Goal: Transaction & Acquisition: Purchase product/service

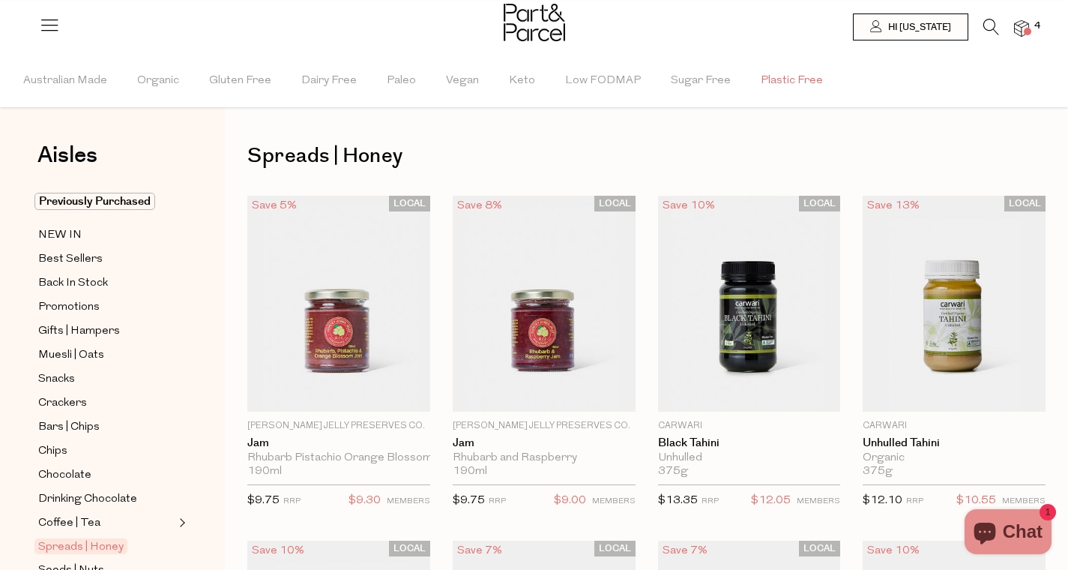
click at [768, 83] on span "Plastic Free" at bounding box center [792, 81] width 62 height 52
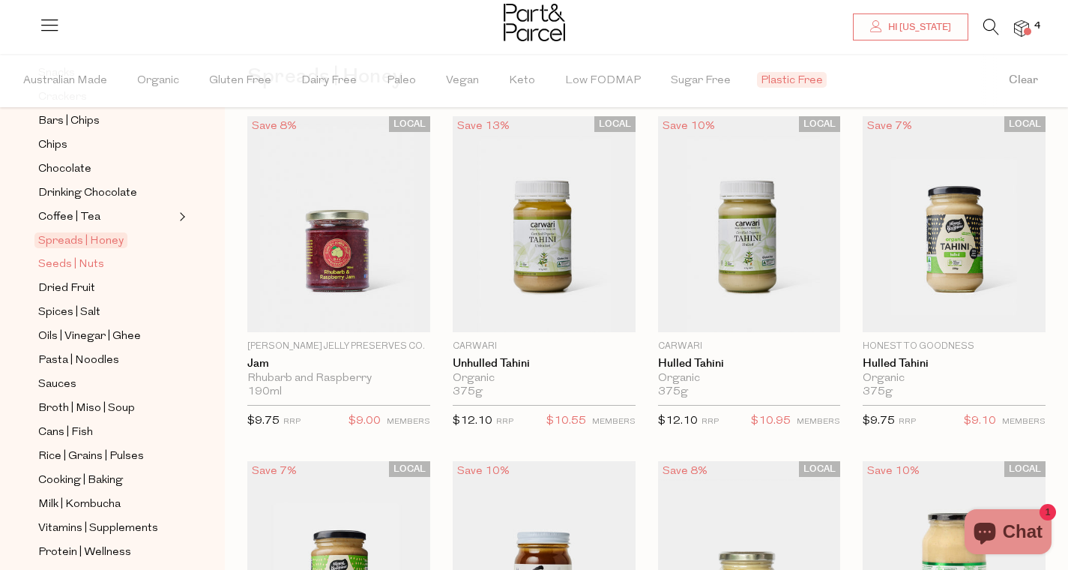
scroll to position [531, 0]
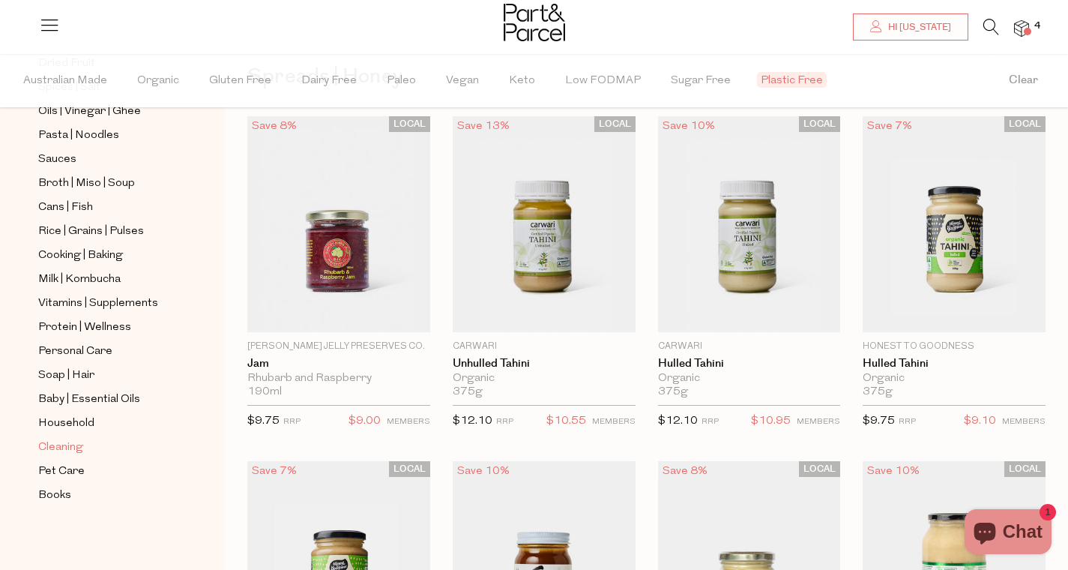
click at [59, 452] on span "Cleaning" at bounding box center [60, 448] width 45 height 18
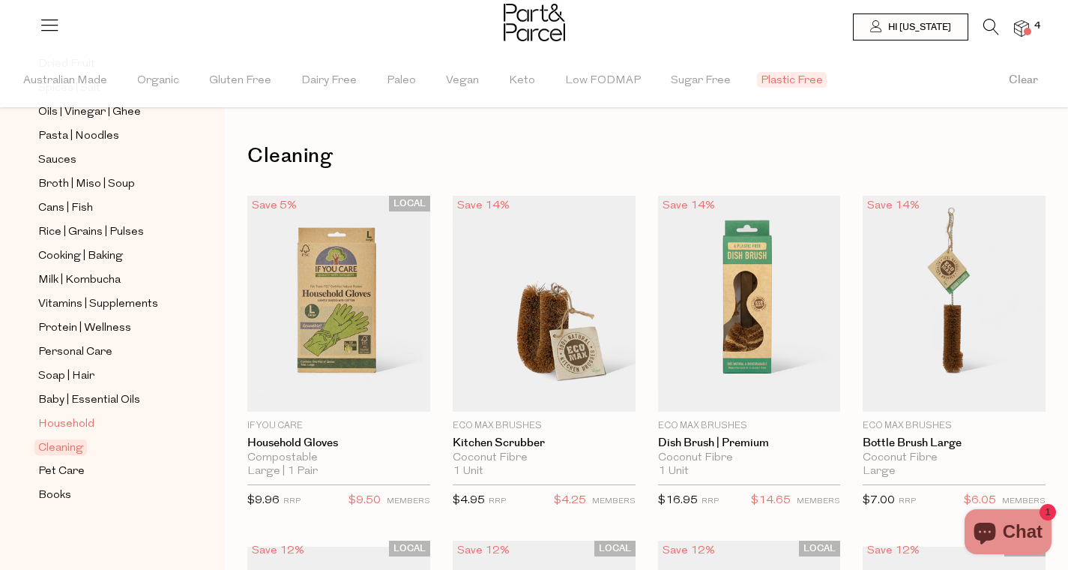
click at [62, 424] on span "Household" at bounding box center [66, 424] width 56 height 18
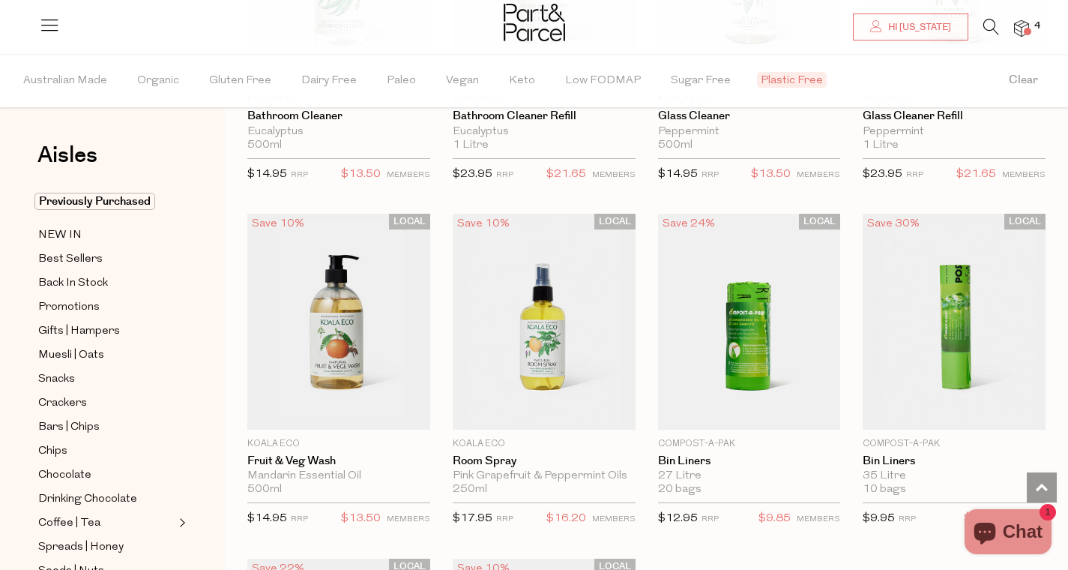
scroll to position [3812, 0]
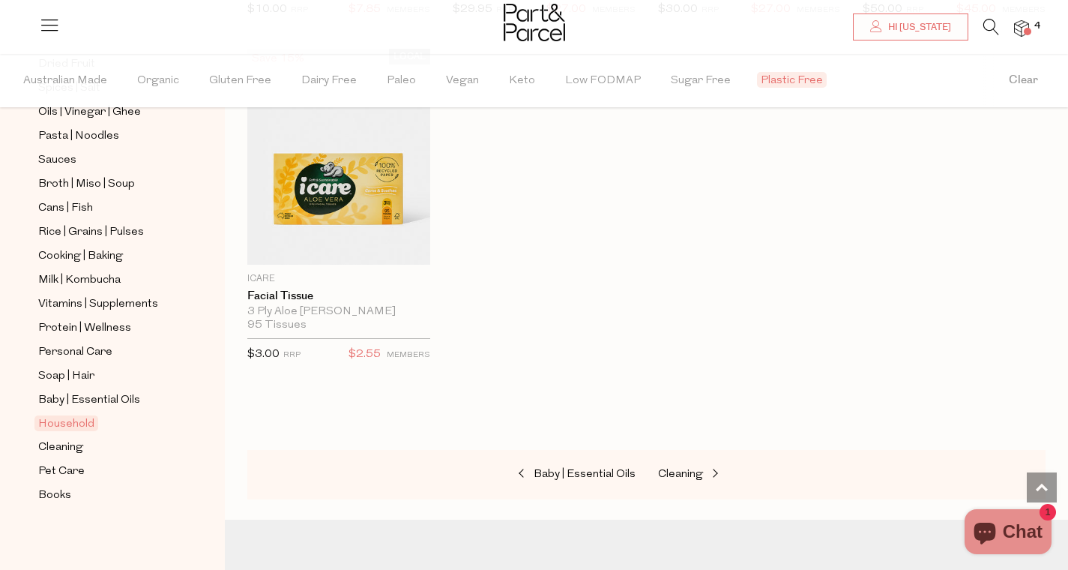
scroll to position [4671, 0]
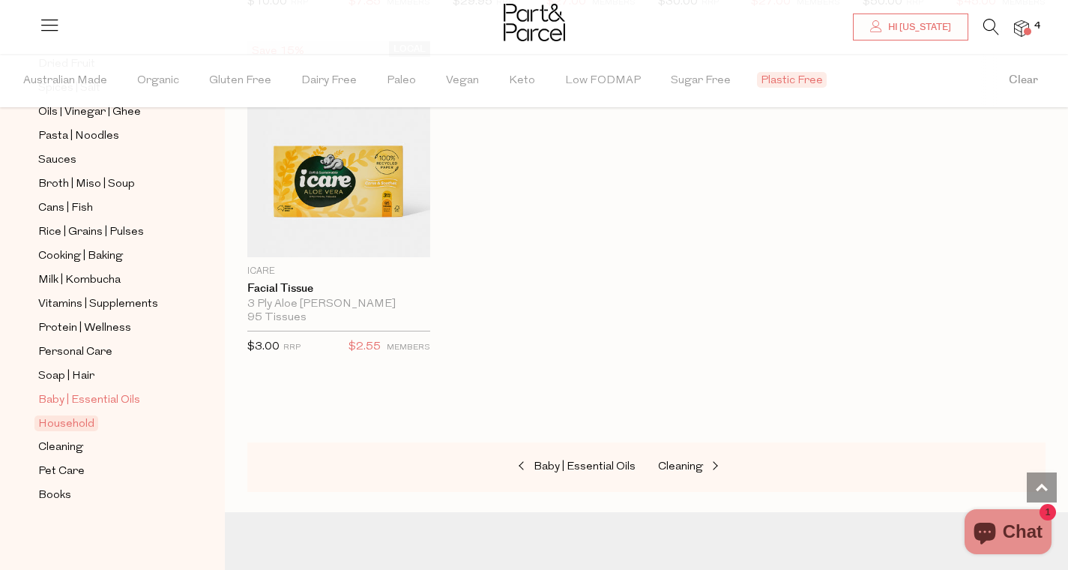
click at [98, 396] on span "Baby | Essential Oils" at bounding box center [89, 400] width 102 height 18
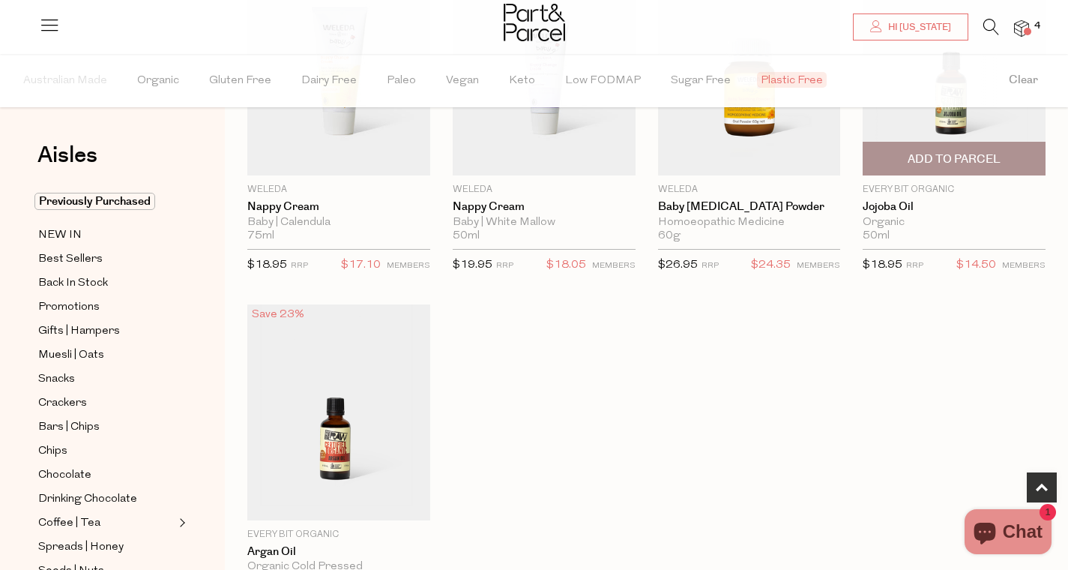
scroll to position [496, 0]
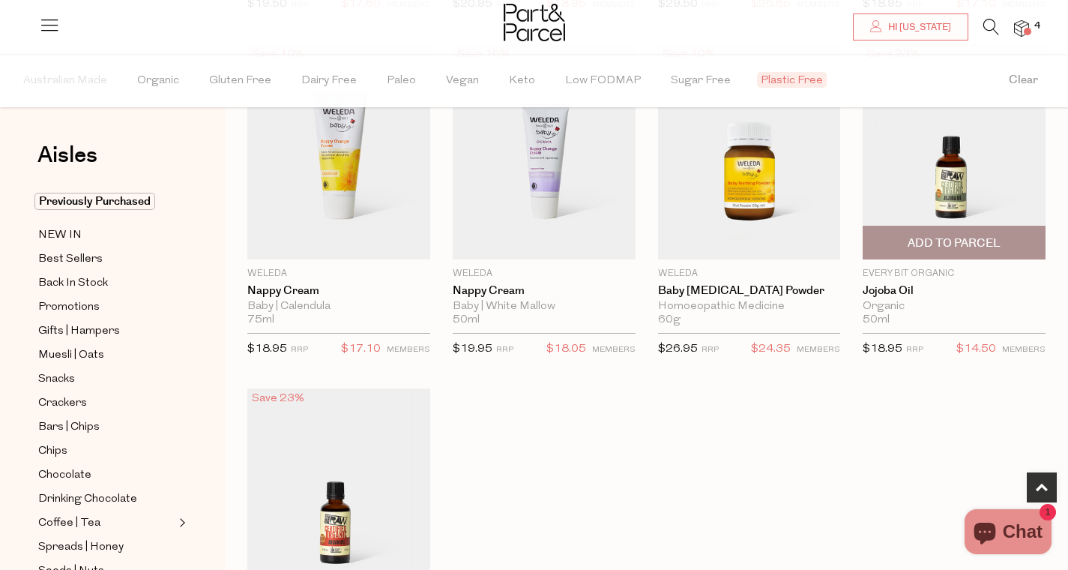
click at [939, 166] on img at bounding box center [954, 151] width 183 height 216
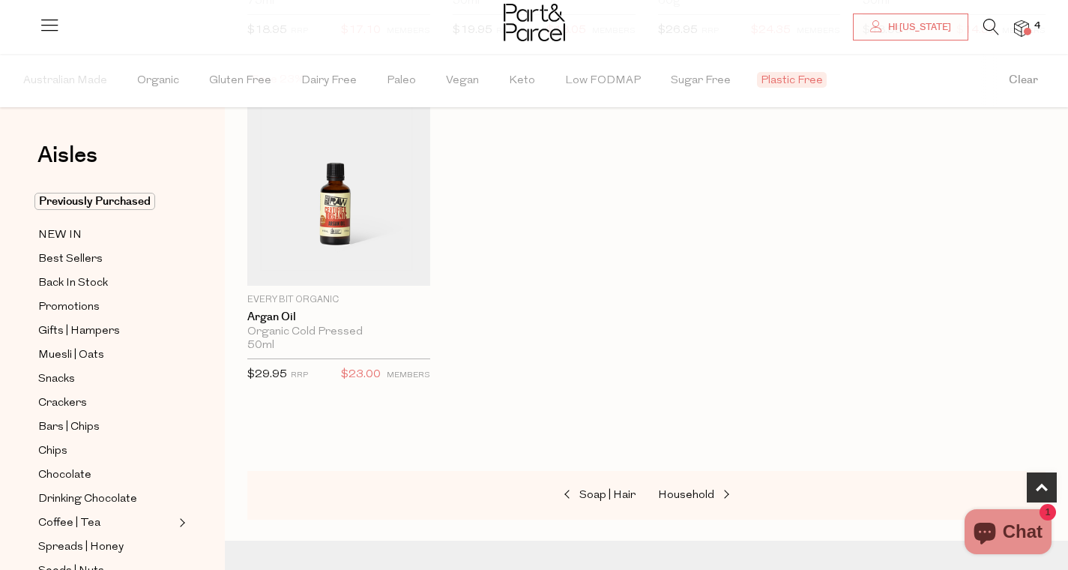
scroll to position [816, 0]
click at [370, 202] on img at bounding box center [338, 176] width 183 height 216
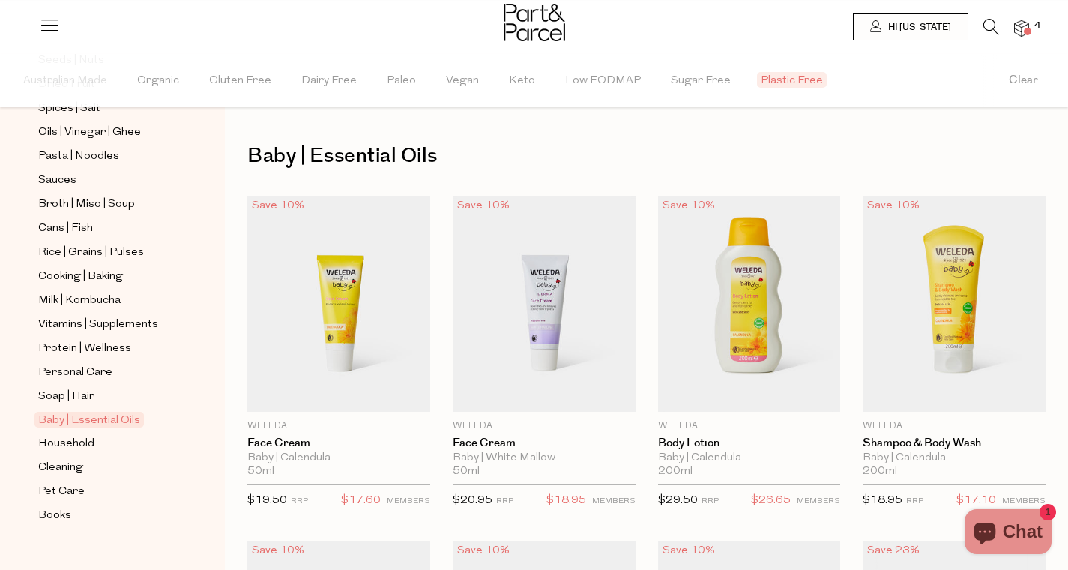
scroll to position [515, 0]
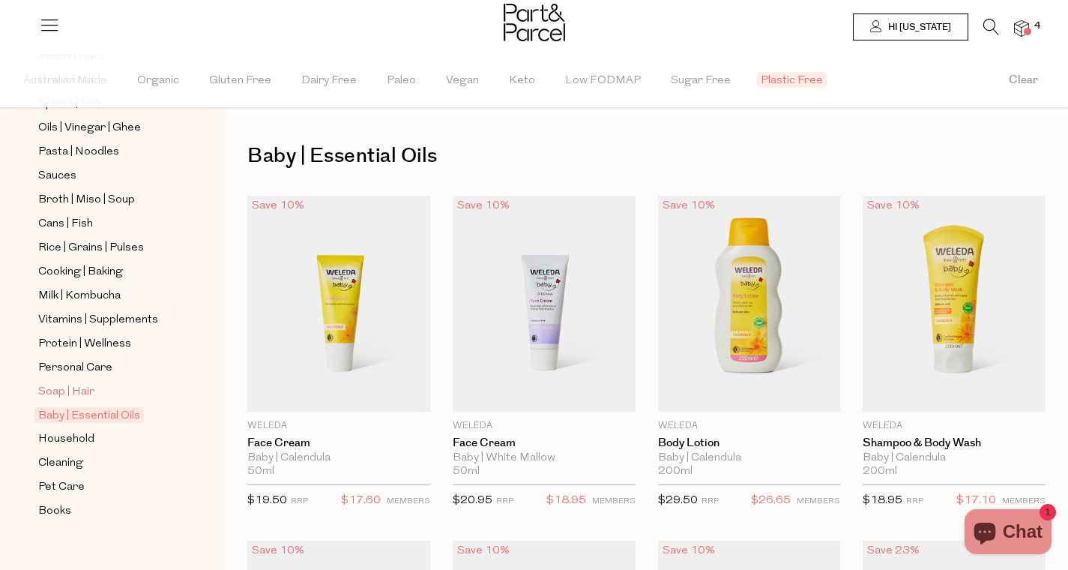
click at [72, 394] on span "Soap | Hair" at bounding box center [66, 392] width 56 height 18
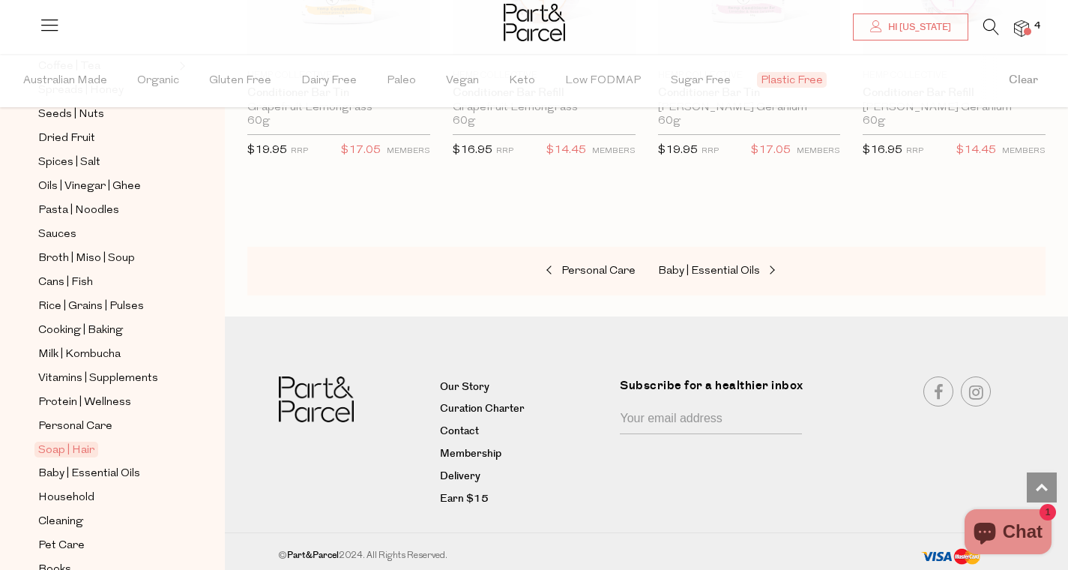
scroll to position [457, 0]
click at [64, 430] on span "Personal Care" at bounding box center [75, 426] width 74 height 18
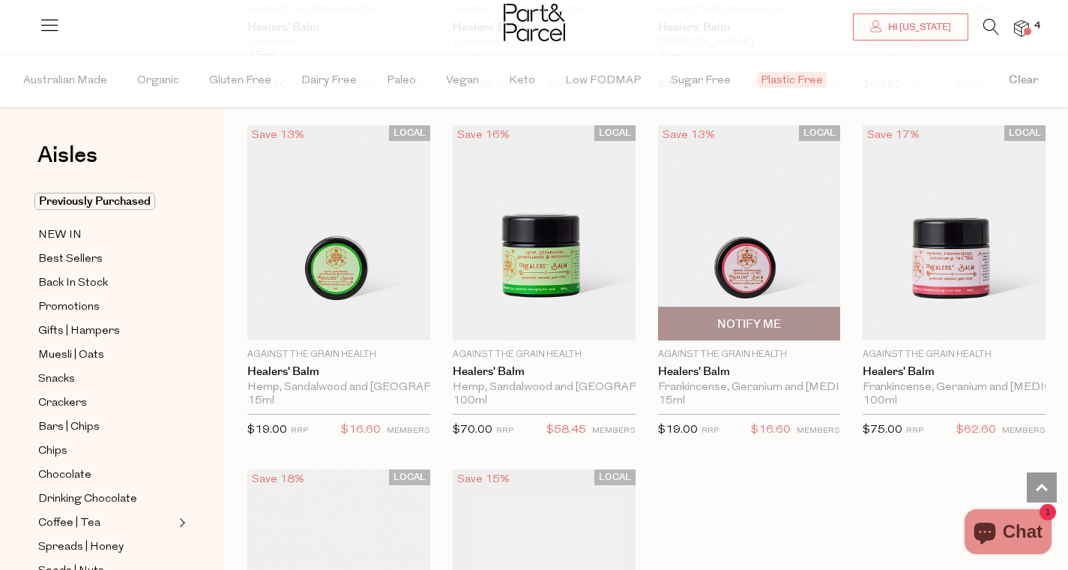
scroll to position [3865, 0]
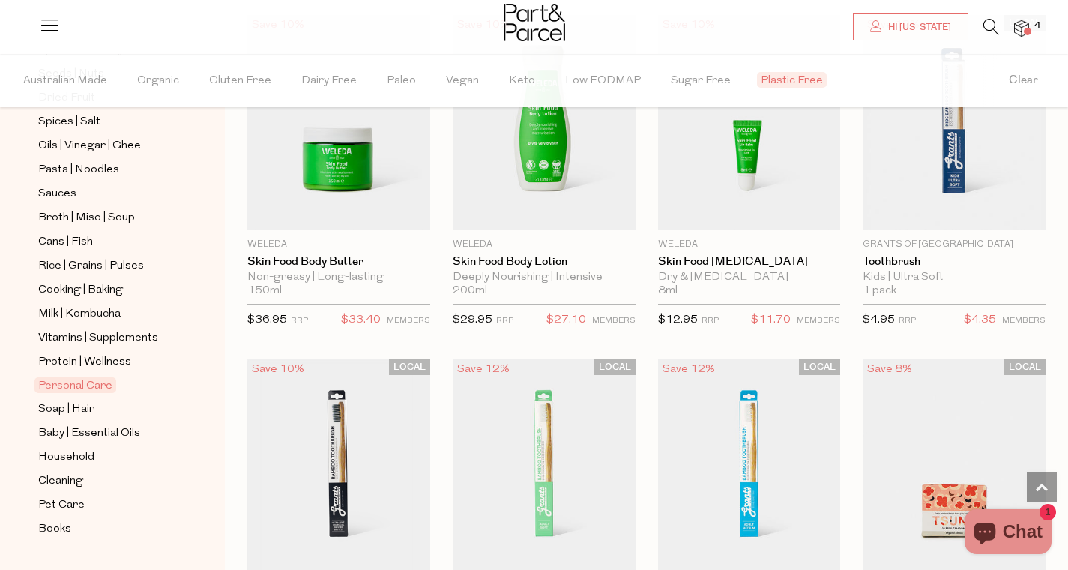
scroll to position [518, 0]
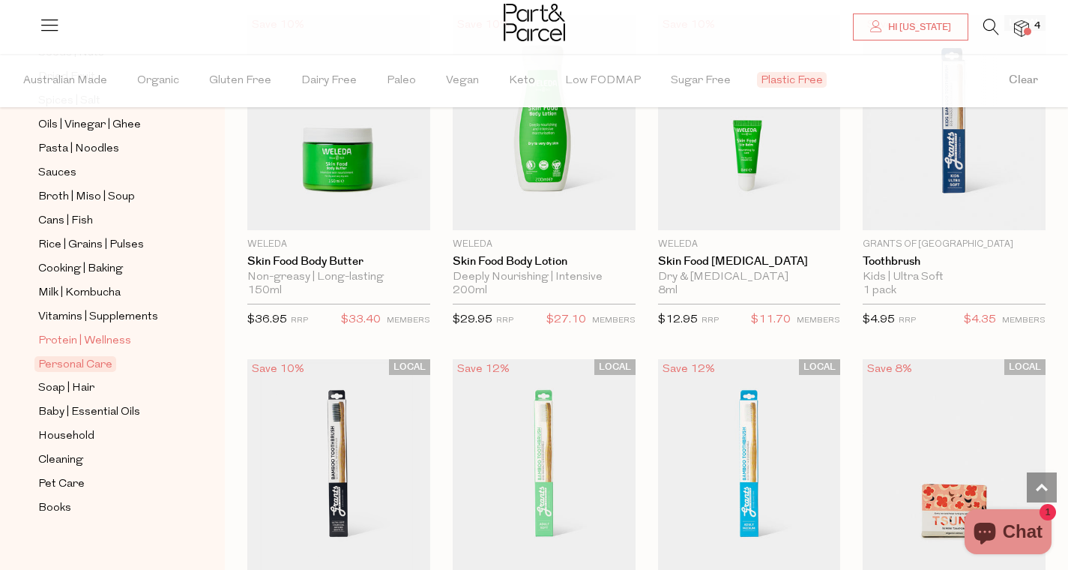
click at [87, 331] on link "Protein | Wellness" at bounding box center [106, 340] width 136 height 19
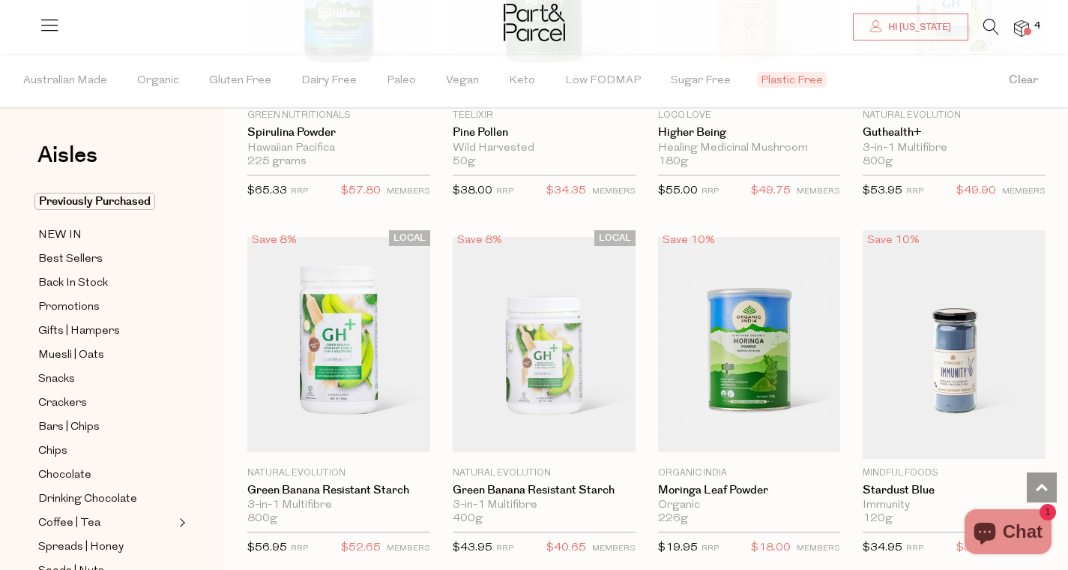
scroll to position [3435, 0]
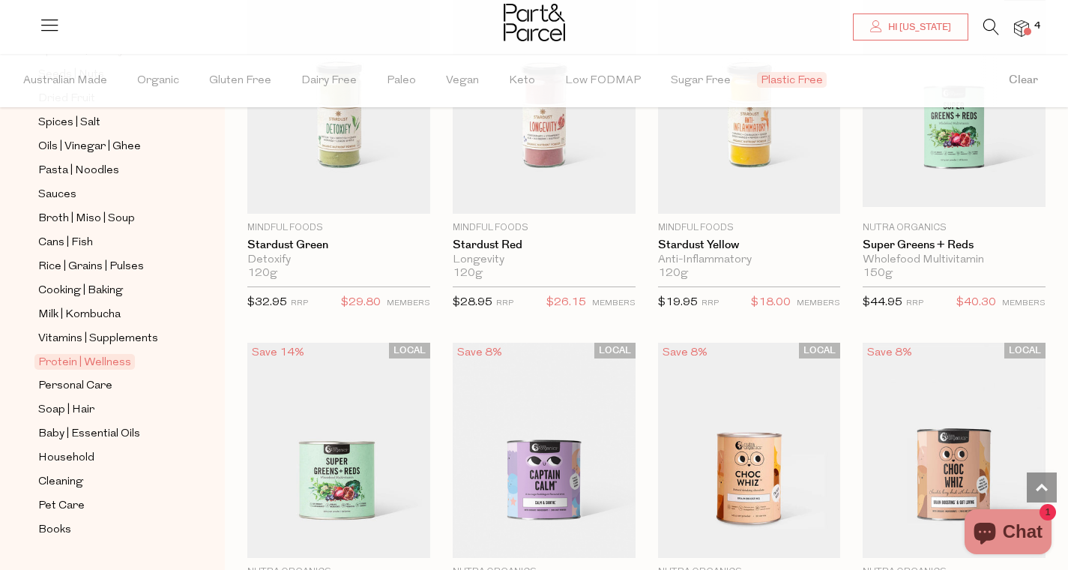
scroll to position [3762, 0]
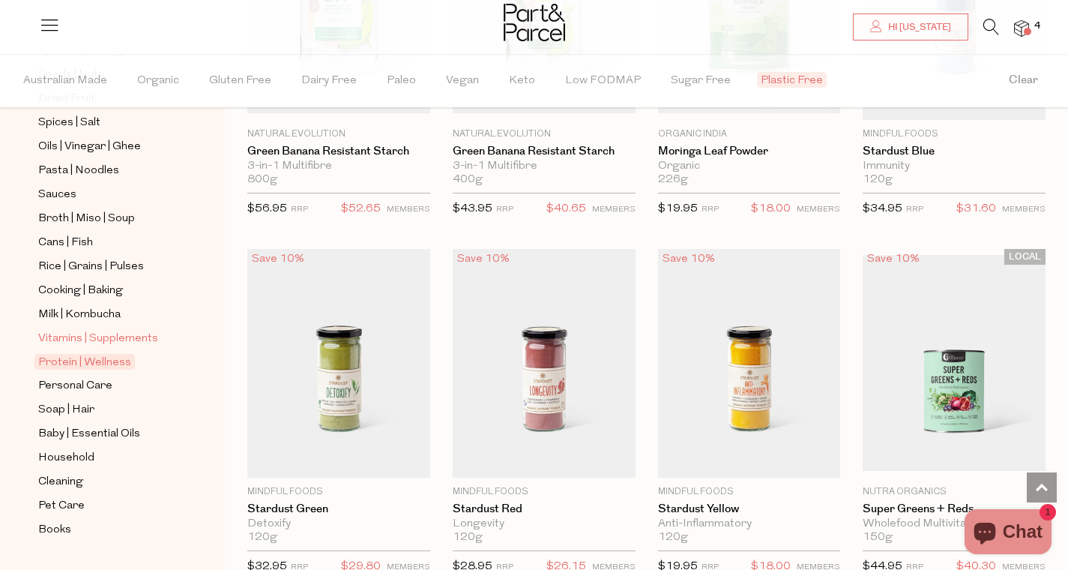
click at [91, 341] on span "Vitamins | Supplements" at bounding box center [98, 339] width 120 height 18
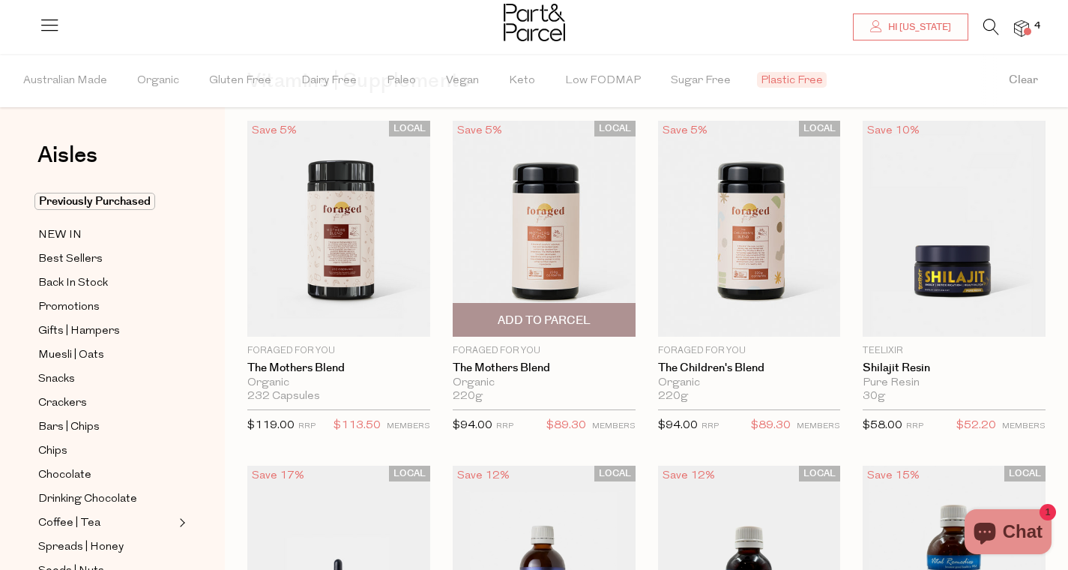
click at [577, 415] on div "$94.00 RRP $89.30 MEMBERS" at bounding box center [544, 426] width 183 height 34
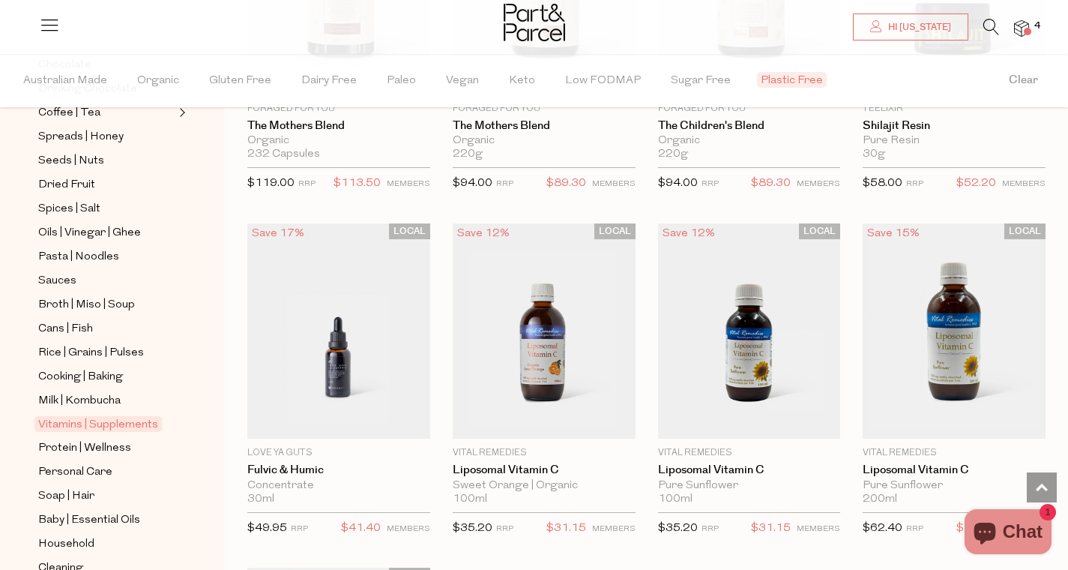
scroll to position [422, 0]
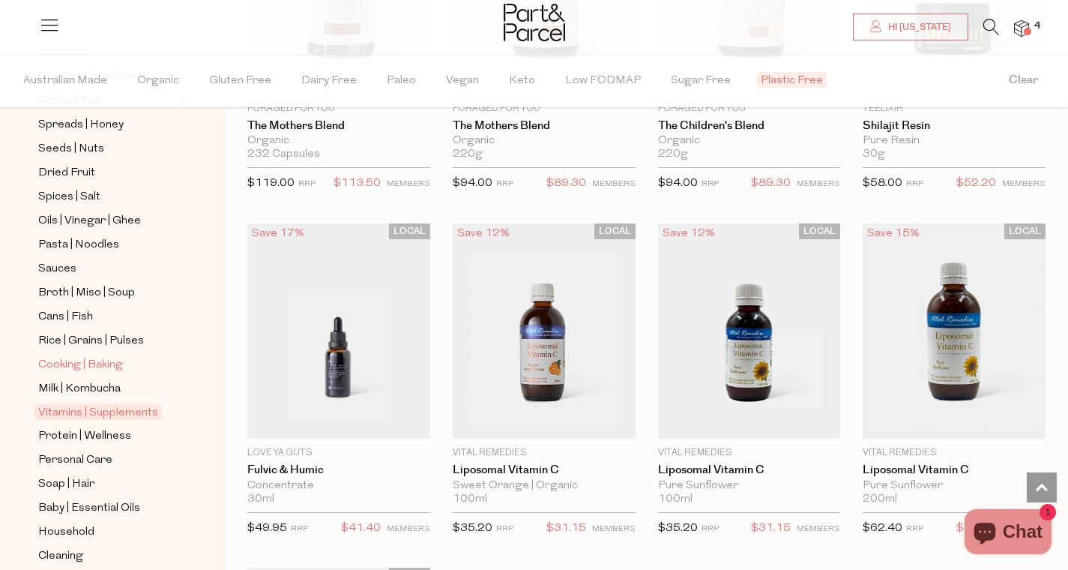
click at [85, 364] on span "Cooking | Baking" at bounding box center [80, 365] width 85 height 18
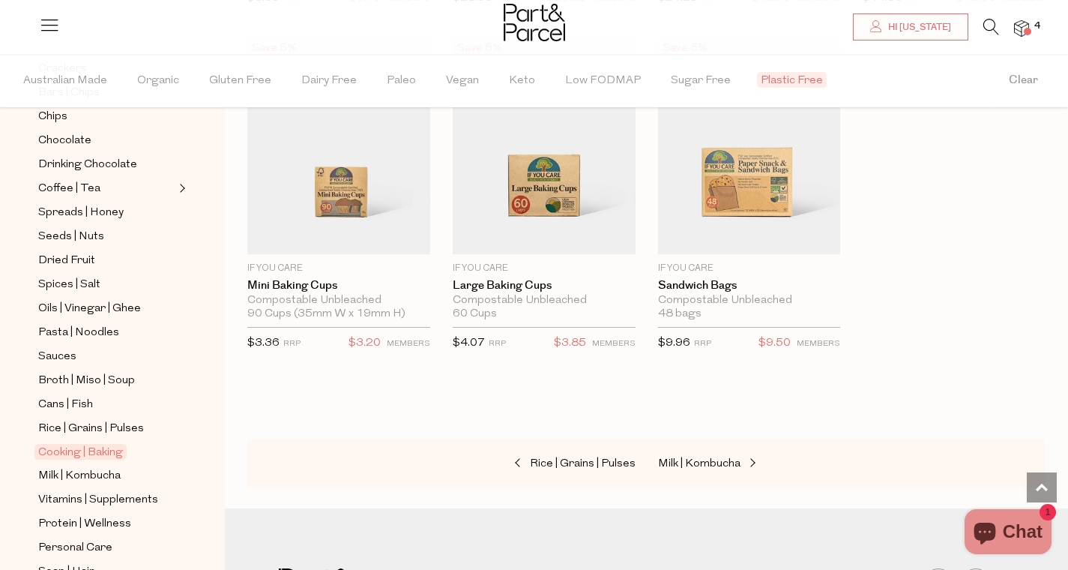
scroll to position [336, 0]
click at [111, 309] on span "Oils | Vinegar | Ghee" at bounding box center [89, 307] width 103 height 18
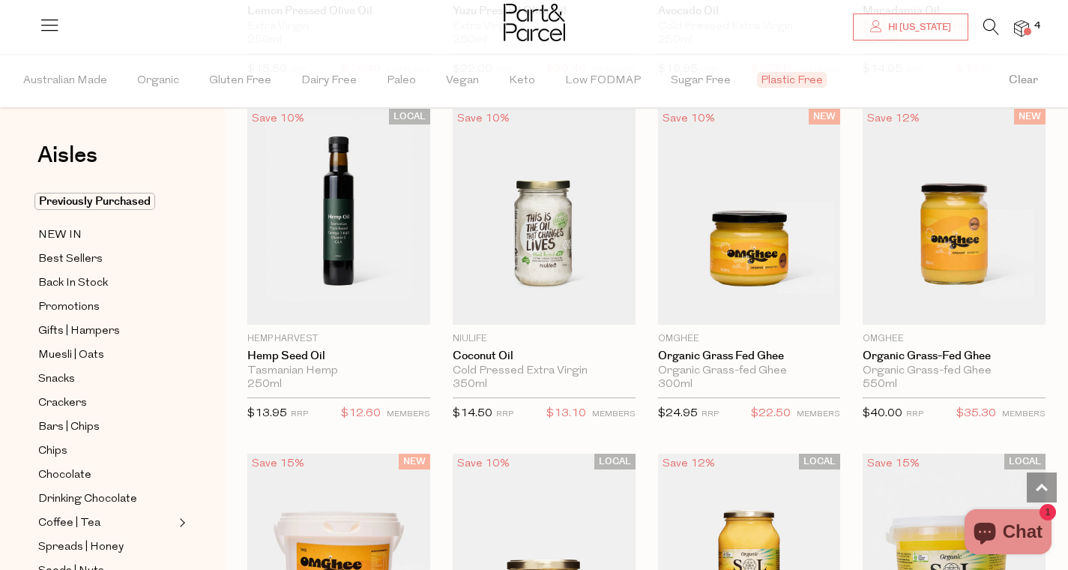
scroll to position [789, 0]
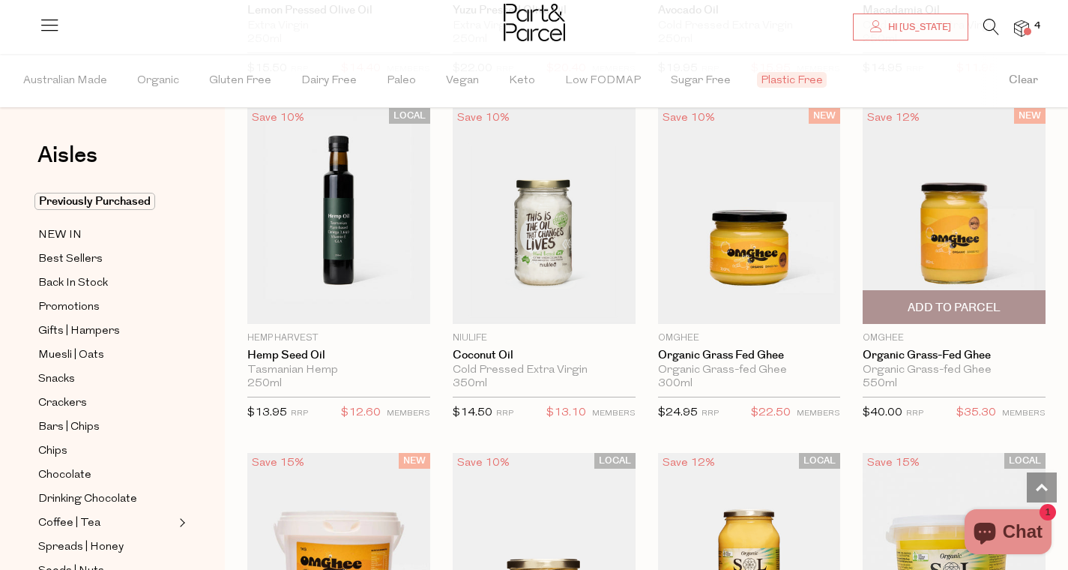
click at [947, 300] on span "Add To Parcel" at bounding box center [954, 308] width 93 height 16
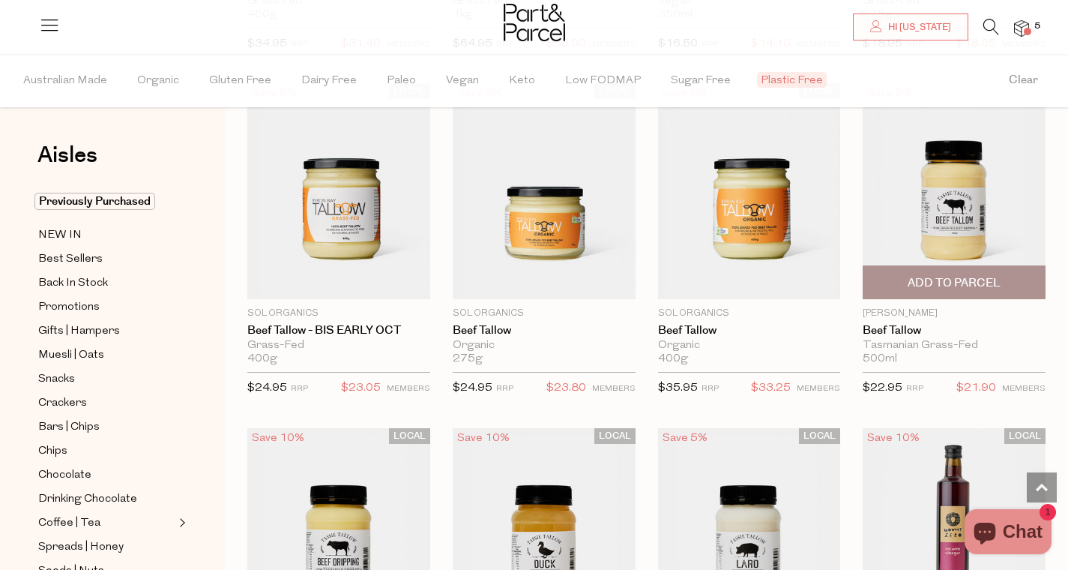
scroll to position [1827, 0]
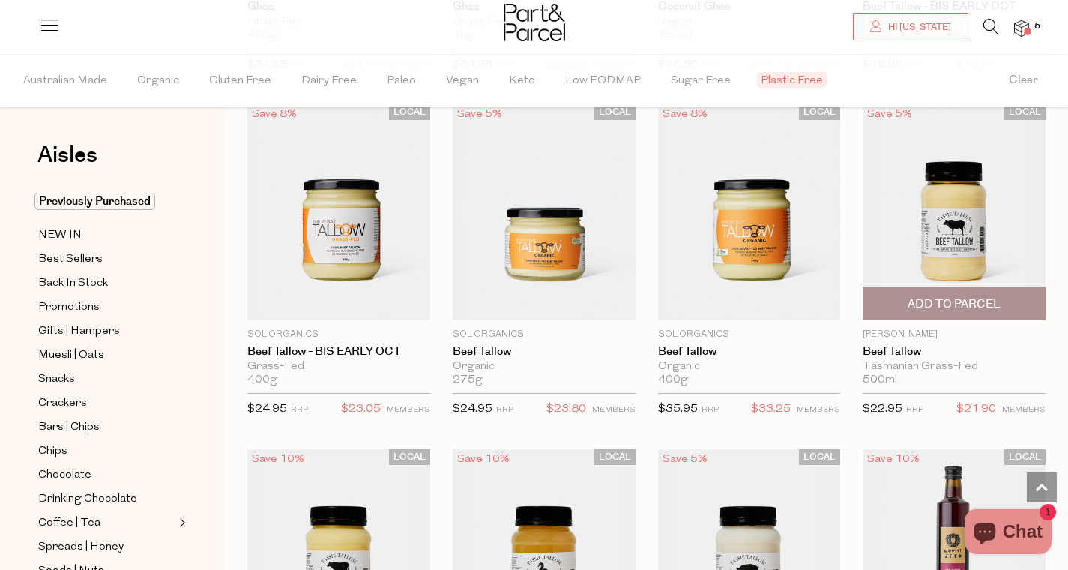
click at [950, 215] on img at bounding box center [954, 212] width 183 height 216
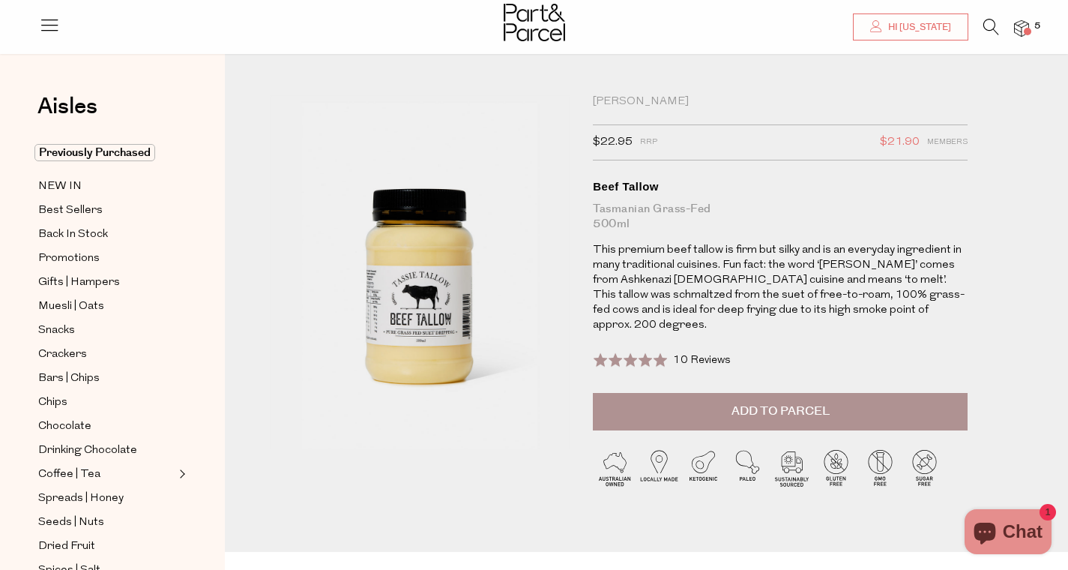
click at [801, 276] on p "This premium beef tallow is firm but silky and is an everyday ingredient in man…" at bounding box center [780, 288] width 375 height 90
click at [801, 412] on button "Add to Parcel" at bounding box center [780, 411] width 375 height 37
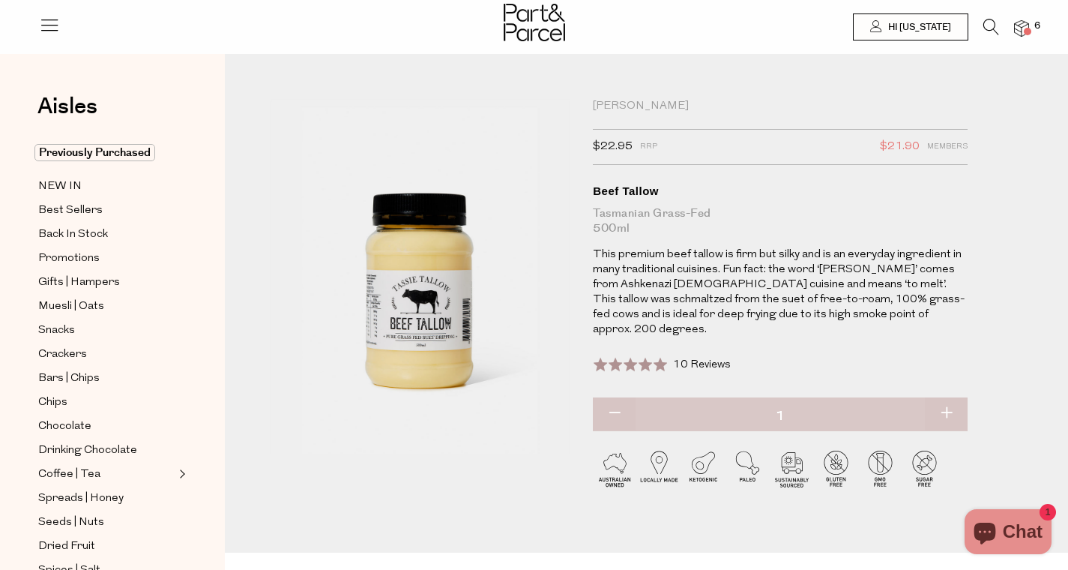
click at [1029, 24] on div at bounding box center [534, 24] width 1068 height 49
click at [1018, 20] on img at bounding box center [1021, 28] width 15 height 17
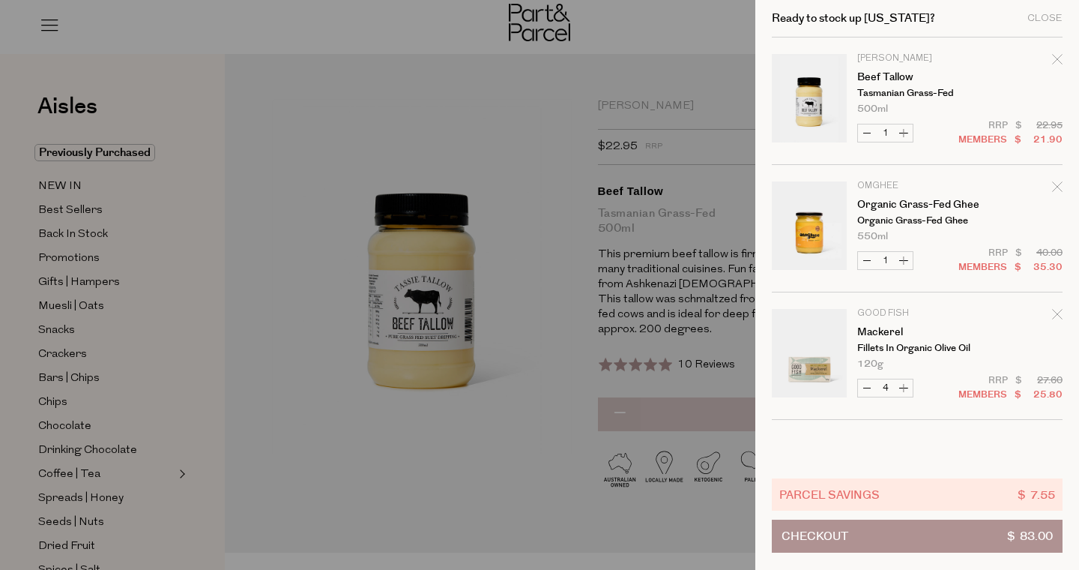
click at [603, 159] on div at bounding box center [539, 285] width 1079 height 570
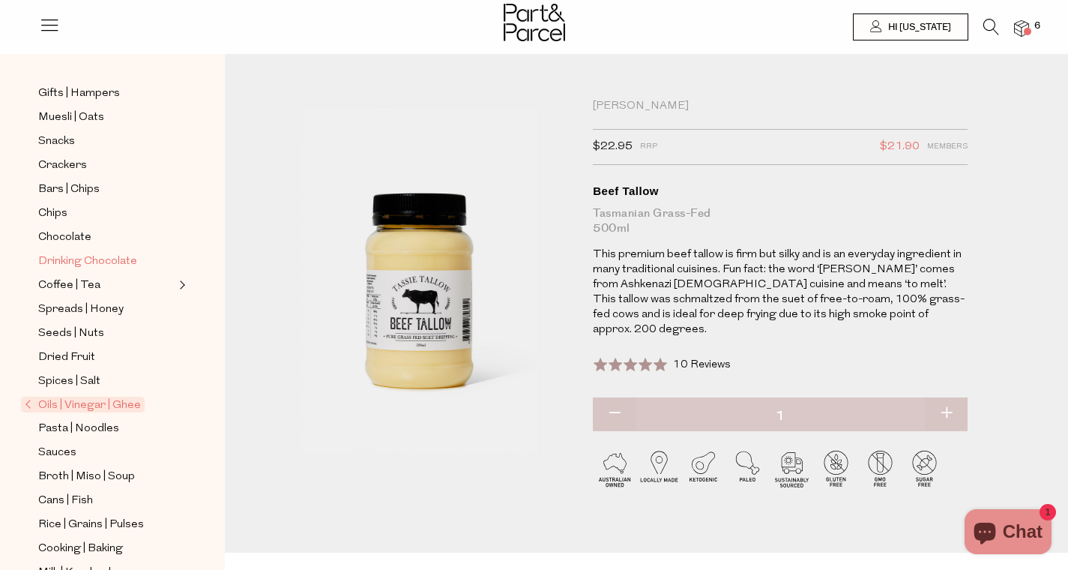
scroll to position [223, 0]
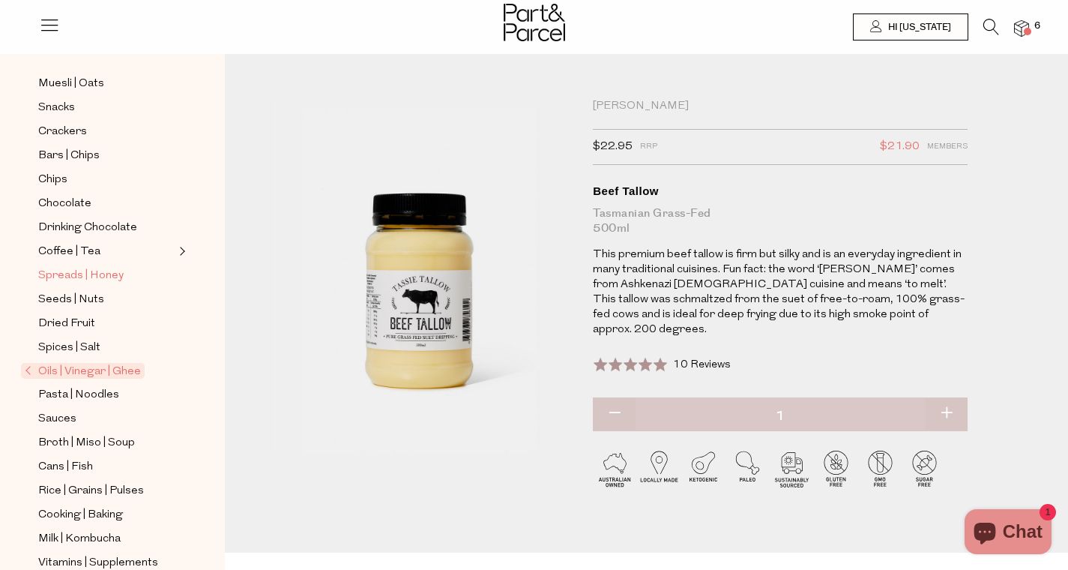
click at [88, 276] on span "Spreads | Honey" at bounding box center [80, 276] width 85 height 18
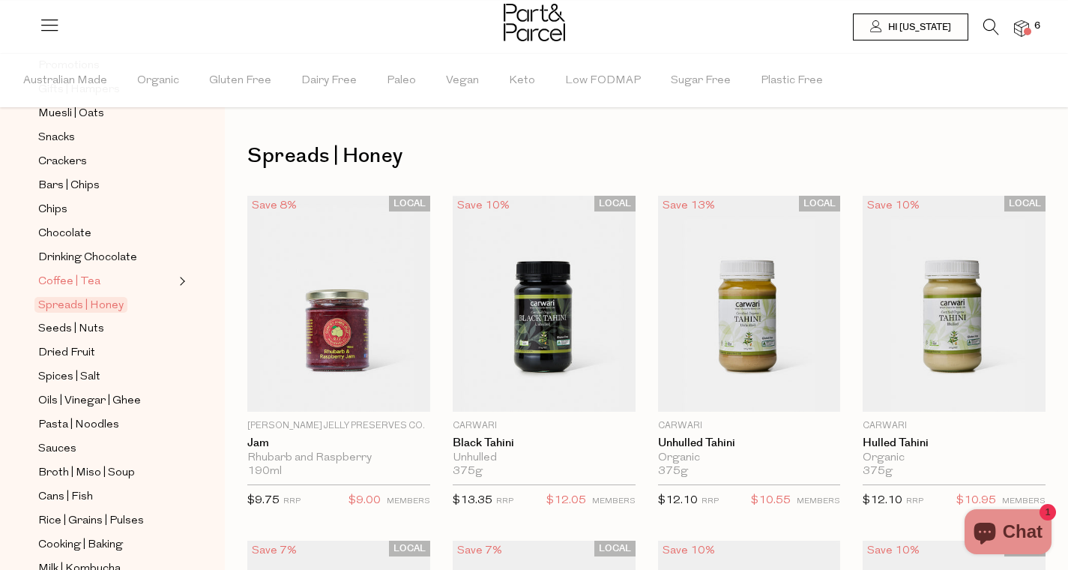
scroll to position [263, 0]
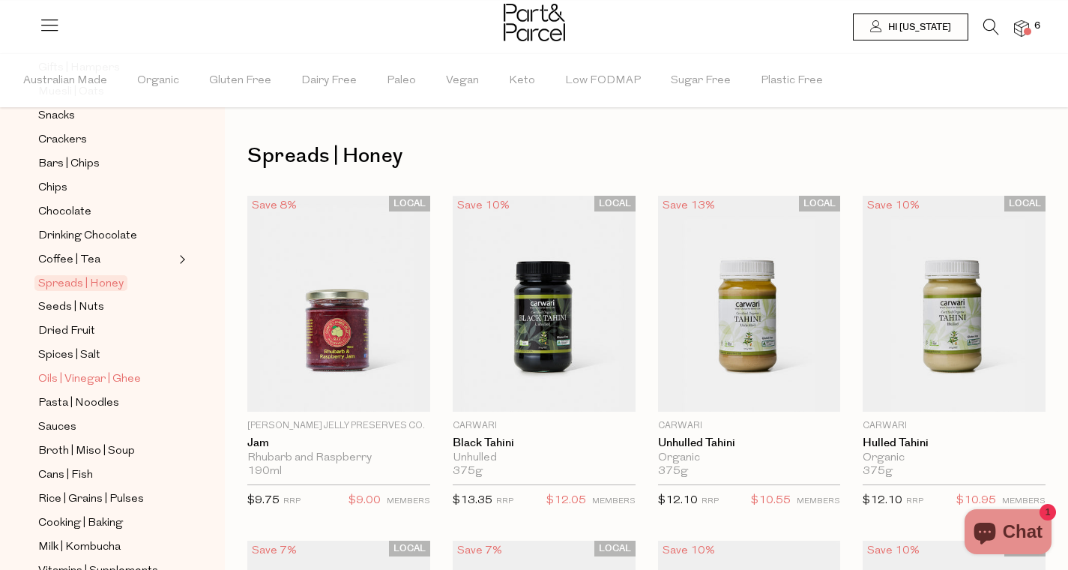
click at [110, 376] on span "Oils | Vinegar | Ghee" at bounding box center [89, 379] width 103 height 18
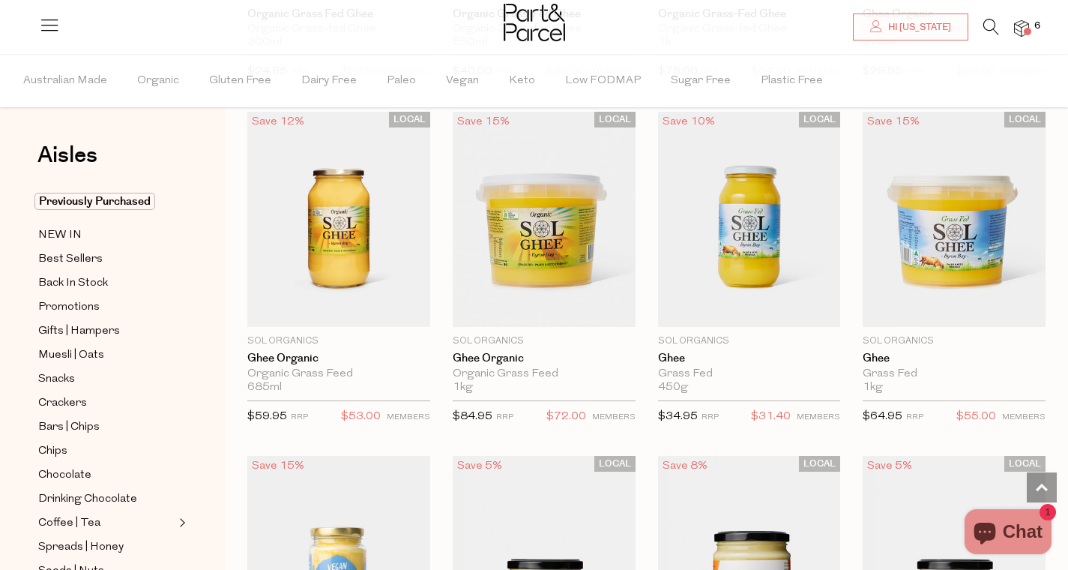
scroll to position [2175, 0]
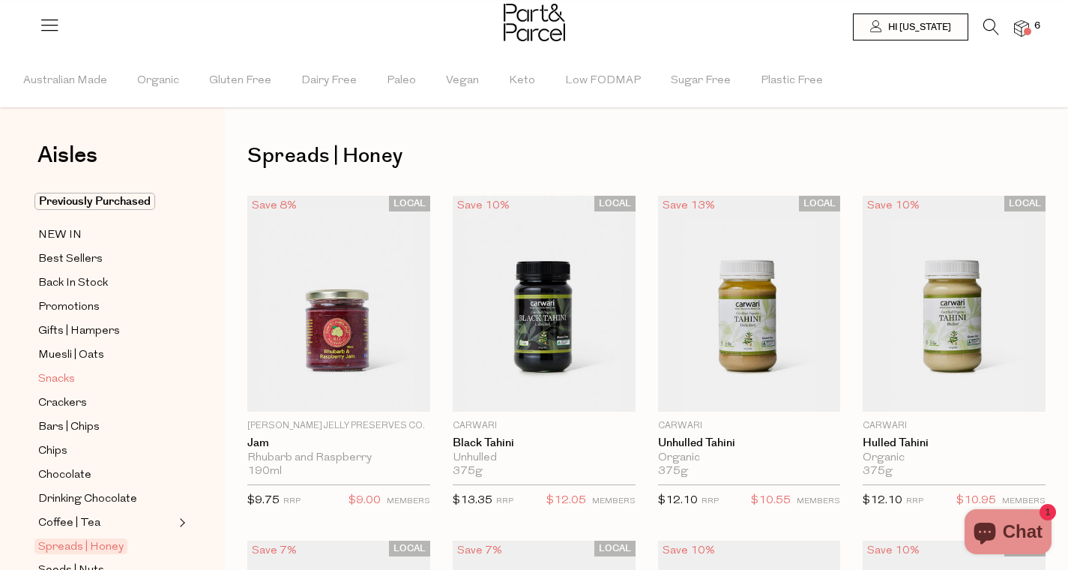
click at [64, 379] on span "Snacks" at bounding box center [56, 379] width 37 height 18
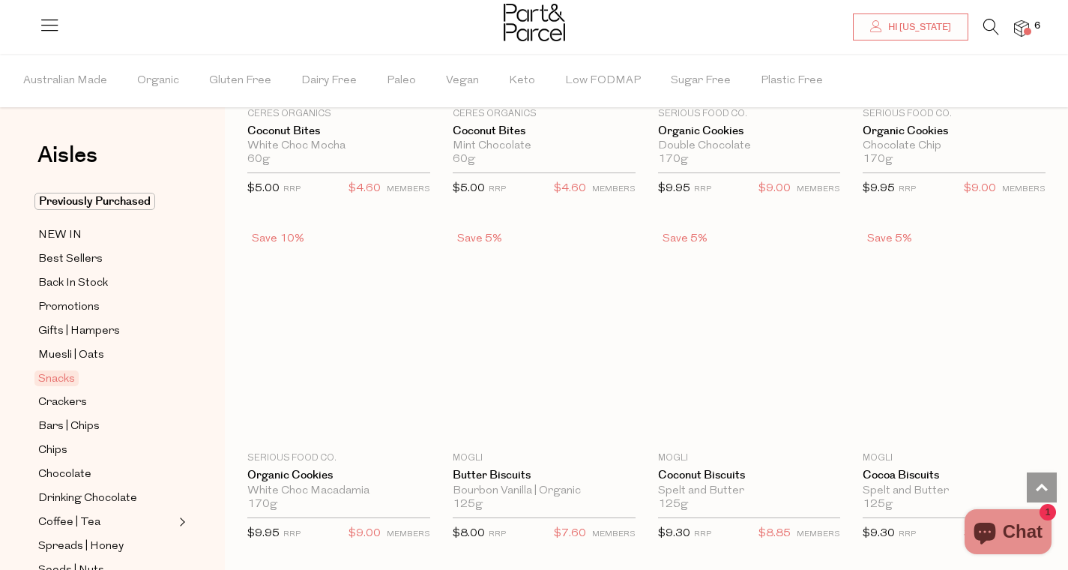
scroll to position [3082, 0]
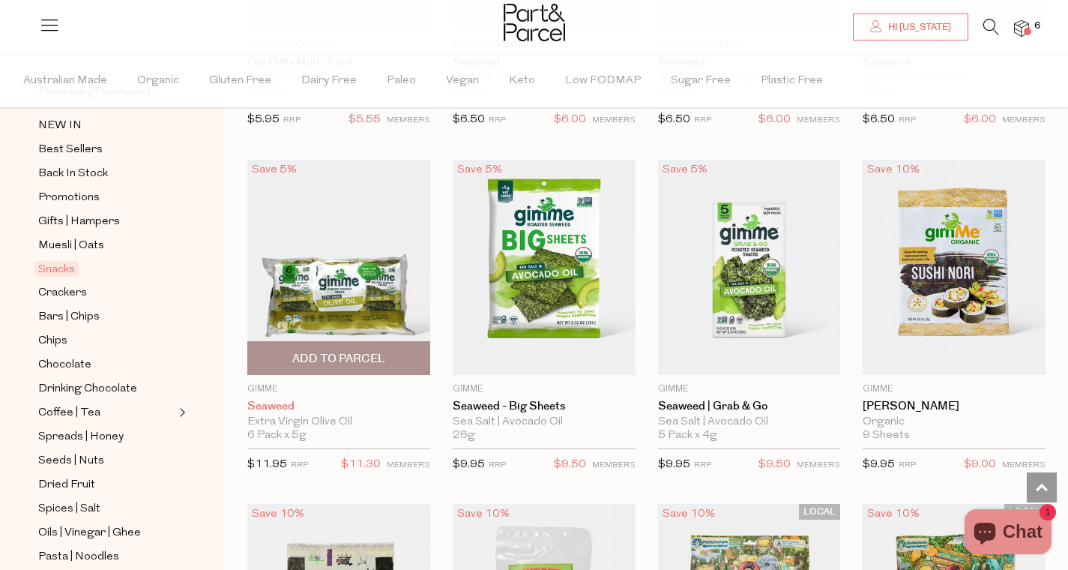
scroll to position [4871, 0]
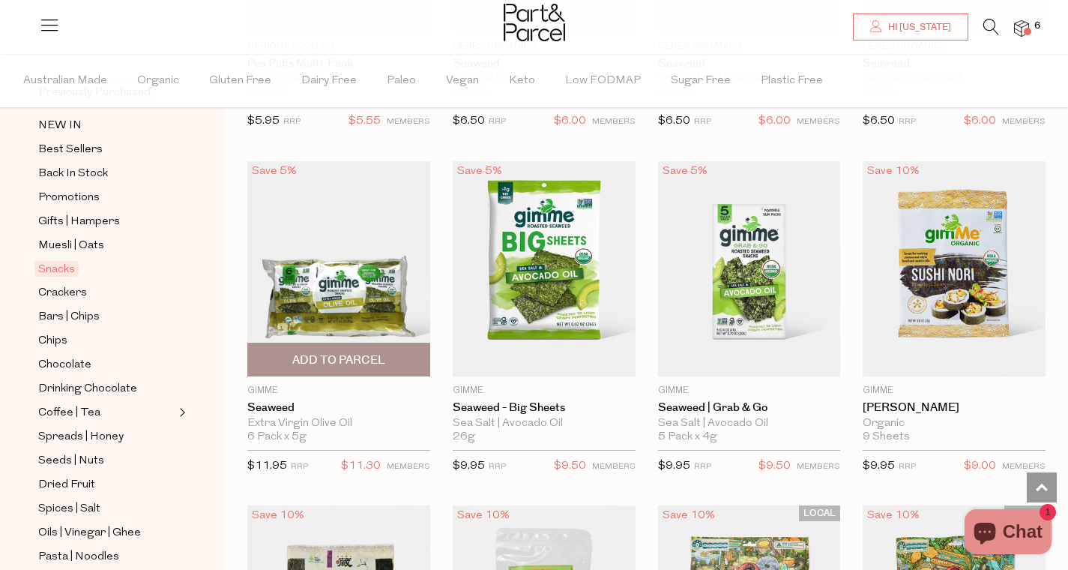
click at [352, 354] on span "Add To Parcel" at bounding box center [338, 360] width 93 height 16
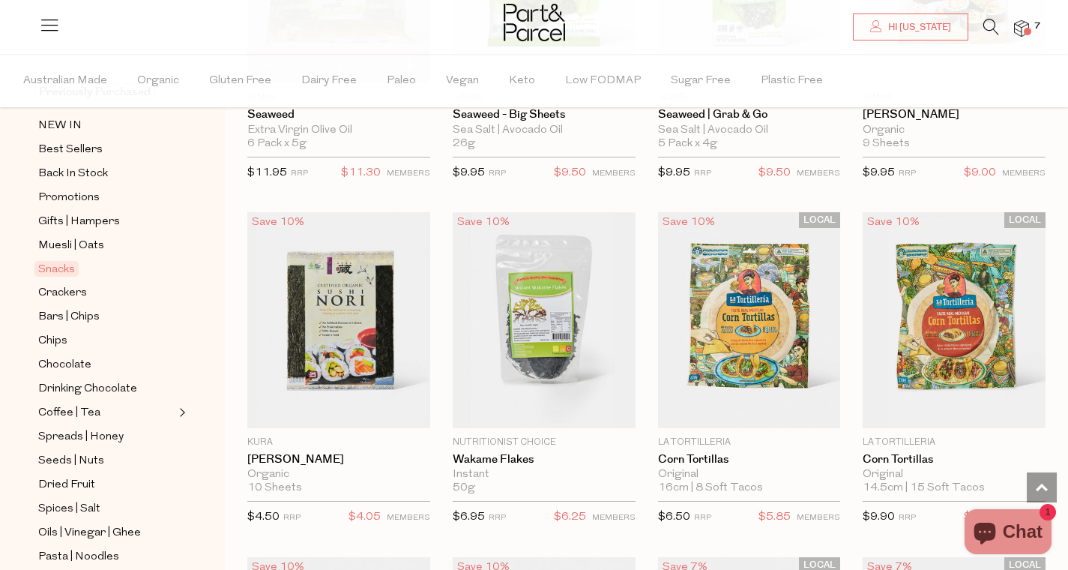
scroll to position [5168, 0]
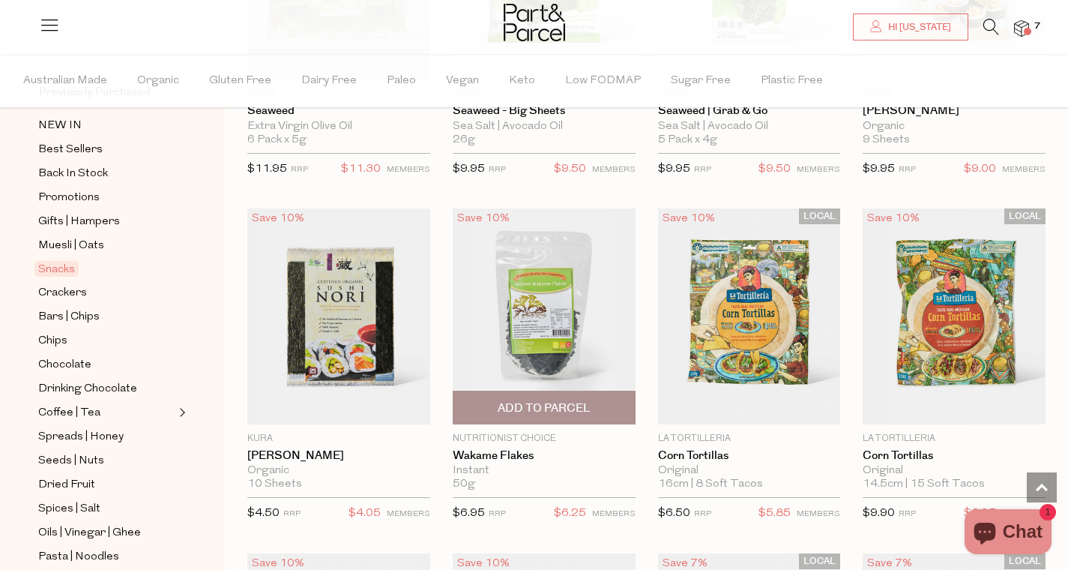
click at [565, 401] on span "Add To Parcel" at bounding box center [544, 408] width 93 height 16
click at [537, 315] on img at bounding box center [544, 316] width 183 height 216
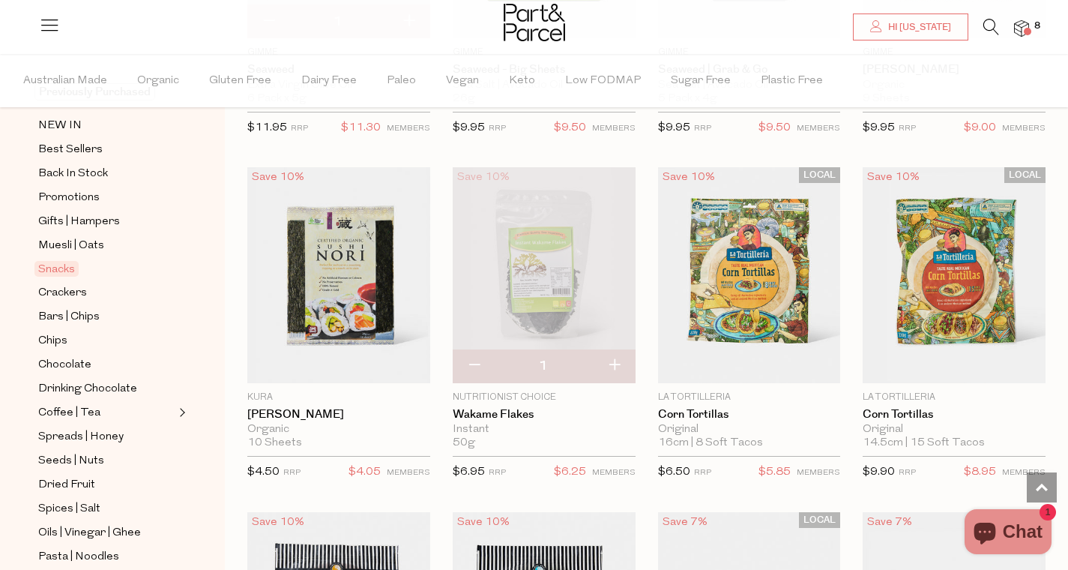
scroll to position [5204, 0]
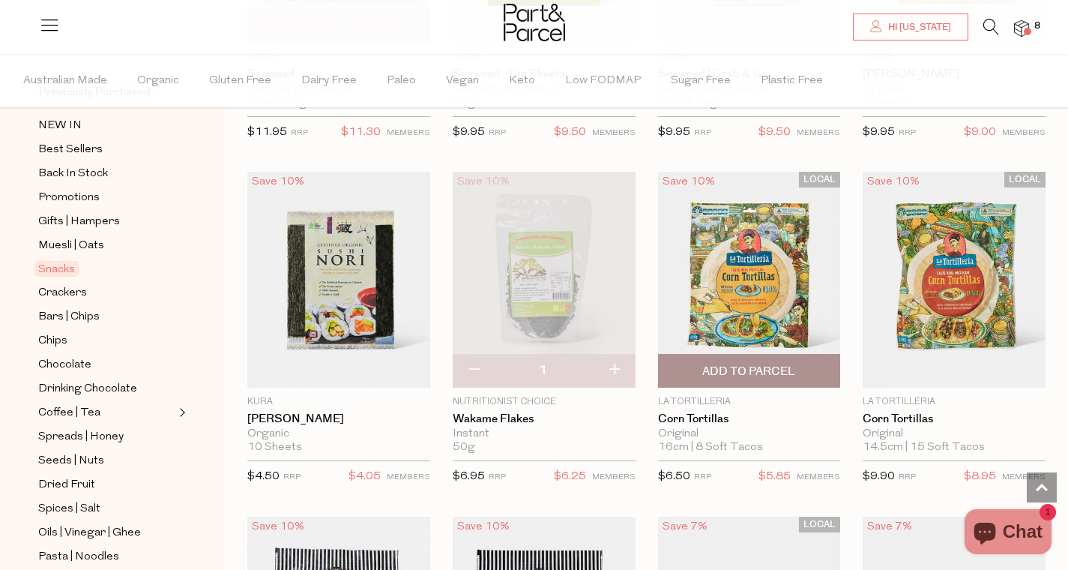
click at [753, 276] on img at bounding box center [749, 280] width 183 height 216
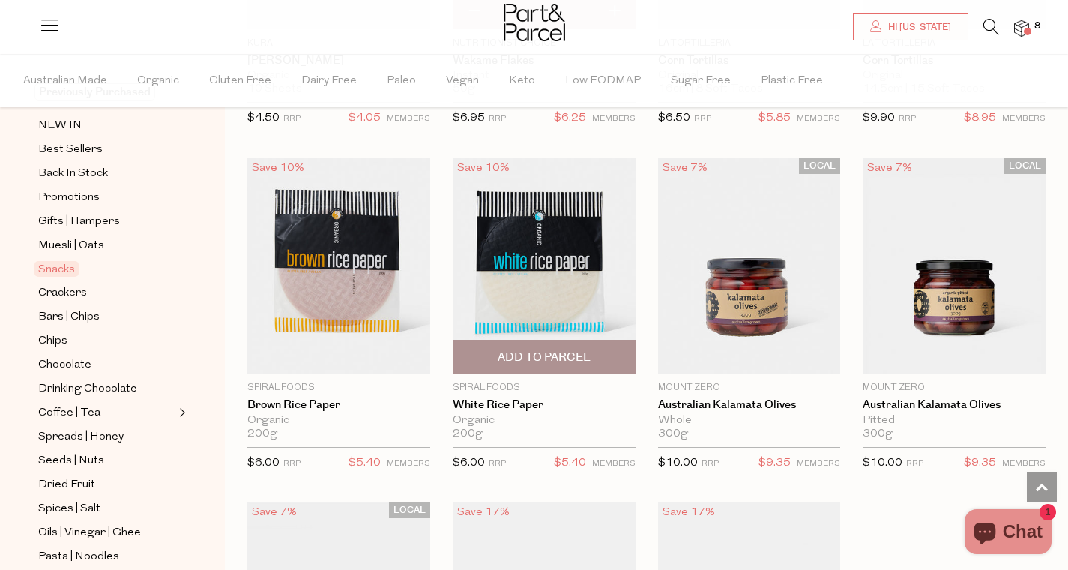
scroll to position [5647, 0]
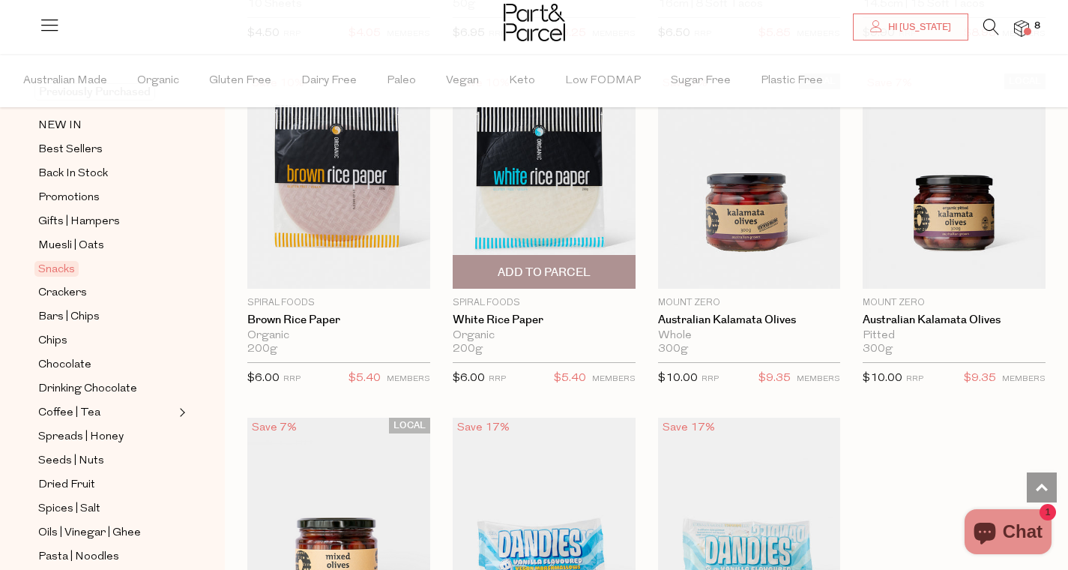
click at [555, 277] on span "Add To Parcel" at bounding box center [544, 272] width 174 height 32
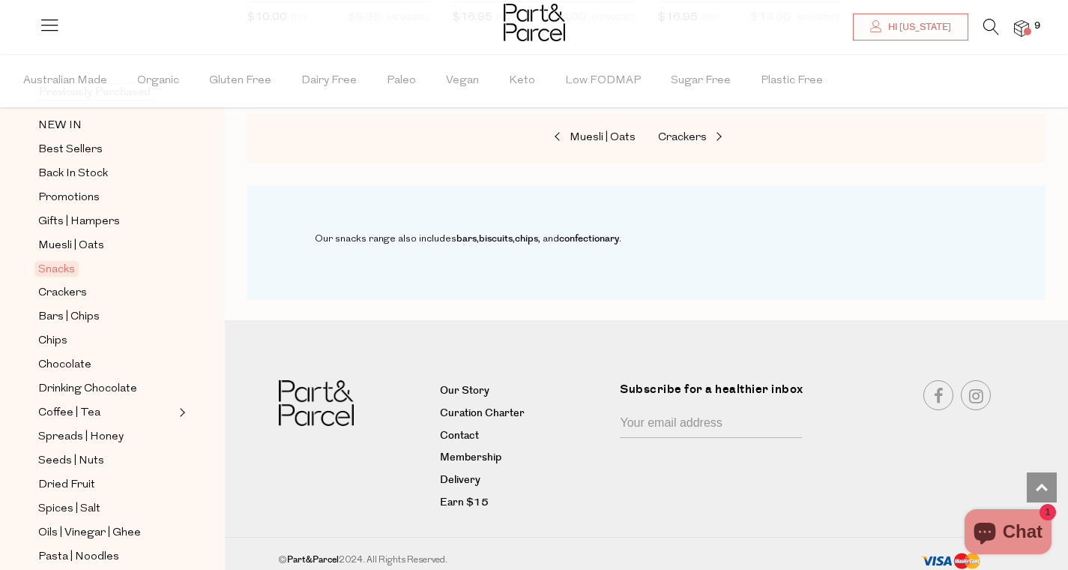
scroll to position [6345, 0]
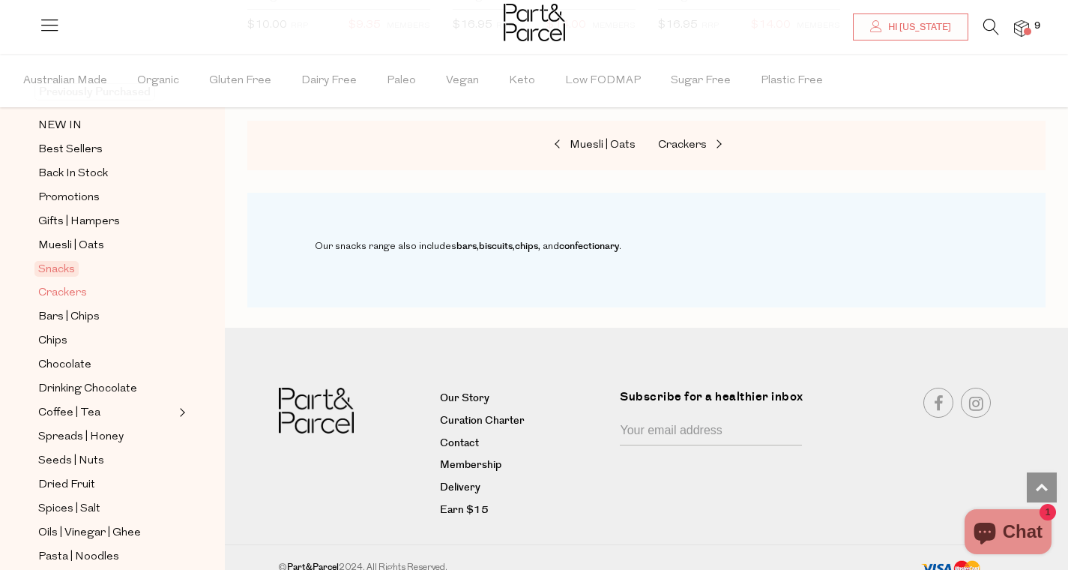
click at [73, 297] on span "Crackers" at bounding box center [62, 293] width 49 height 18
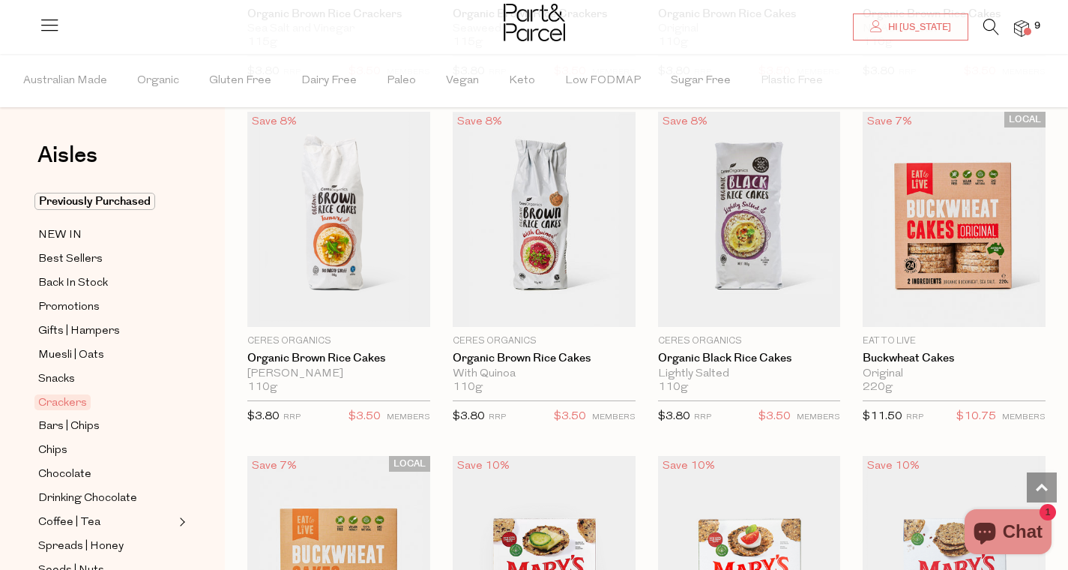
scroll to position [1113, 0]
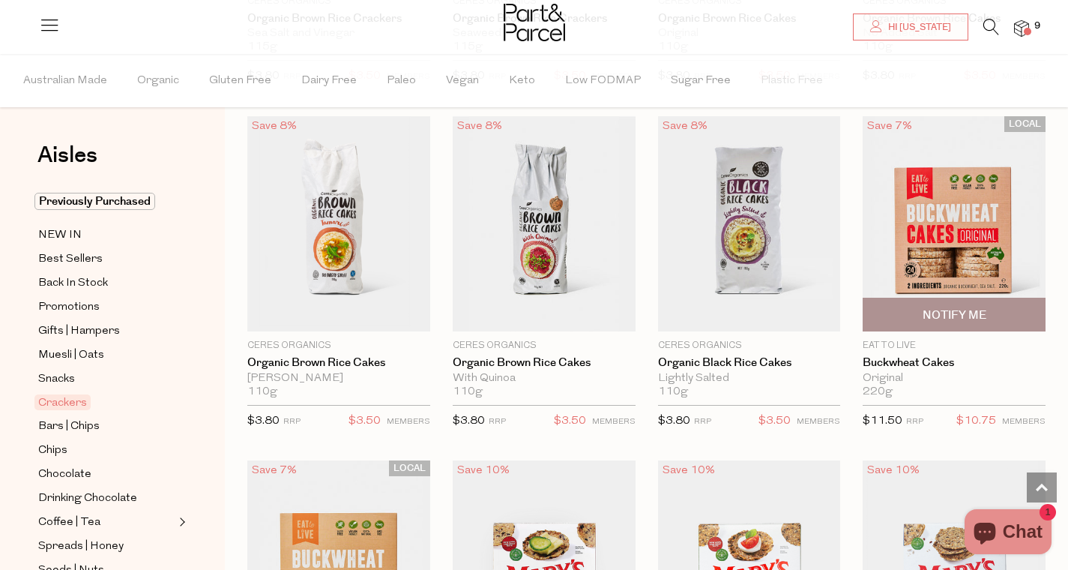
click at [1040, 172] on img at bounding box center [954, 224] width 183 height 216
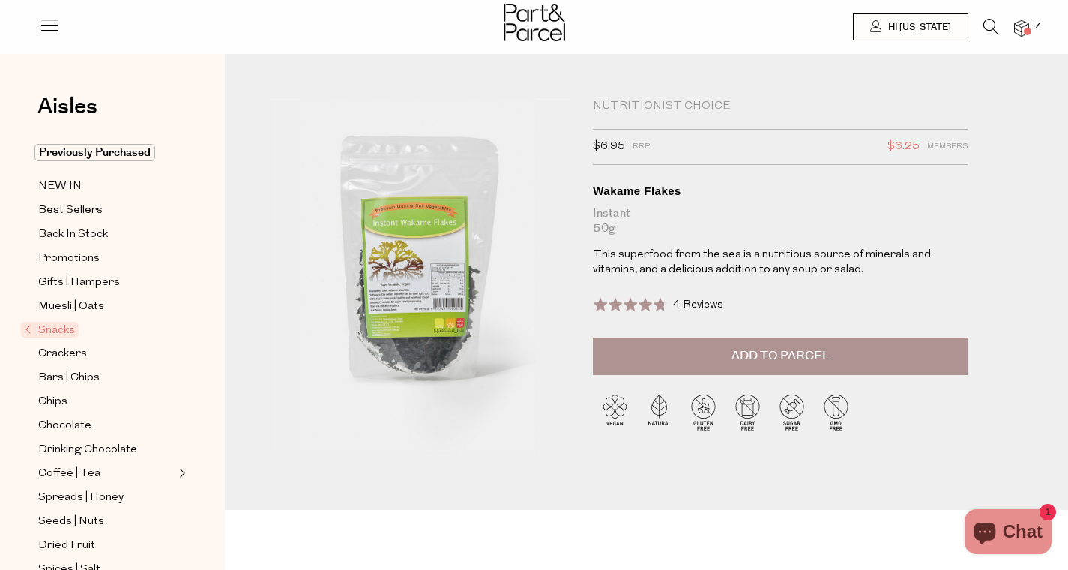
click at [796, 290] on div "Rated 4.8 out of 5 4 Reviews Based on 4 reviews" at bounding box center [780, 313] width 375 height 49
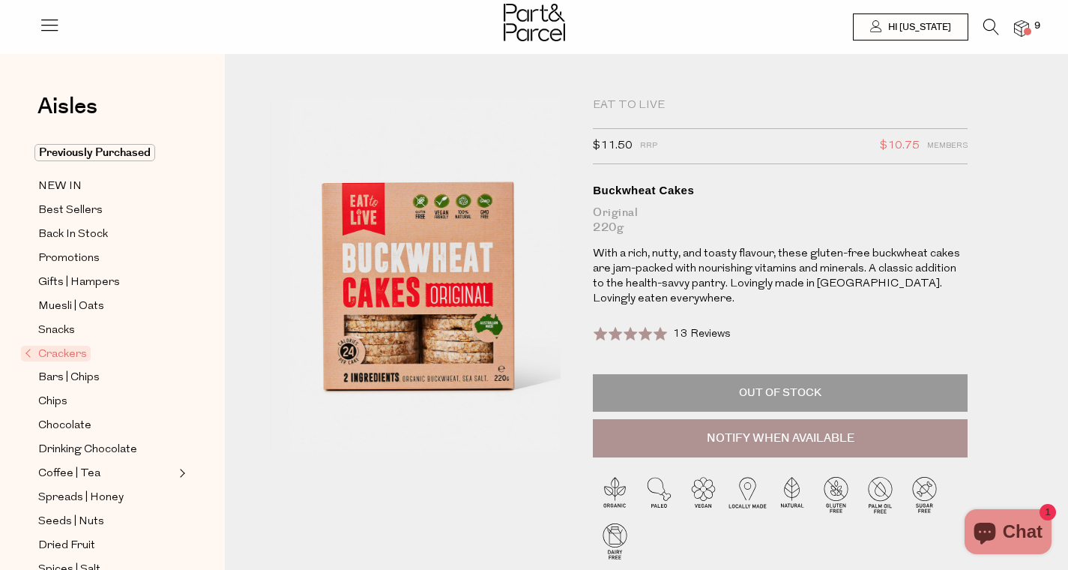
scroll to position [3, 0]
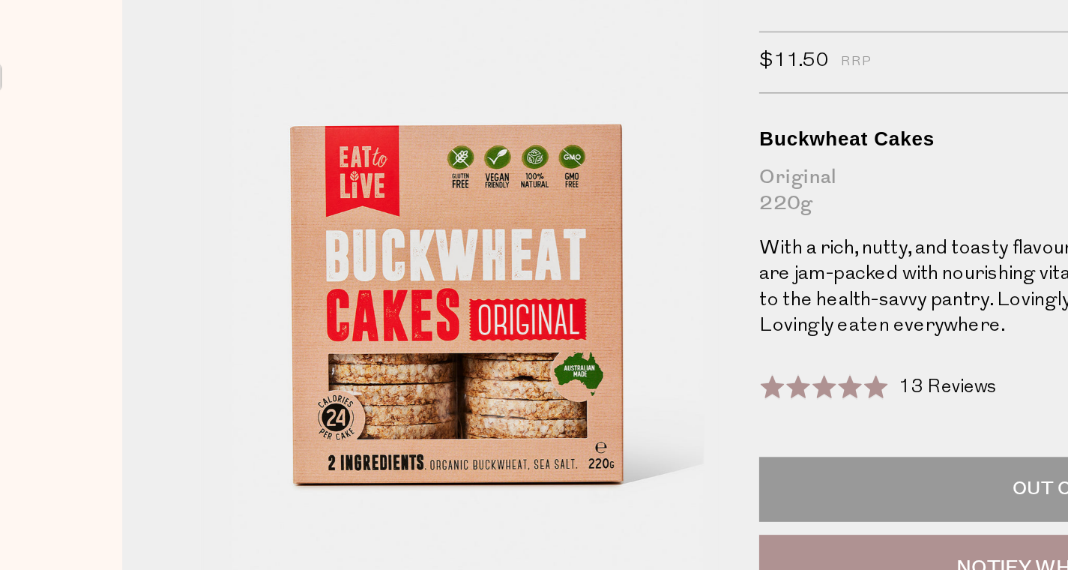
click at [715, 283] on p "With a rich, nutty, and toasty flavour, these gluten-free buckwheat cakes are j…" at bounding box center [780, 274] width 375 height 60
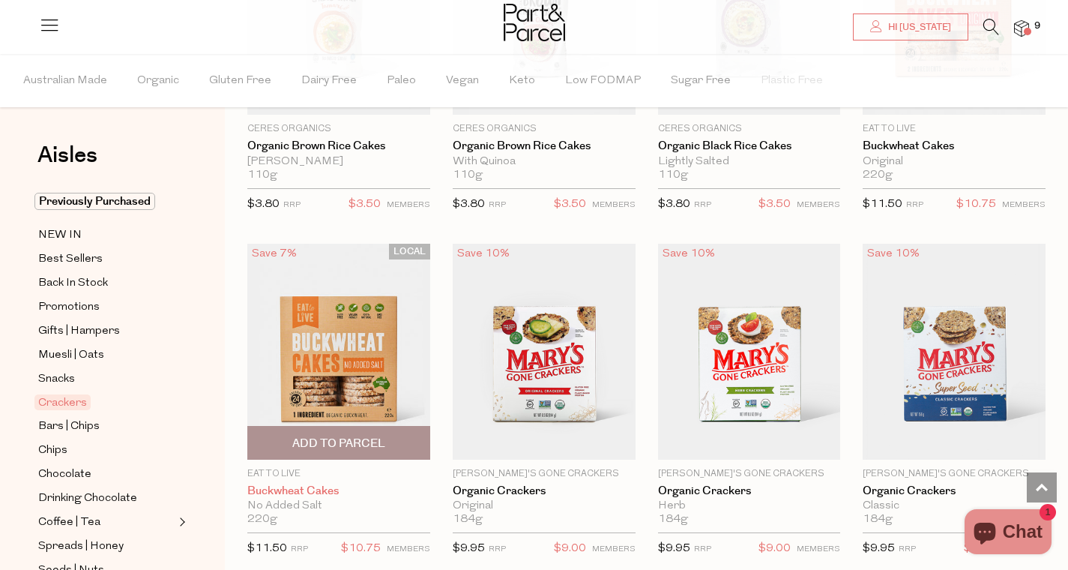
scroll to position [1331, 0]
click at [345, 442] on span "Add To Parcel" at bounding box center [338, 443] width 93 height 16
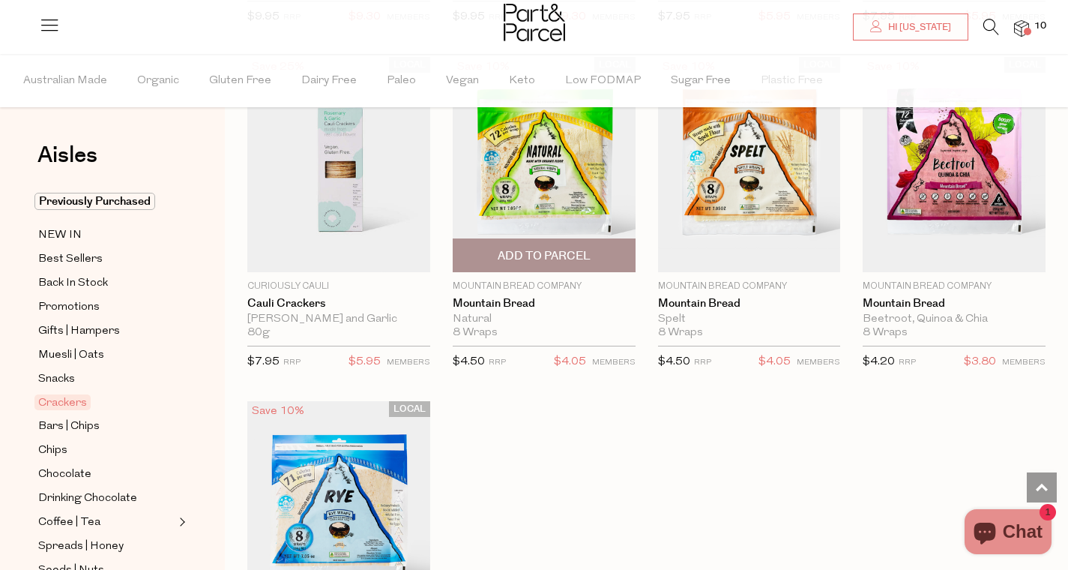
scroll to position [2888, 0]
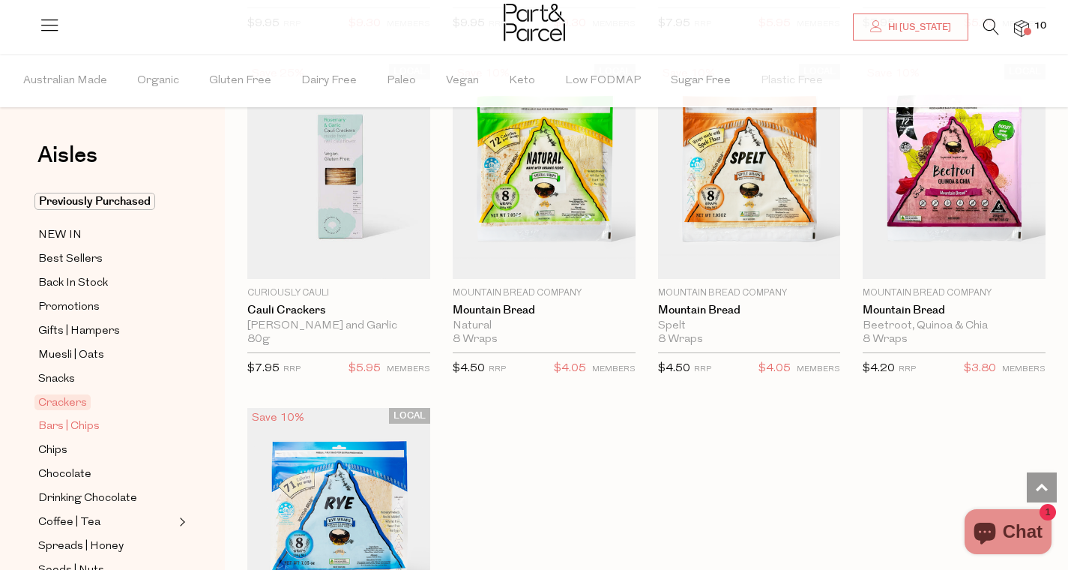
click at [63, 433] on span "Bars | Chips" at bounding box center [68, 427] width 61 height 18
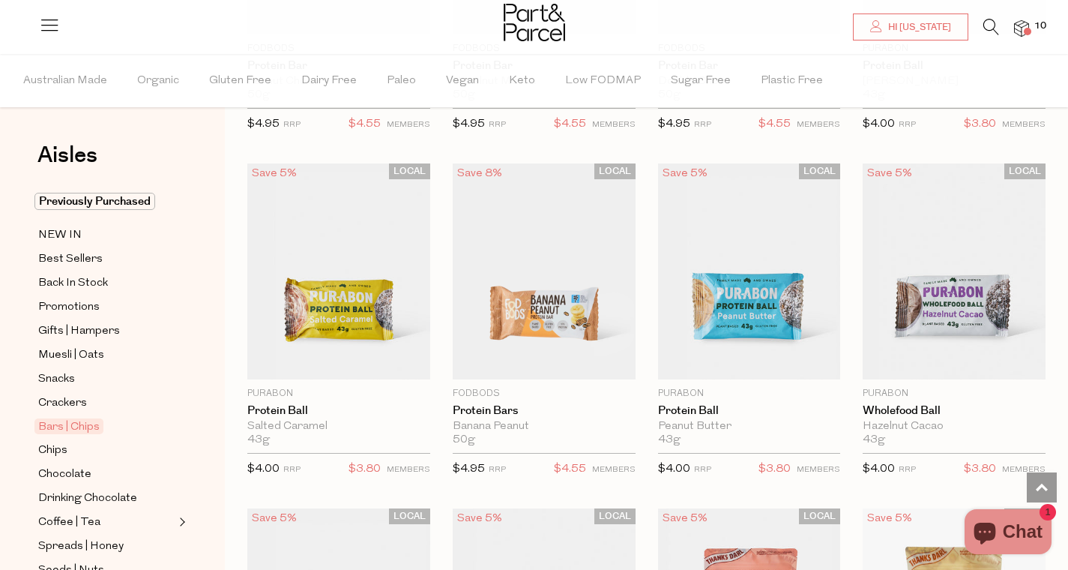
scroll to position [3492, 0]
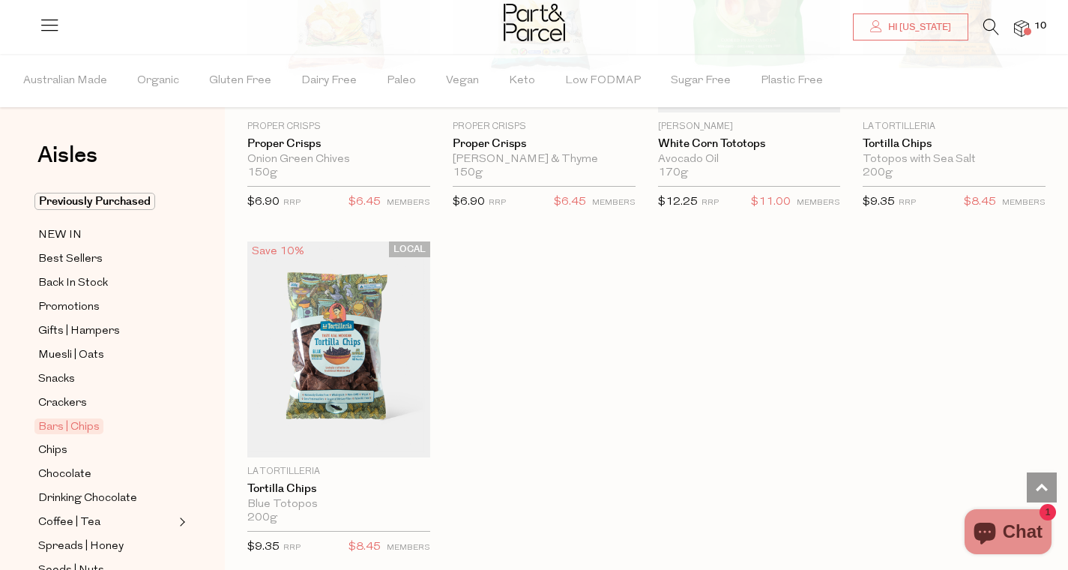
scroll to position [5901, 0]
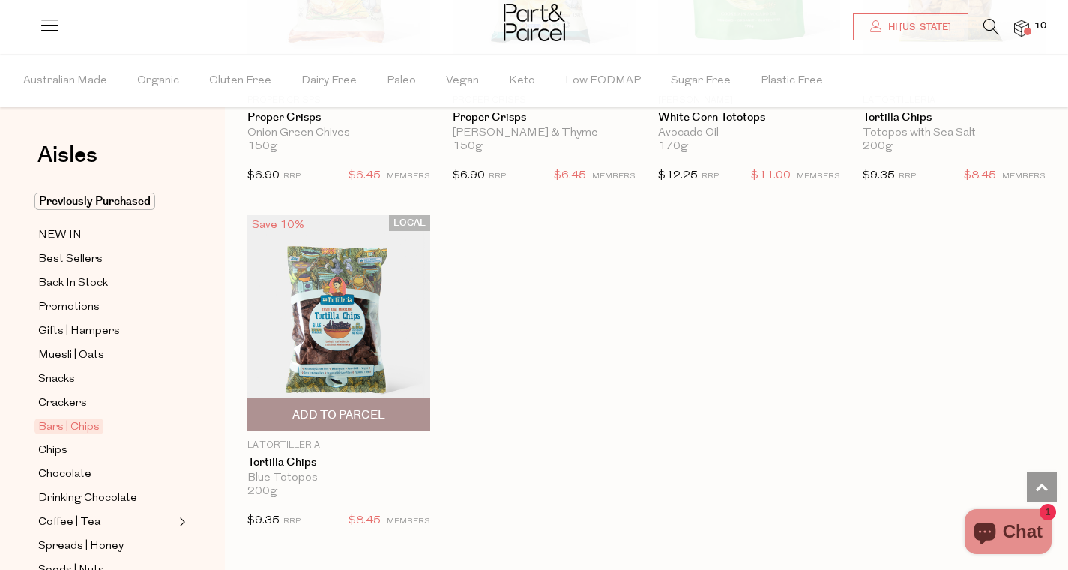
click at [340, 319] on img at bounding box center [338, 323] width 183 height 216
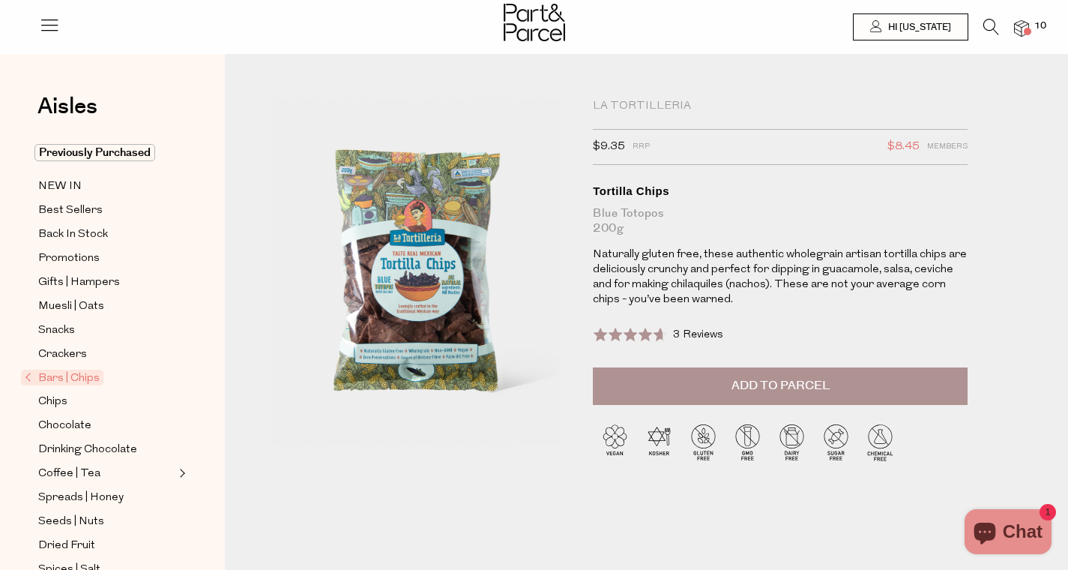
click at [715, 384] on button "Add to Parcel" at bounding box center [780, 385] width 375 height 37
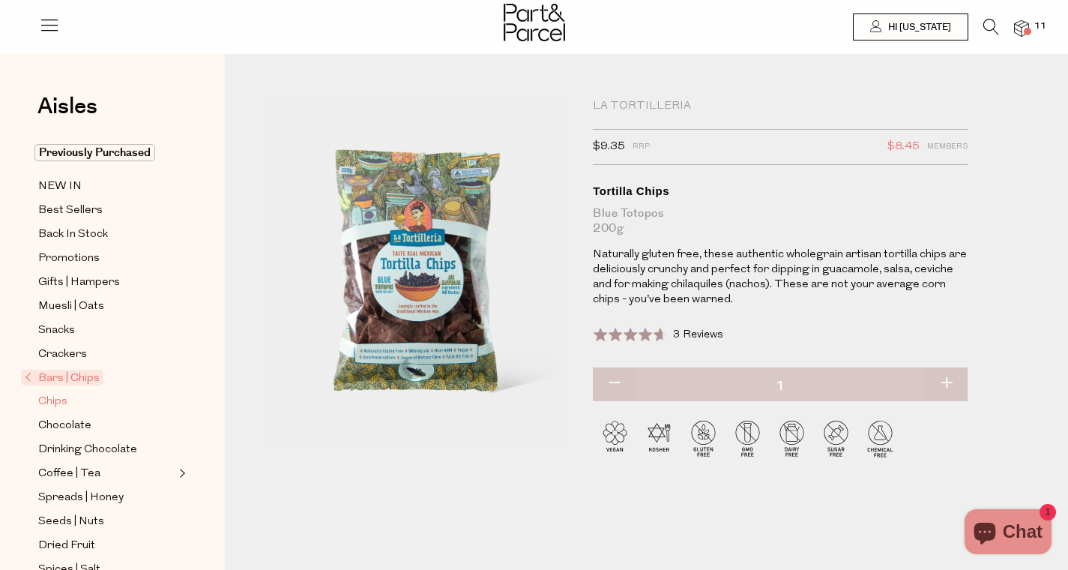
click at [54, 403] on span "Chips" at bounding box center [52, 402] width 29 height 18
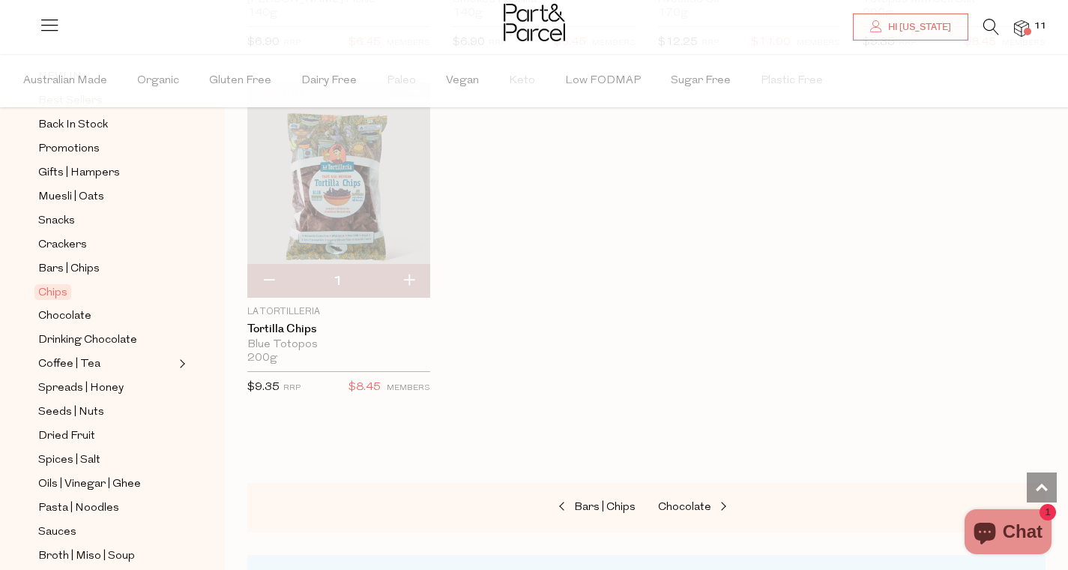
scroll to position [161, 0]
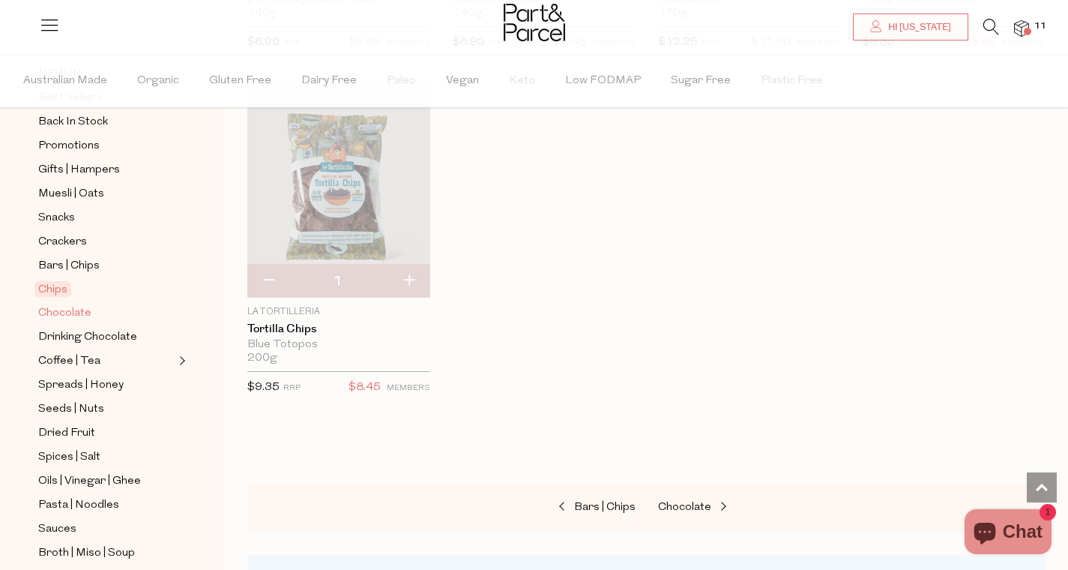
click at [79, 311] on span "Chocolate" at bounding box center [64, 313] width 53 height 18
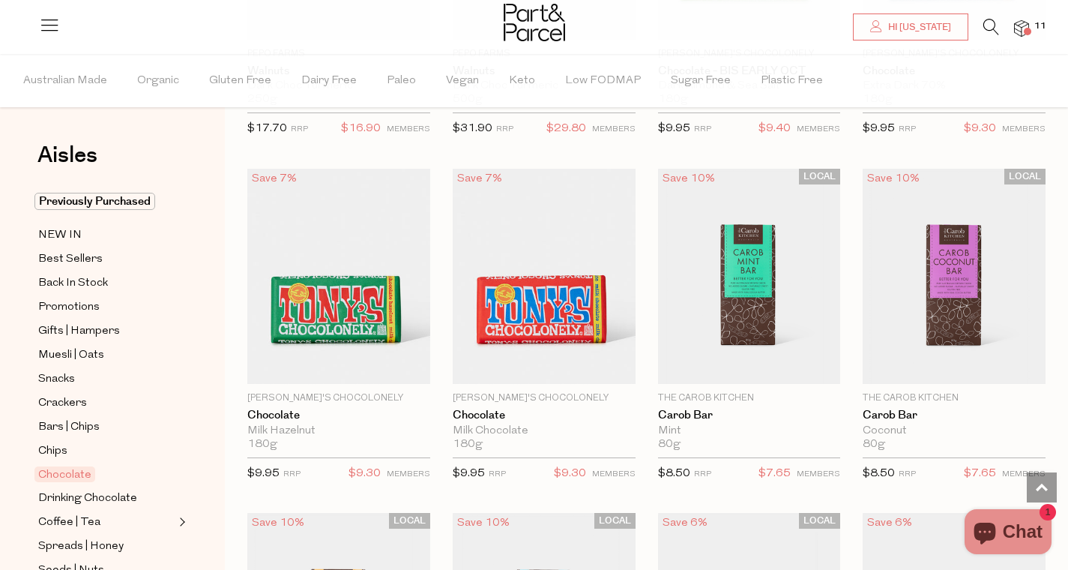
scroll to position [3525, 0]
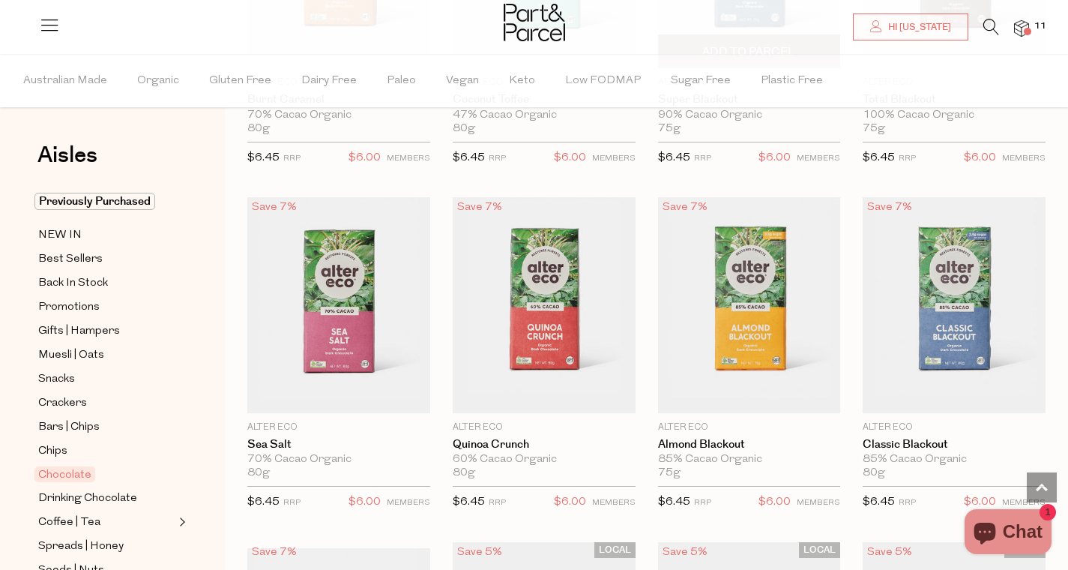
scroll to position [1733, 0]
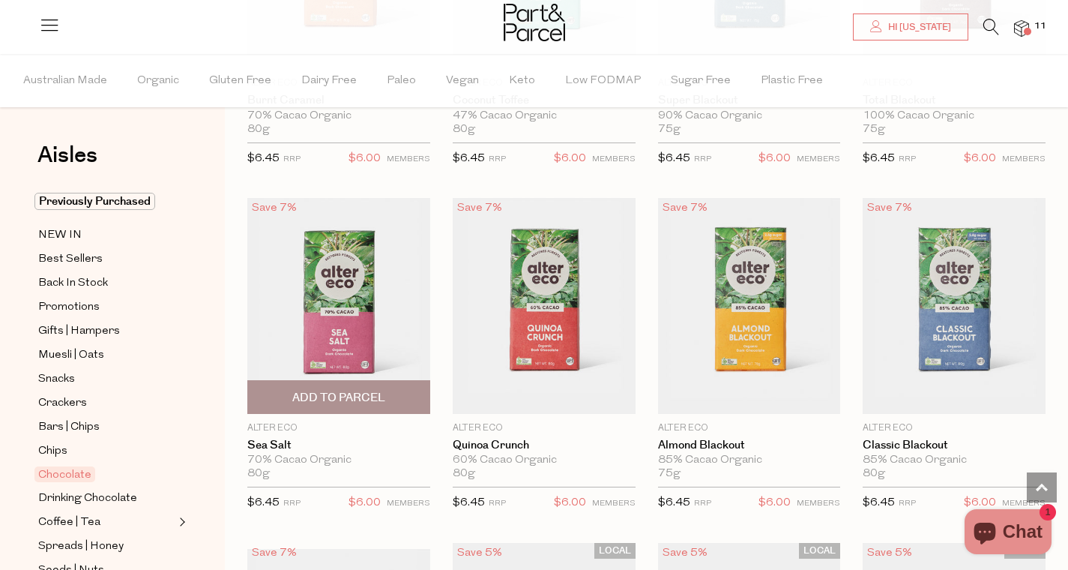
click at [348, 401] on span "Add To Parcel" at bounding box center [338, 398] width 93 height 16
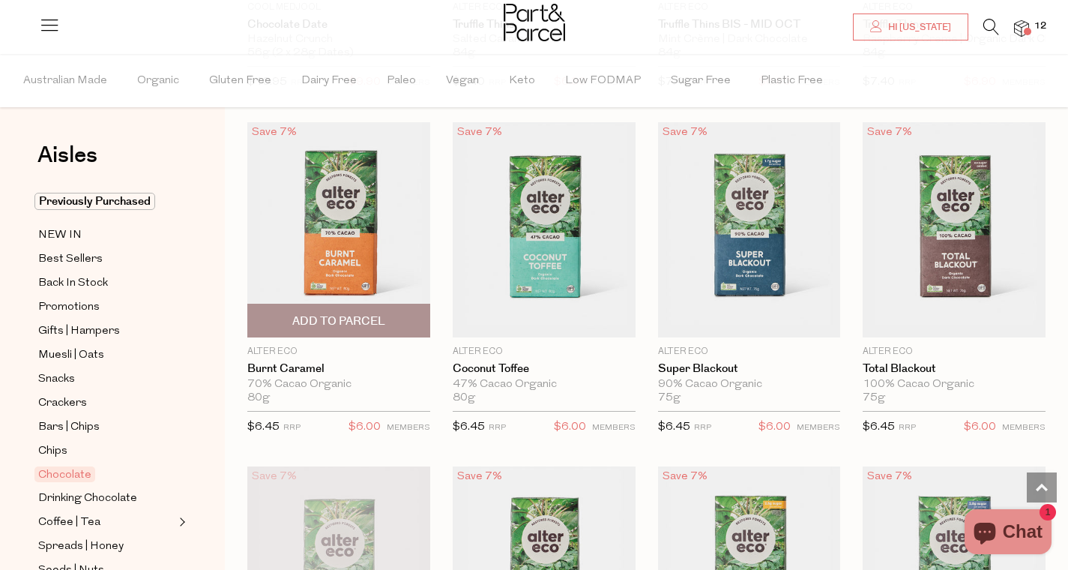
scroll to position [1461, 0]
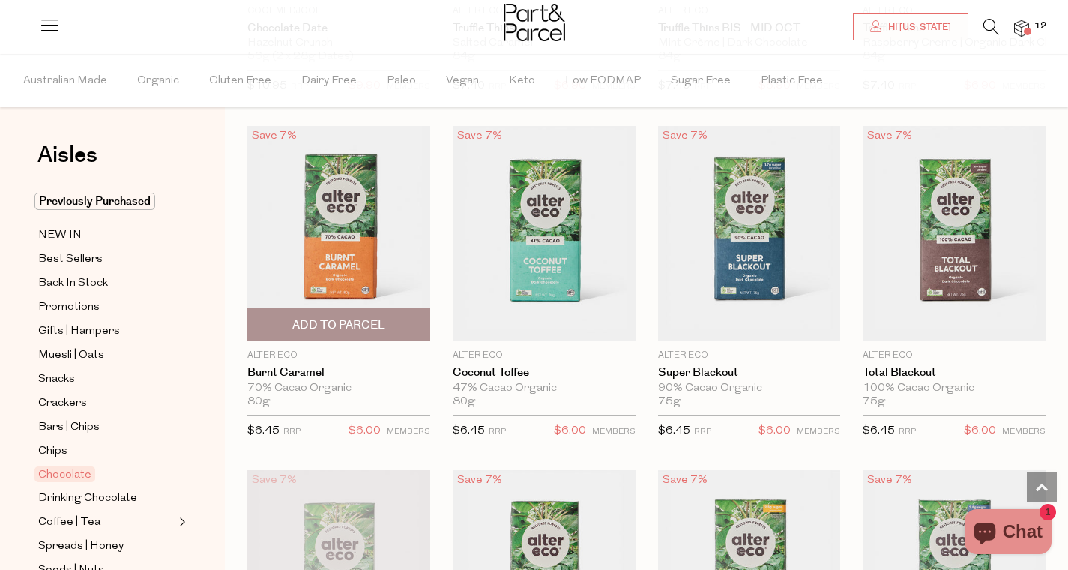
click at [357, 323] on span "Add To Parcel" at bounding box center [338, 325] width 93 height 16
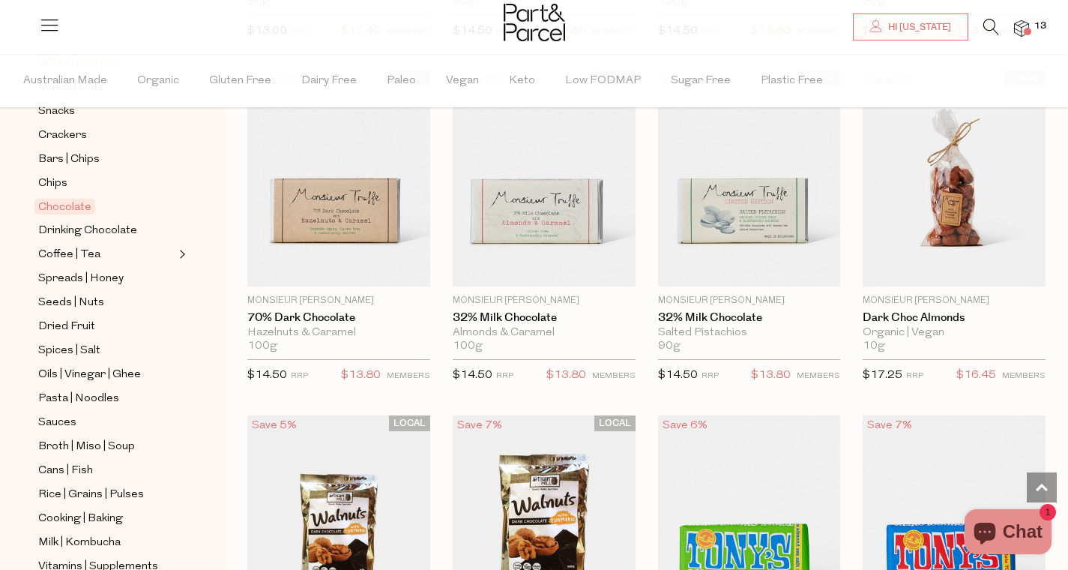
scroll to position [268, 0]
click at [90, 232] on span "Drinking Chocolate" at bounding box center [87, 230] width 99 height 18
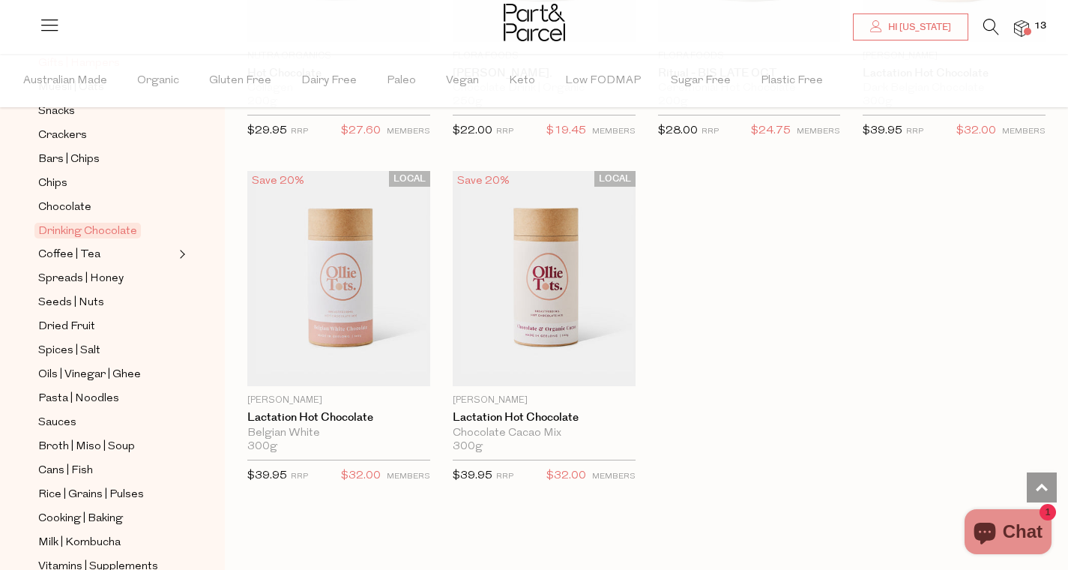
scroll to position [270, 0]
click at [81, 301] on span "Seeds | Nuts" at bounding box center [71, 301] width 66 height 18
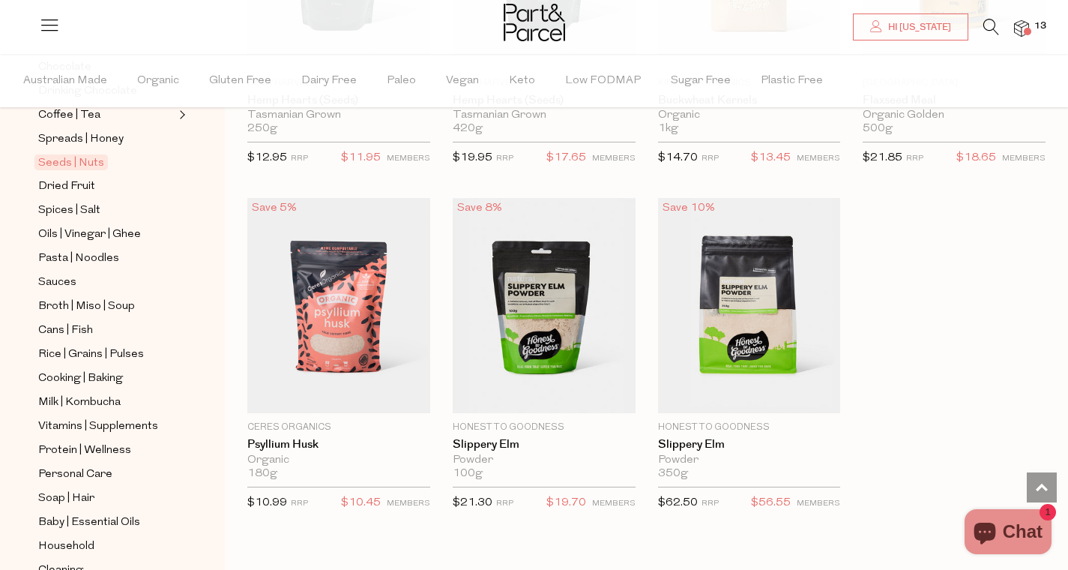
scroll to position [410, 0]
click at [69, 183] on span "Dried Fruit" at bounding box center [66, 184] width 57 height 18
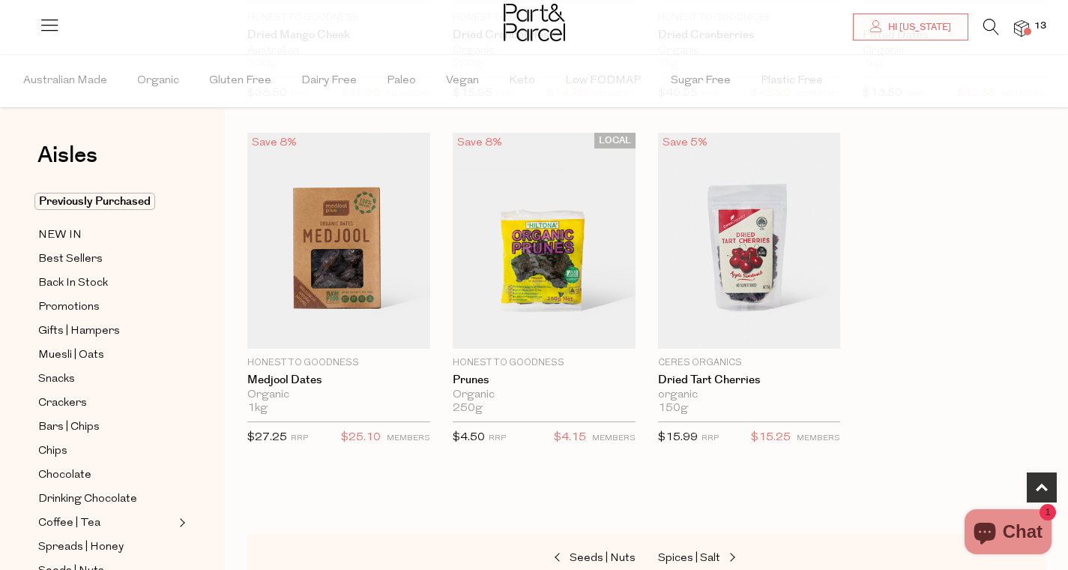
scroll to position [759, 0]
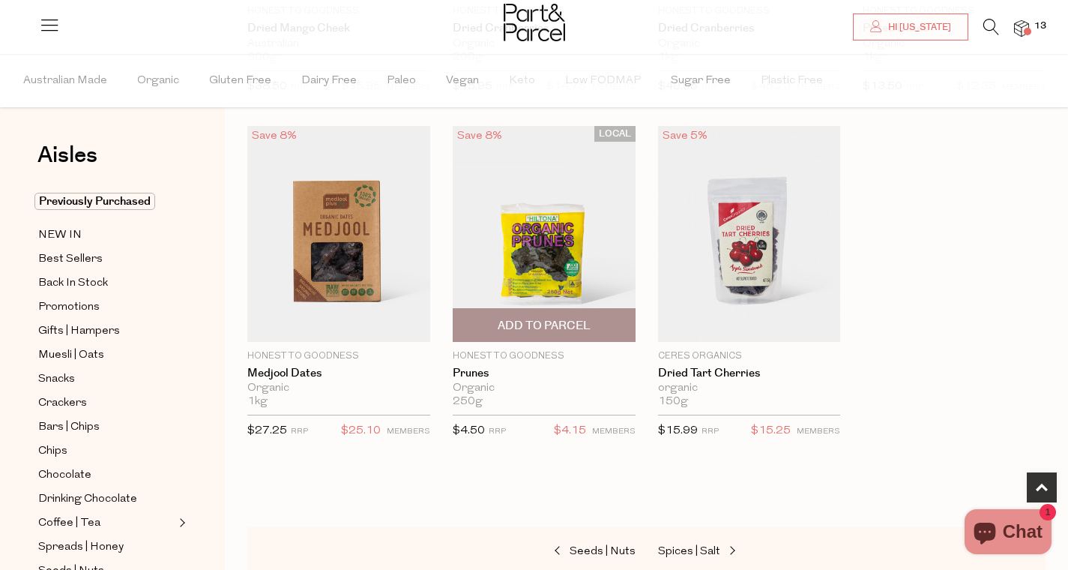
click at [527, 318] on span "Add To Parcel" at bounding box center [544, 326] width 93 height 16
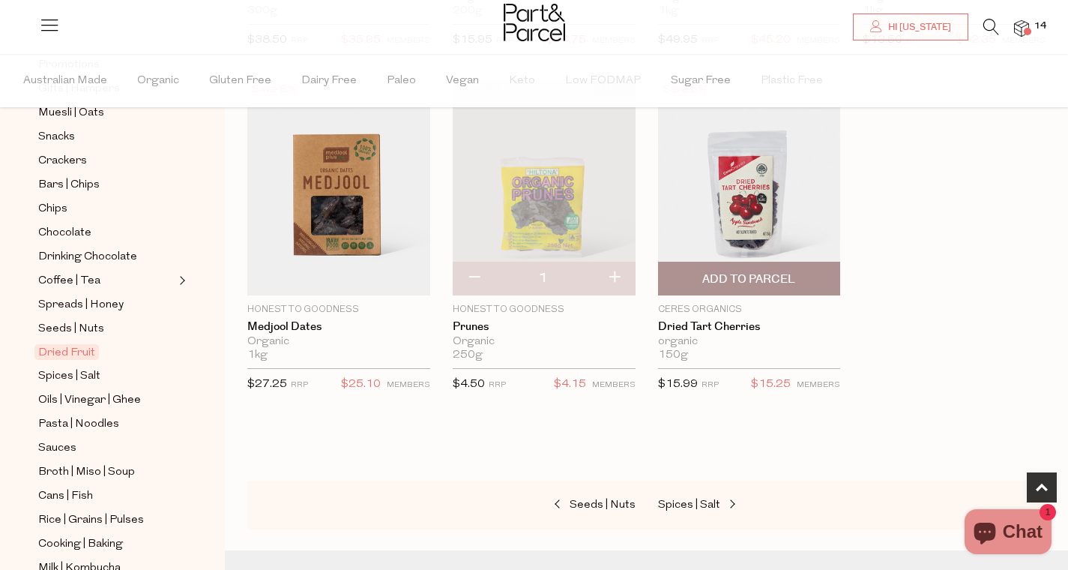
scroll to position [795, 0]
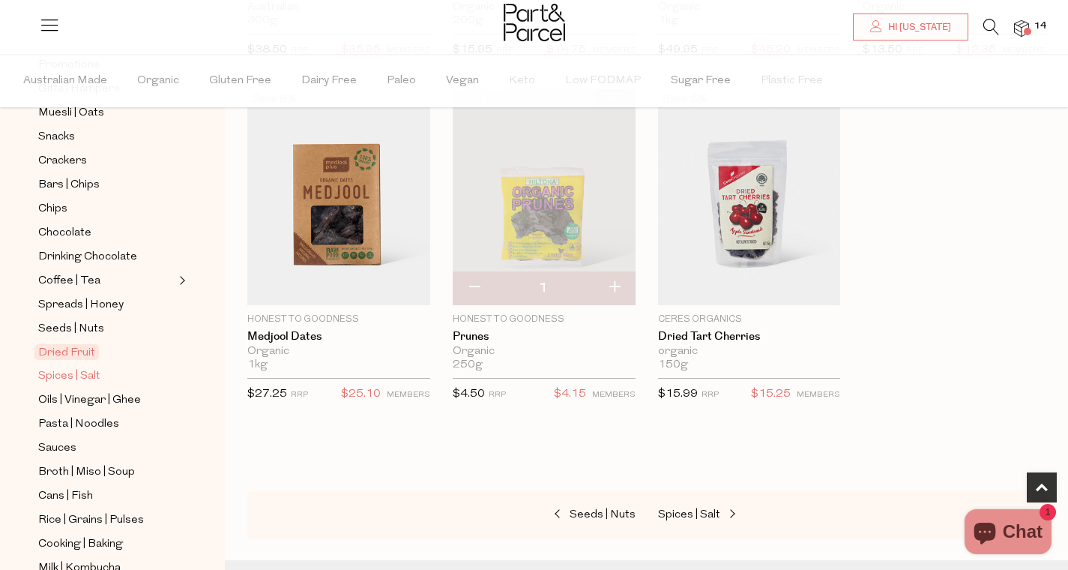
click at [79, 374] on span "Spices | Salt" at bounding box center [69, 376] width 62 height 18
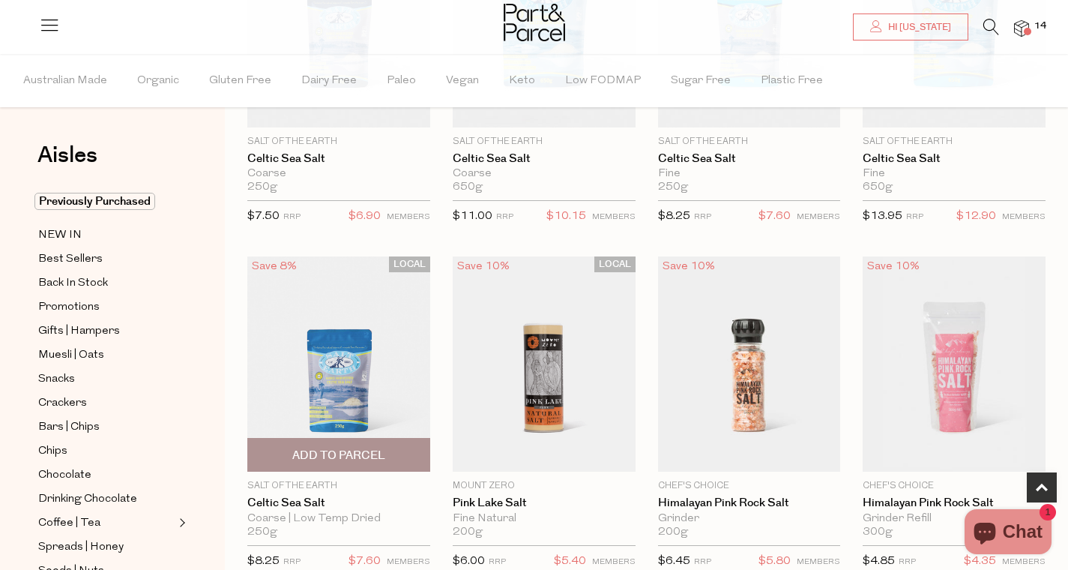
scroll to position [648, 0]
click at [358, 379] on img at bounding box center [338, 364] width 183 height 216
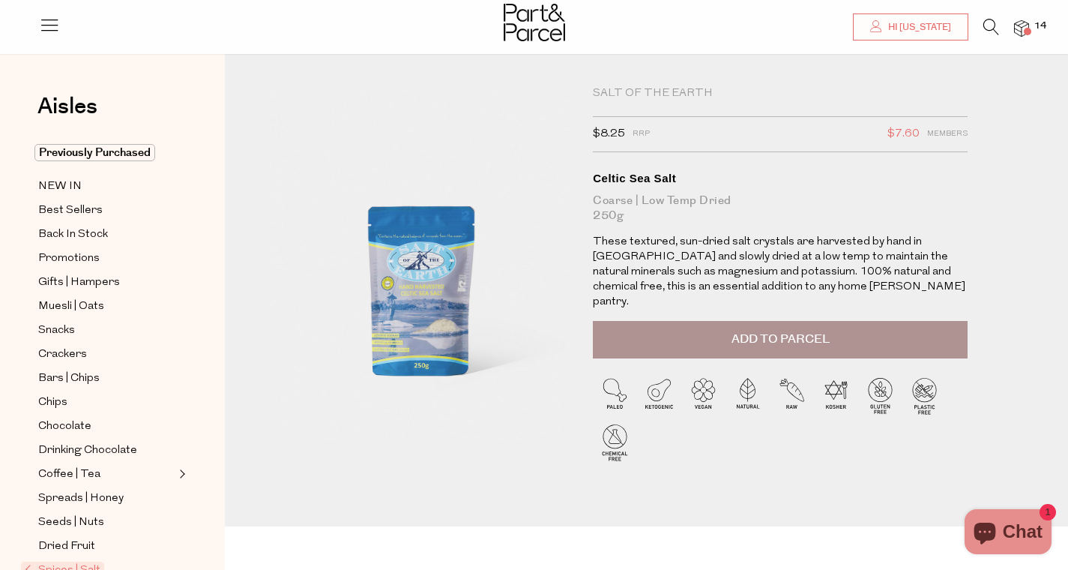
click at [696, 258] on p "These textured, sun-dried salt crystals are harvested by hand in [GEOGRAPHIC_DA…" at bounding box center [780, 272] width 375 height 75
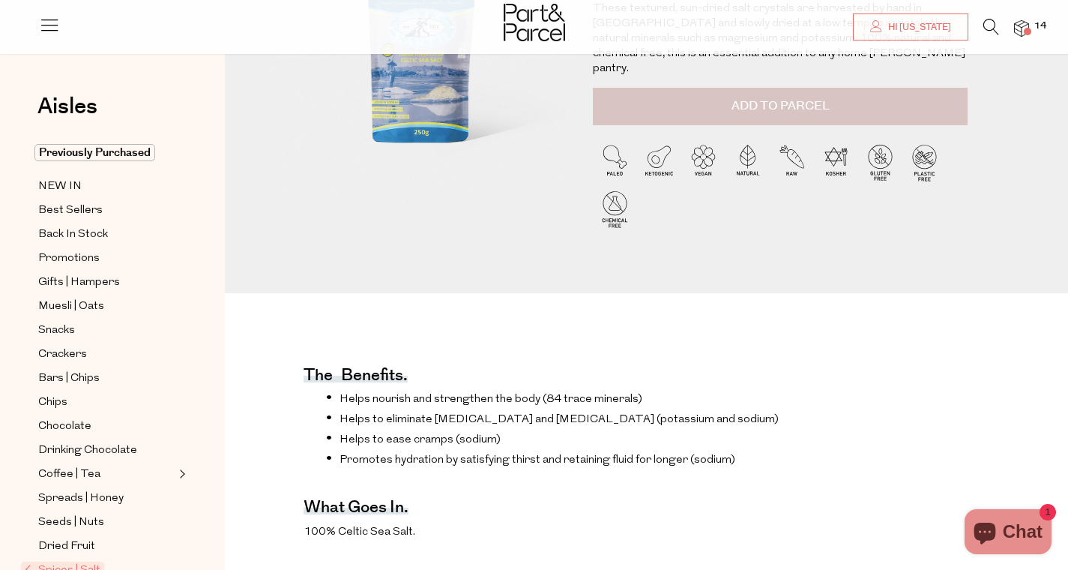
scroll to position [137, 0]
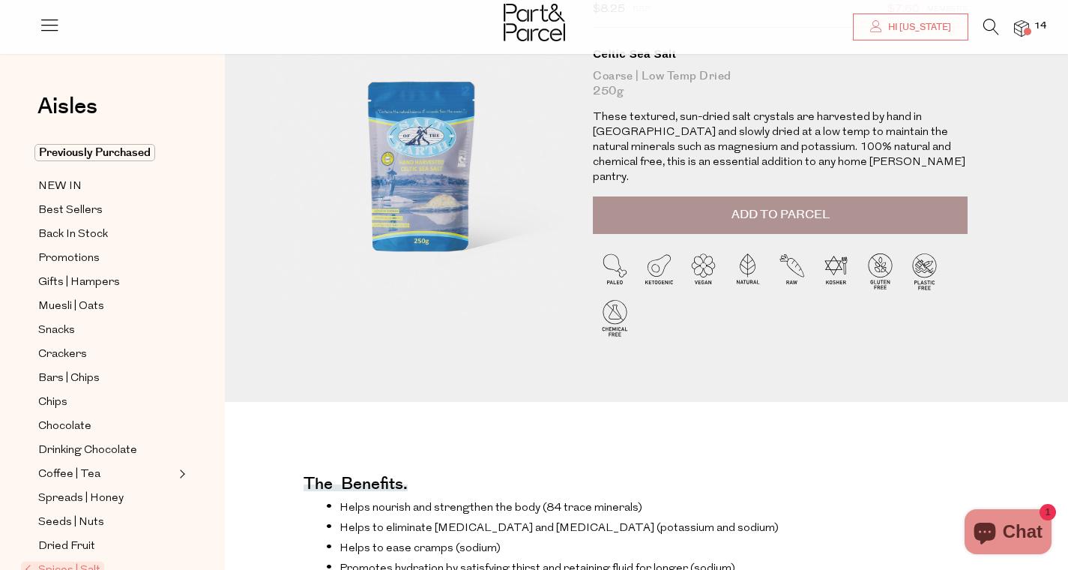
click at [748, 206] on span "Add to Parcel" at bounding box center [781, 214] width 98 height 17
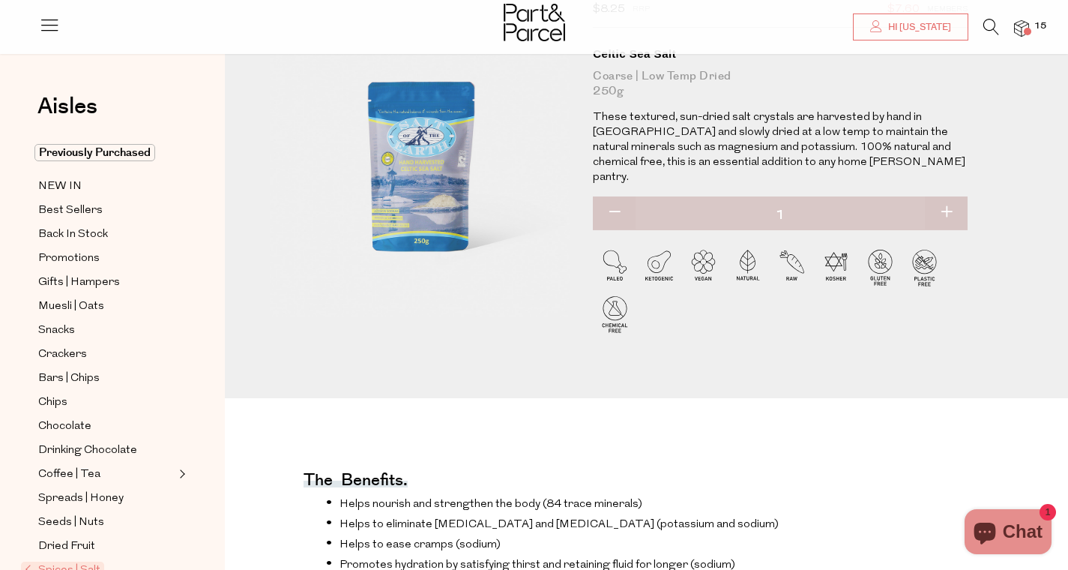
click at [950, 196] on button "button" at bounding box center [946, 212] width 43 height 33
type input "2"
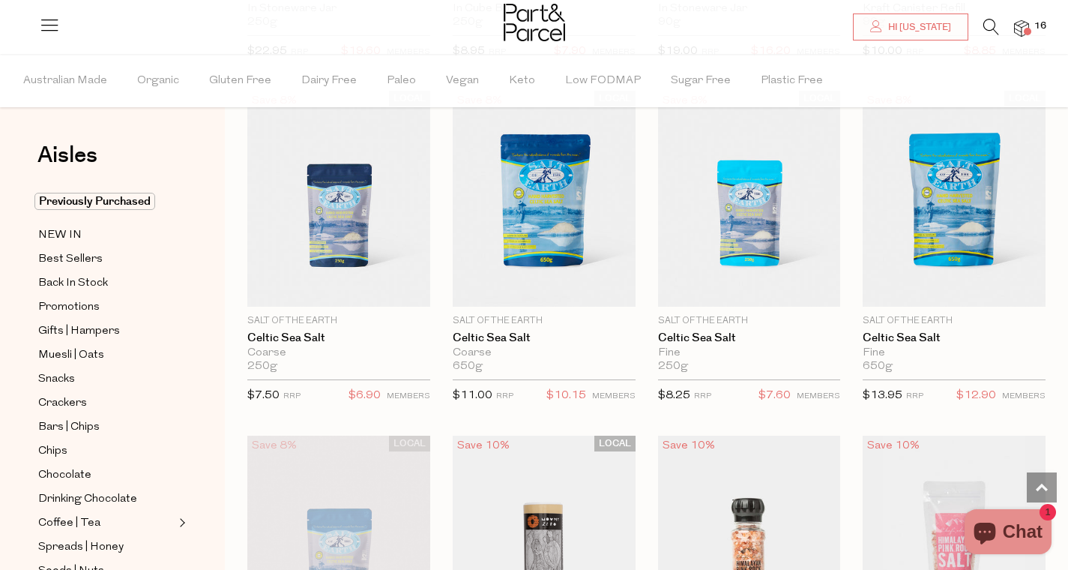
scroll to position [427, 0]
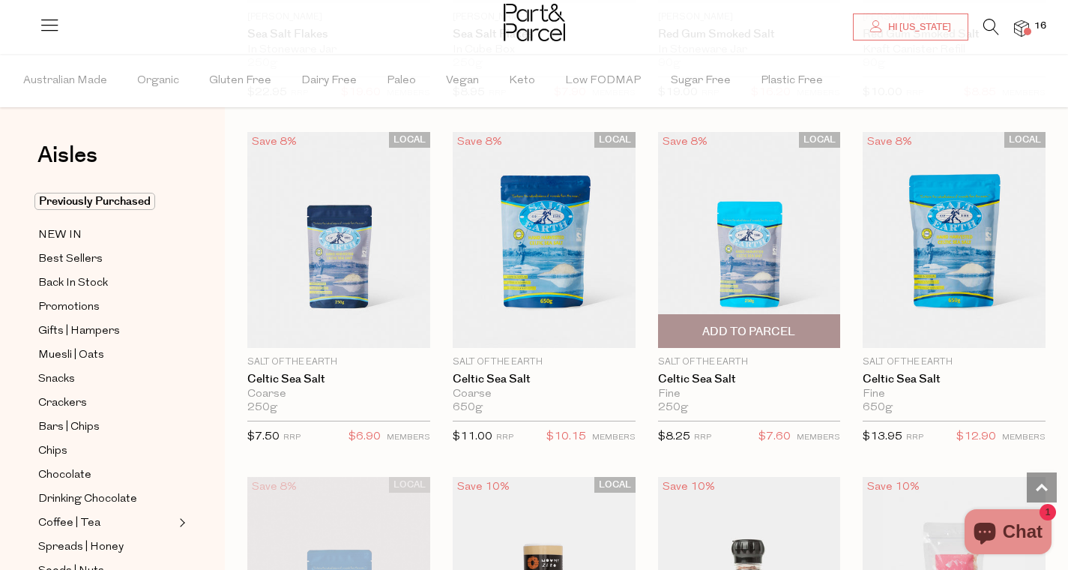
click at [760, 286] on img at bounding box center [749, 240] width 183 height 216
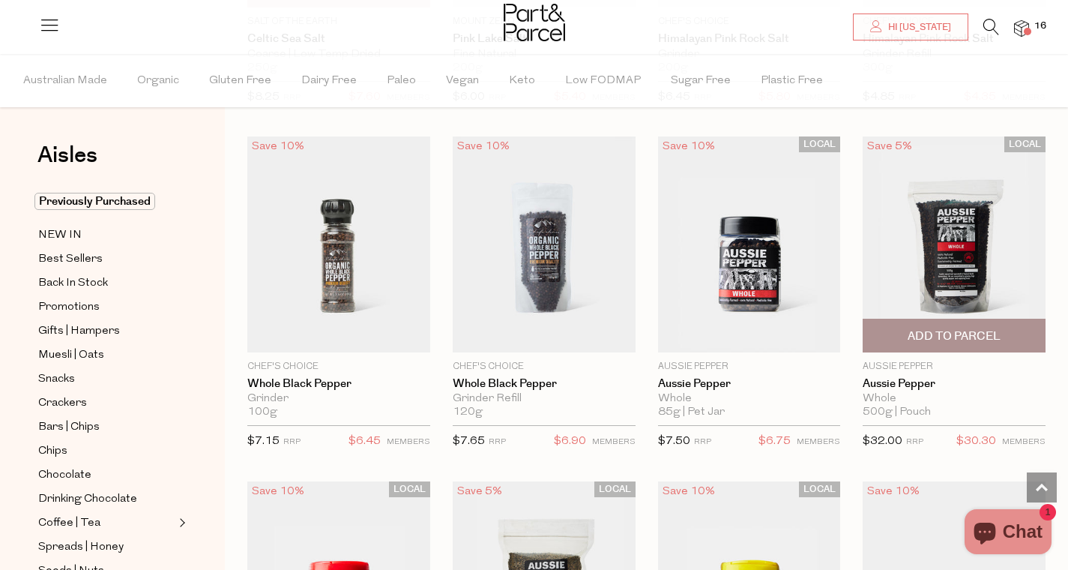
scroll to position [1087, 0]
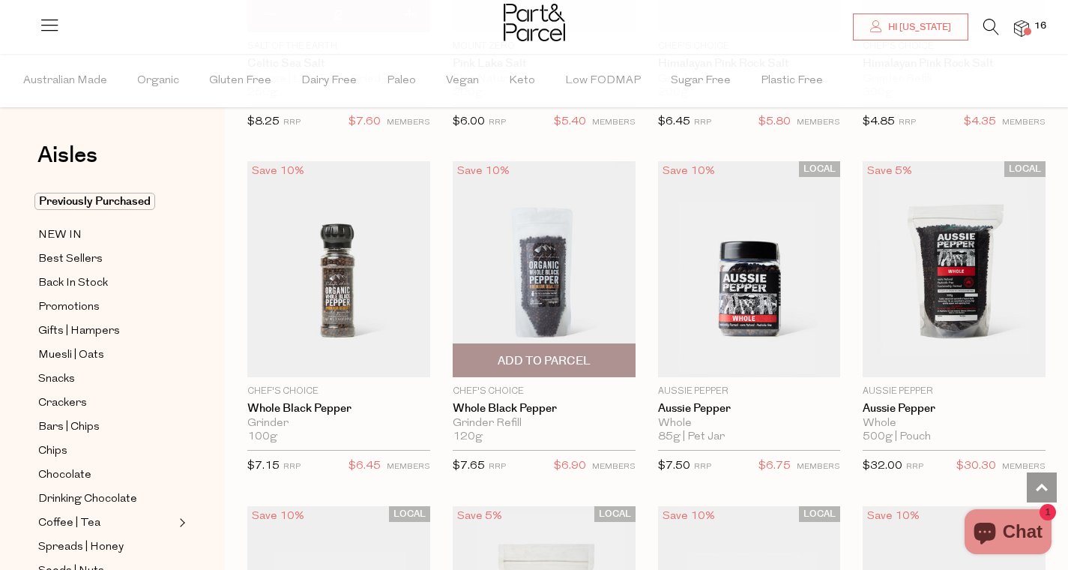
click at [580, 357] on span "Add To Parcel" at bounding box center [544, 361] width 93 height 16
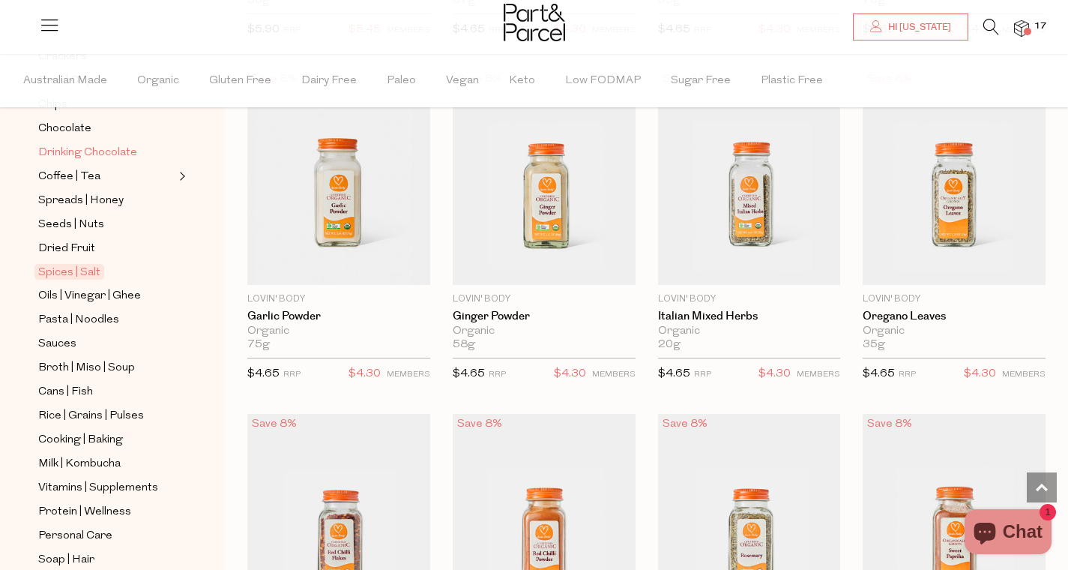
scroll to position [347, 0]
click at [94, 320] on span "Pasta | Noodles" at bounding box center [78, 319] width 81 height 18
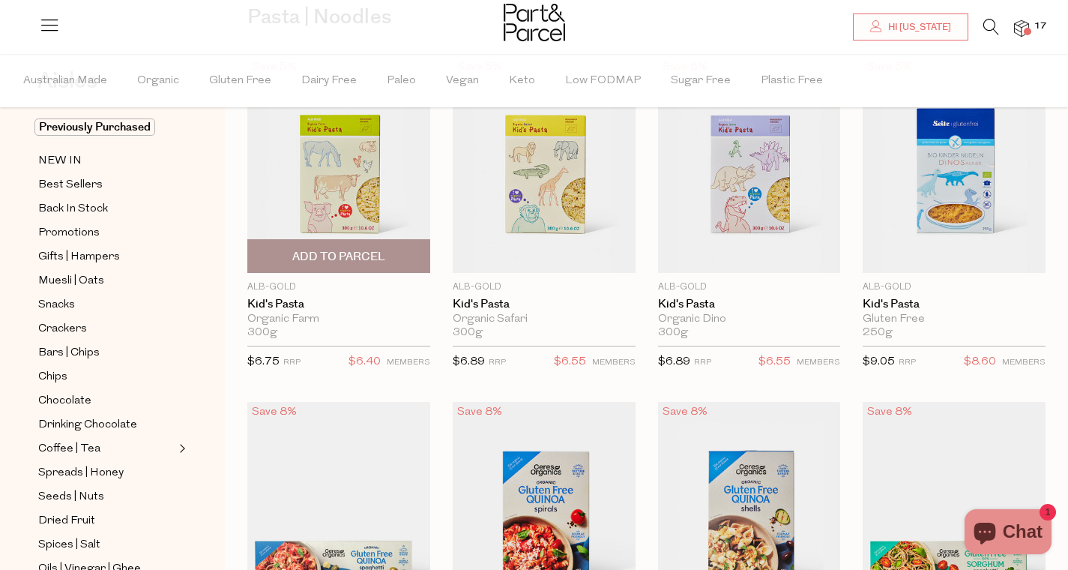
scroll to position [143, 0]
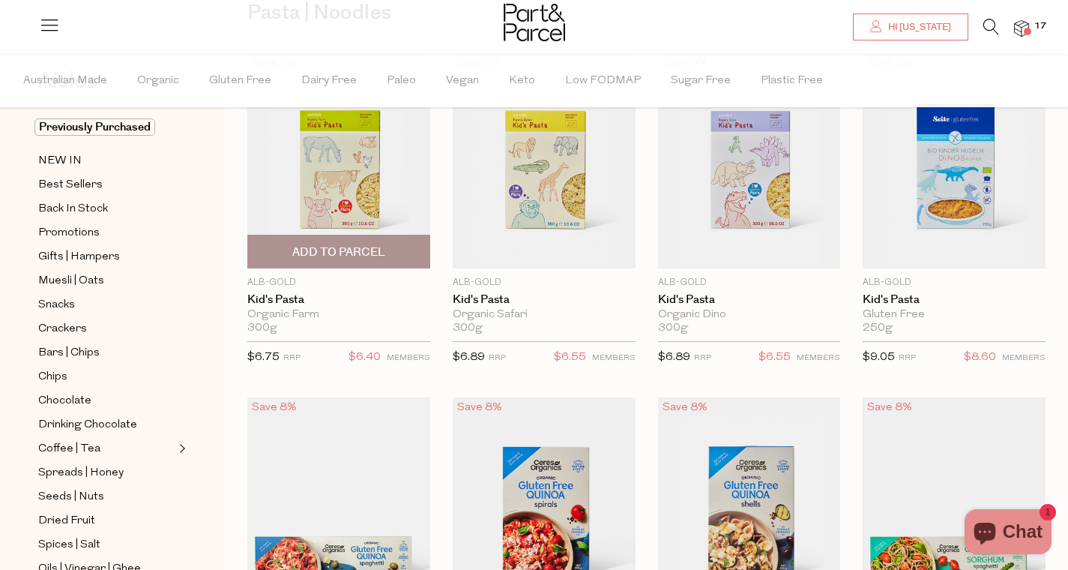
click at [340, 263] on span "Add To Parcel" at bounding box center [339, 251] width 174 height 32
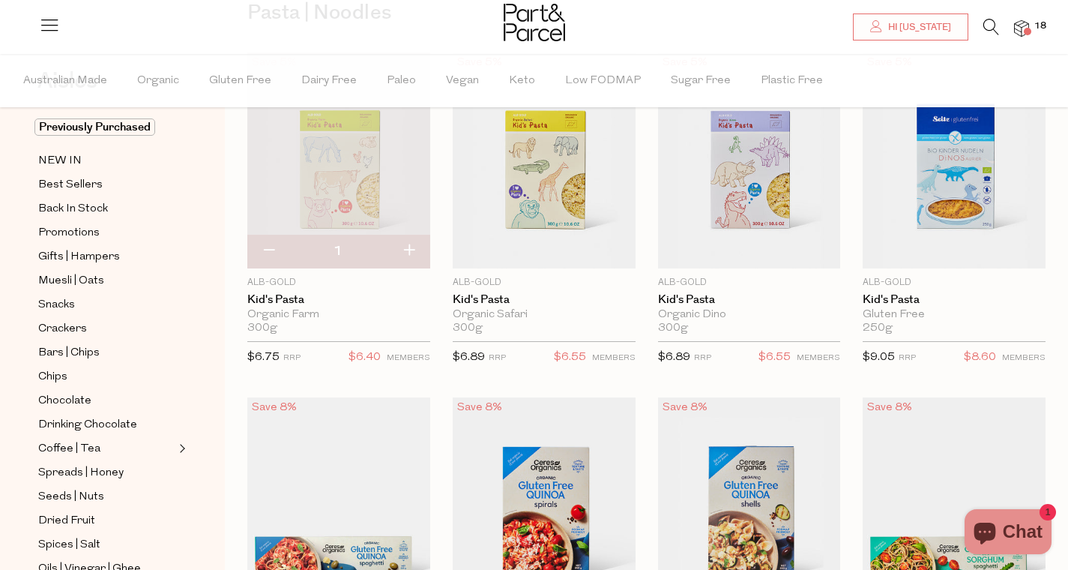
scroll to position [109, 0]
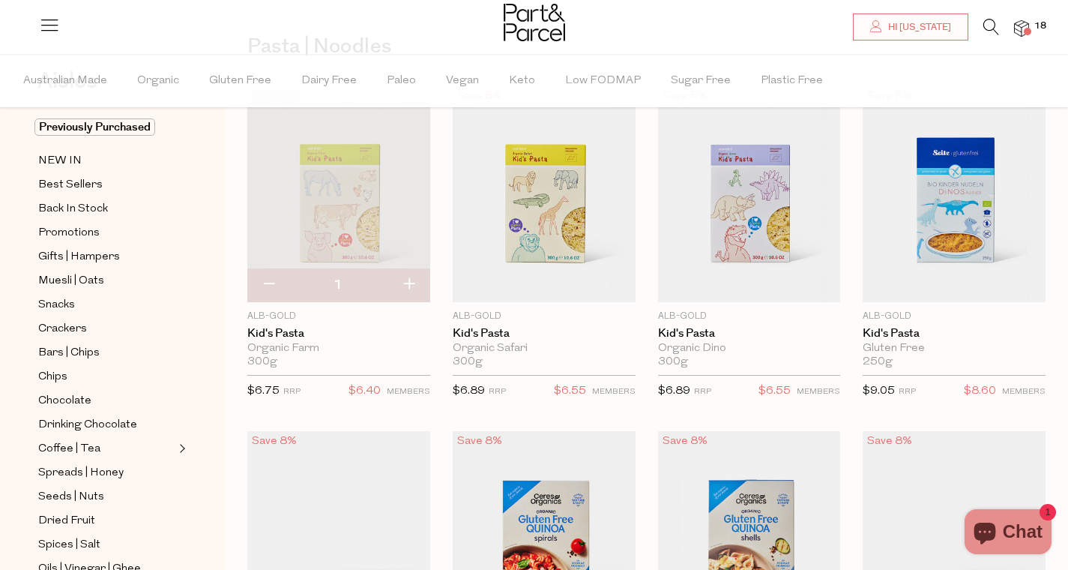
click at [399, 277] on button "button" at bounding box center [409, 284] width 43 height 33
type input "2"
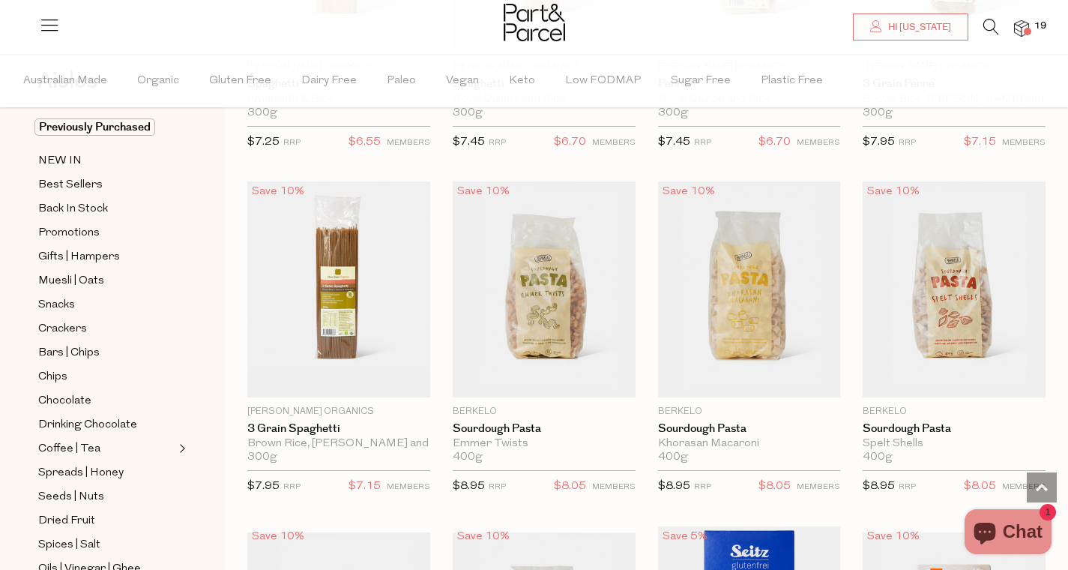
scroll to position [1393, 0]
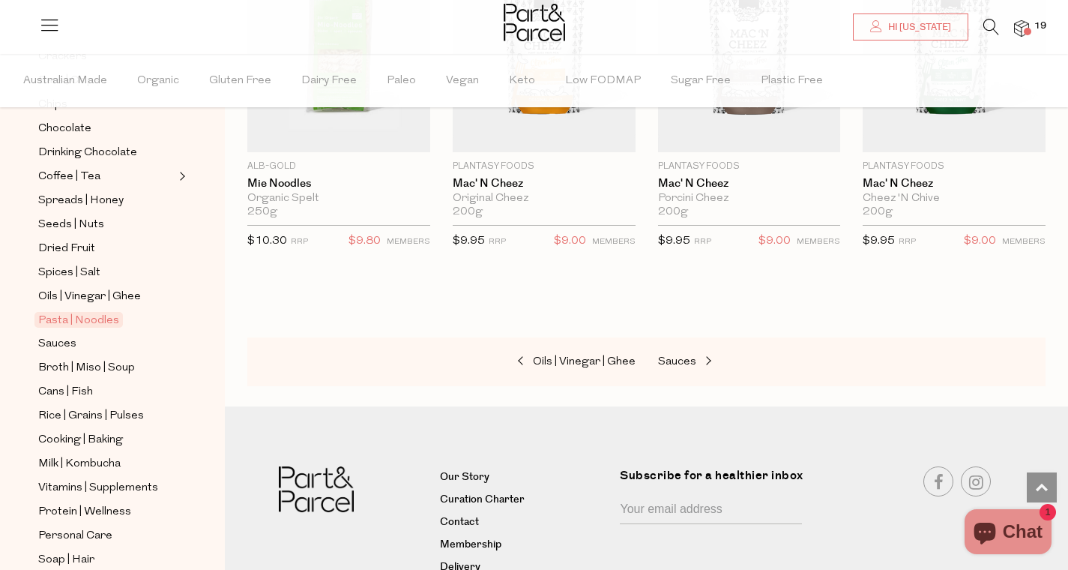
scroll to position [379, 0]
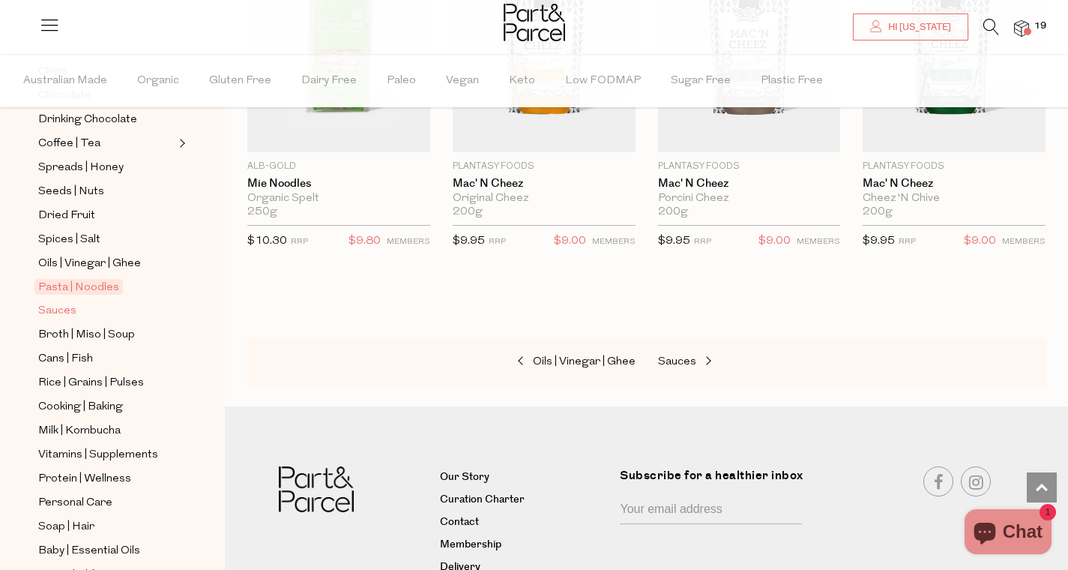
click at [70, 306] on span "Sauces" at bounding box center [57, 311] width 38 height 18
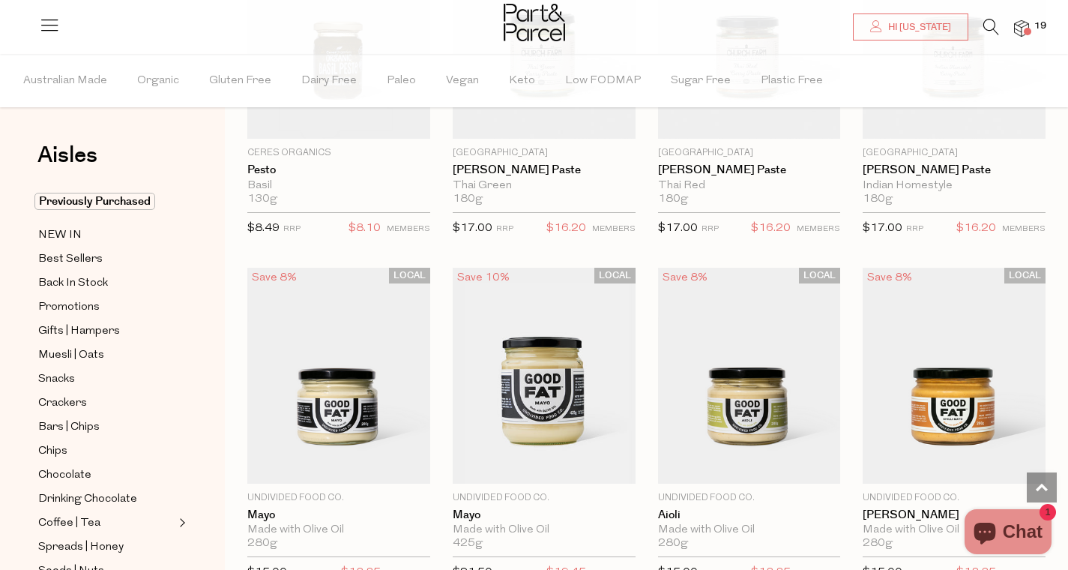
scroll to position [1522, 0]
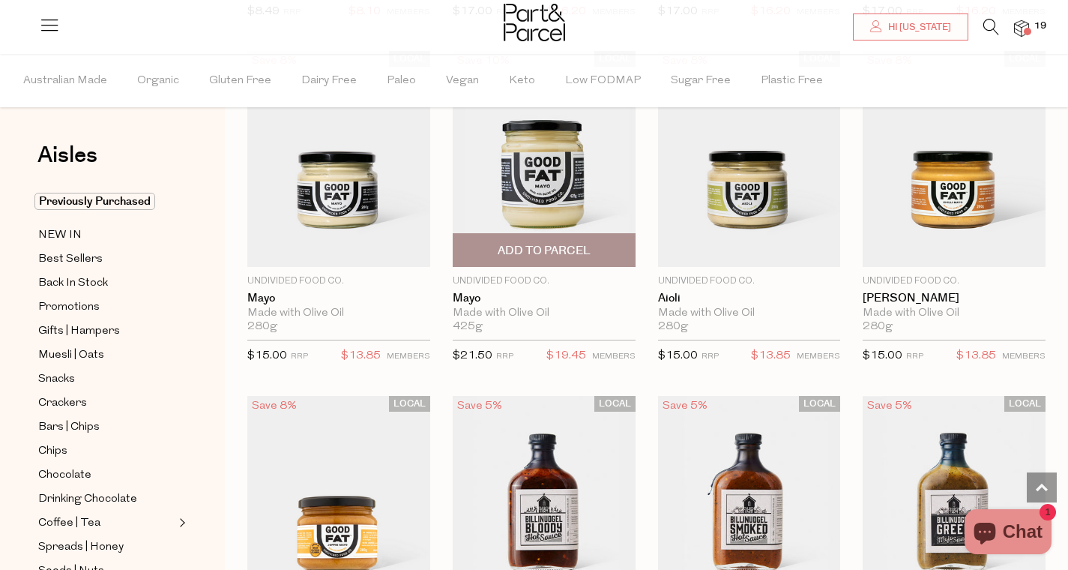
click at [538, 200] on img at bounding box center [544, 159] width 183 height 216
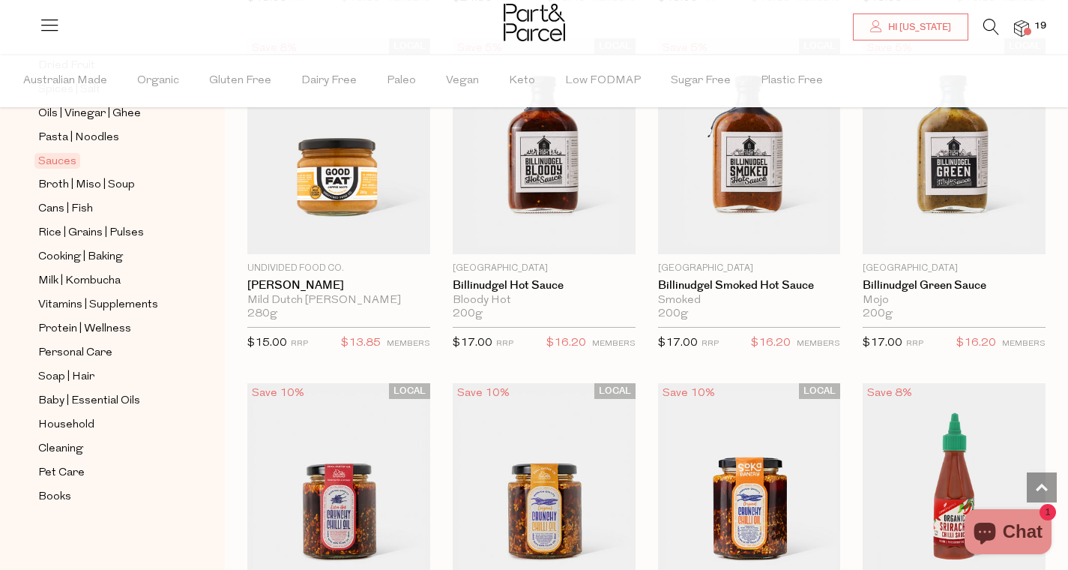
scroll to position [531, 0]
click at [84, 182] on span "Broth | Miso | Soup" at bounding box center [86, 184] width 97 height 18
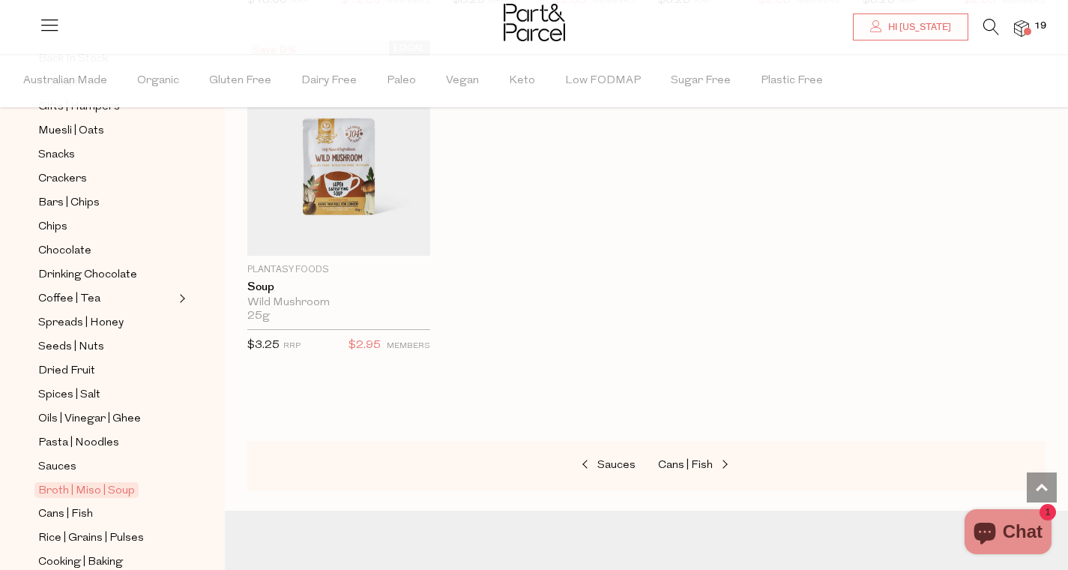
scroll to position [531, 0]
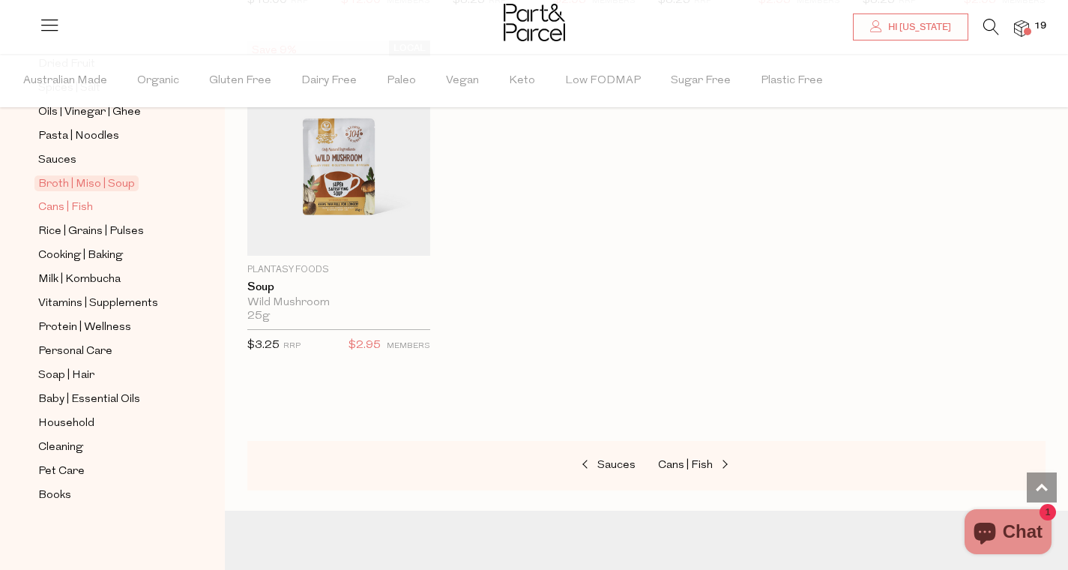
click at [71, 201] on span "Cans | Fish" at bounding box center [65, 208] width 55 height 18
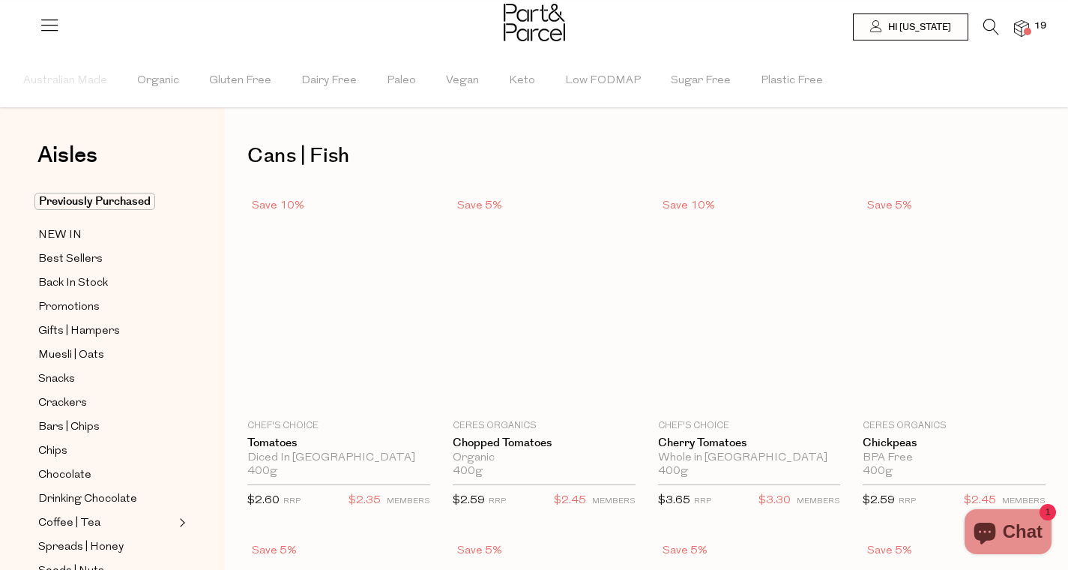
type input "4"
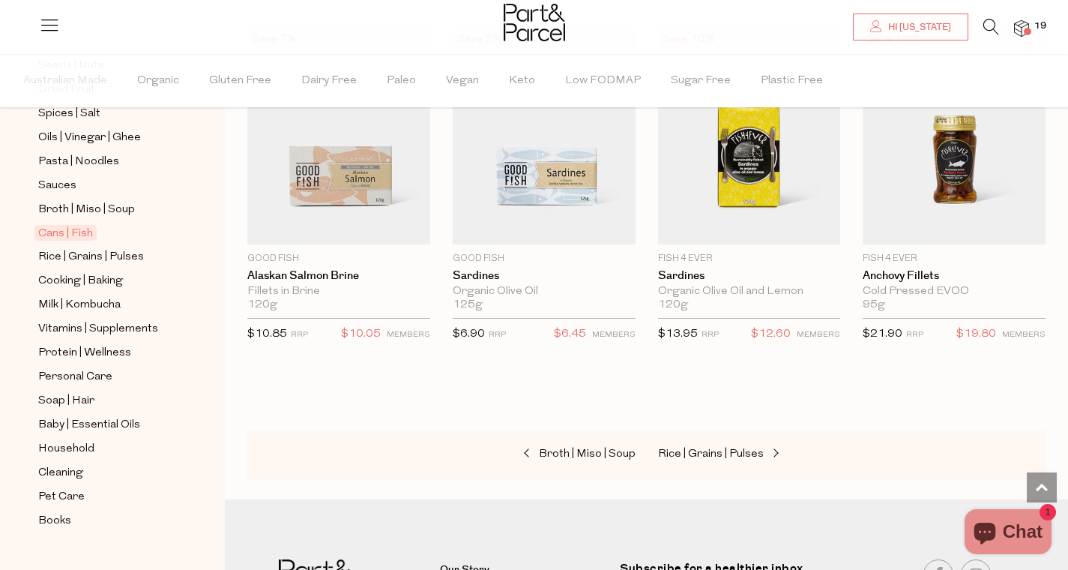
scroll to position [510, 0]
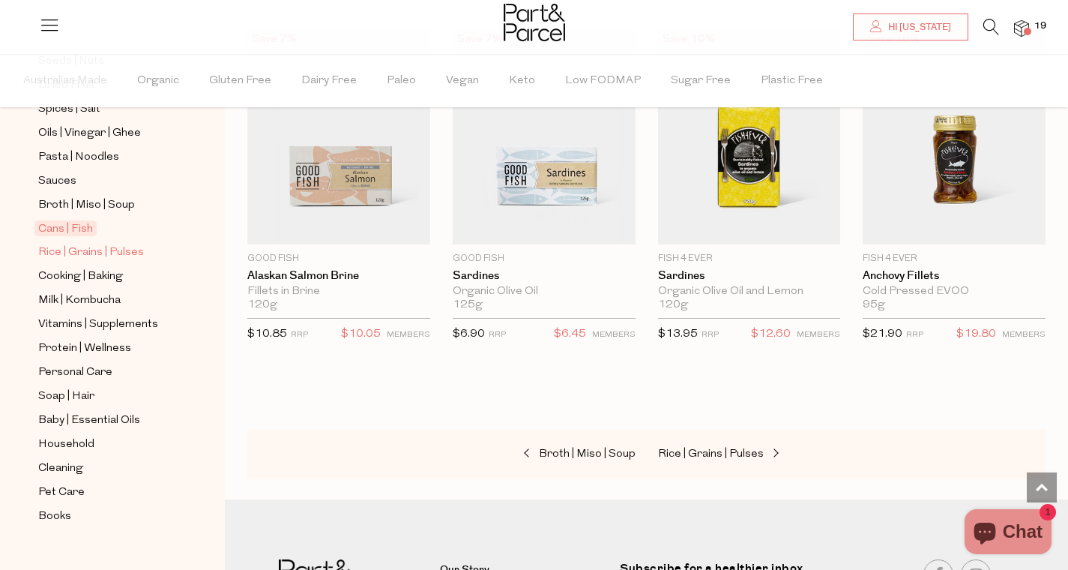
click at [96, 257] on span "Rice | Grains | Pulses" at bounding box center [91, 253] width 106 height 18
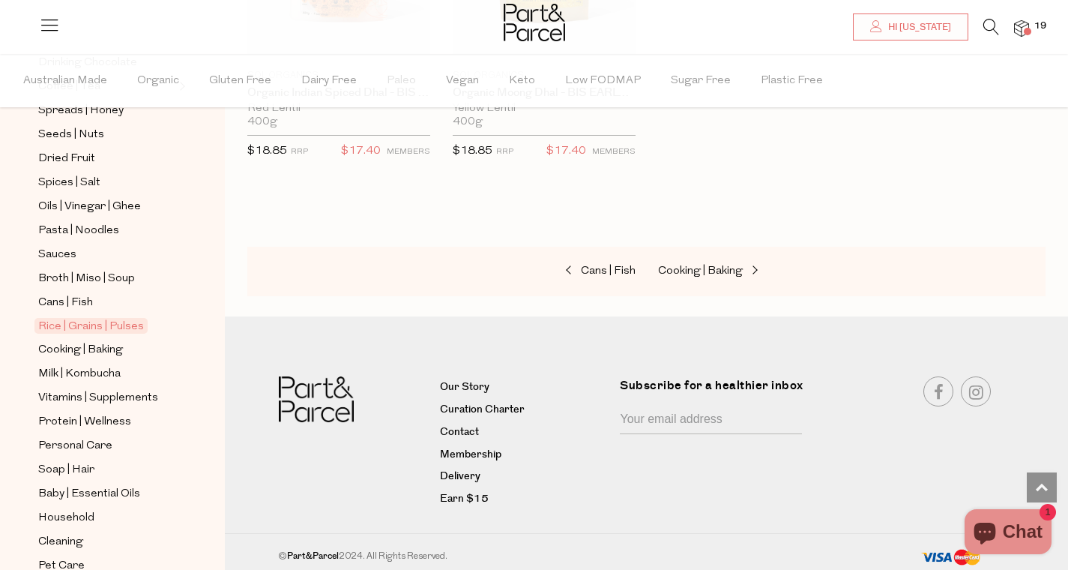
scroll to position [444, 0]
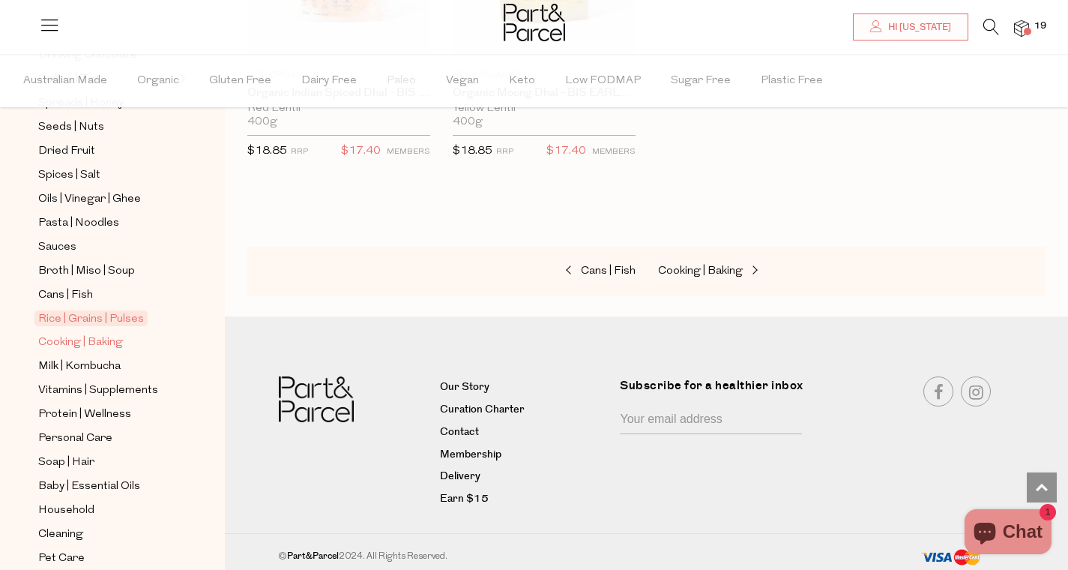
click at [95, 337] on span "Cooking | Baking" at bounding box center [80, 343] width 85 height 18
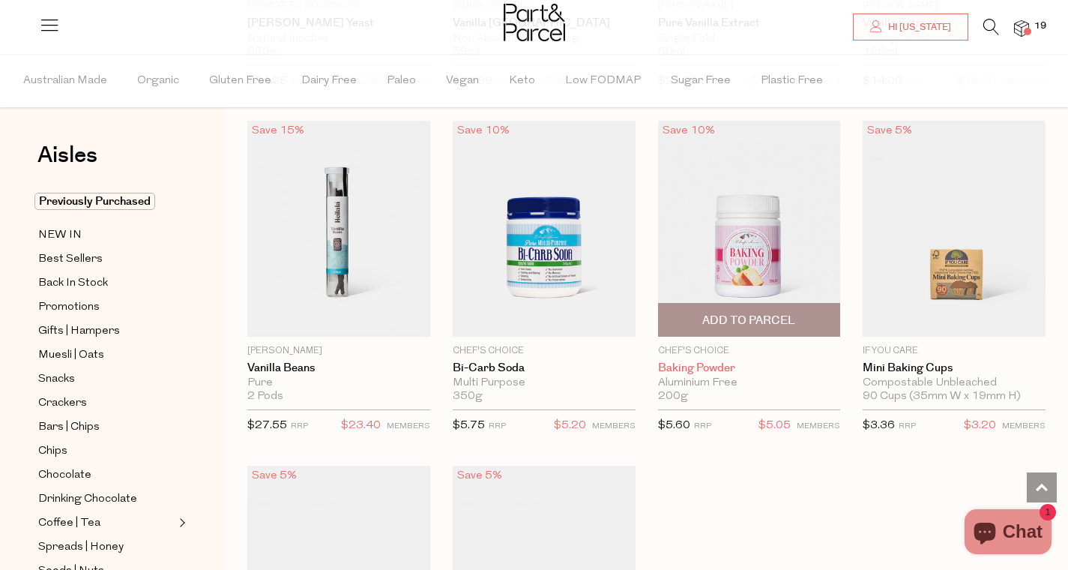
scroll to position [6979, 0]
click at [756, 311] on span "Add To Parcel" at bounding box center [748, 319] width 93 height 16
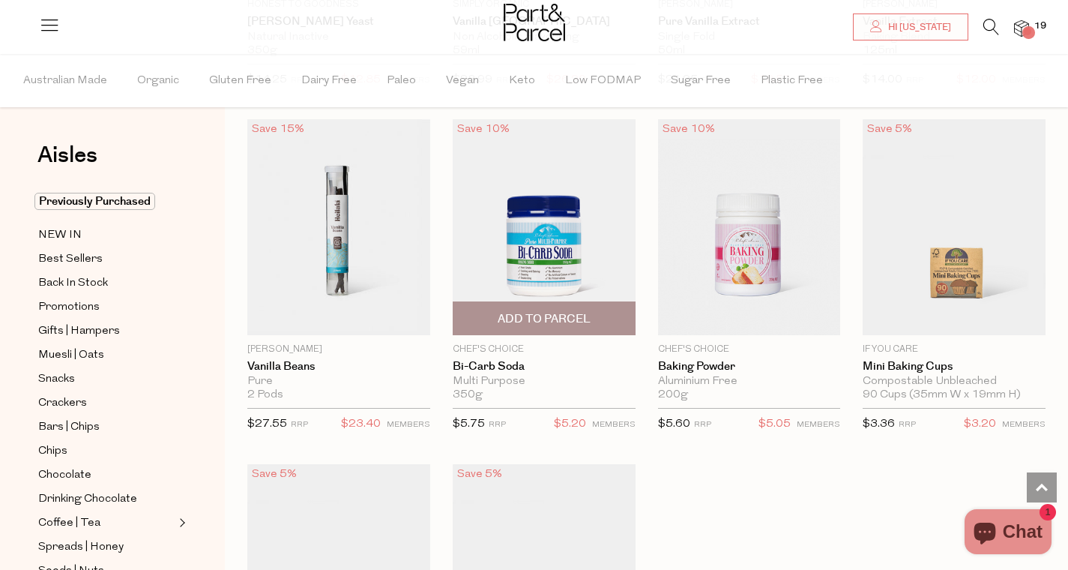
click at [571, 311] on span "Add To Parcel" at bounding box center [544, 319] width 93 height 16
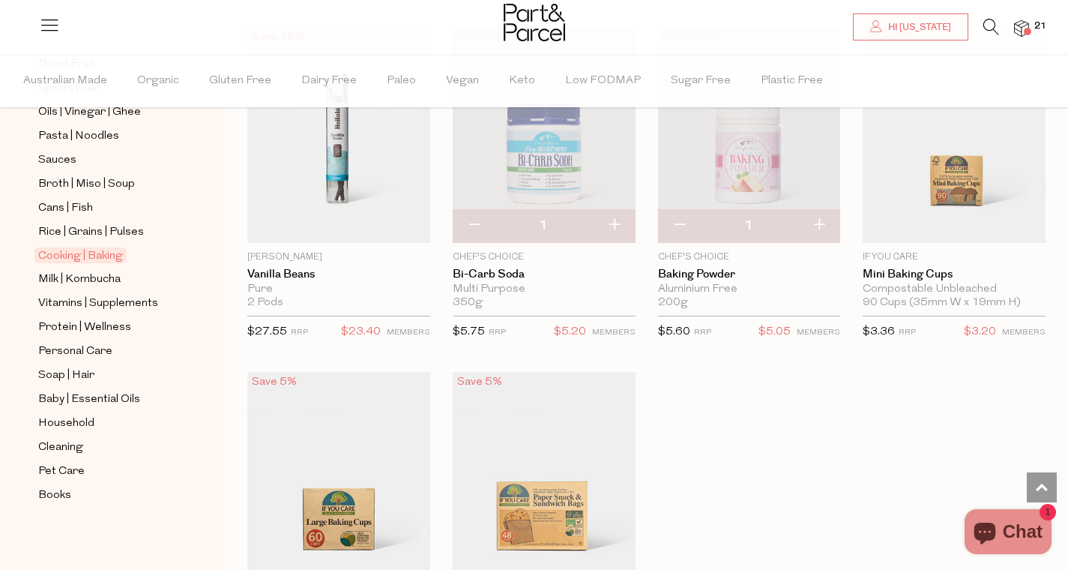
scroll to position [7078, 0]
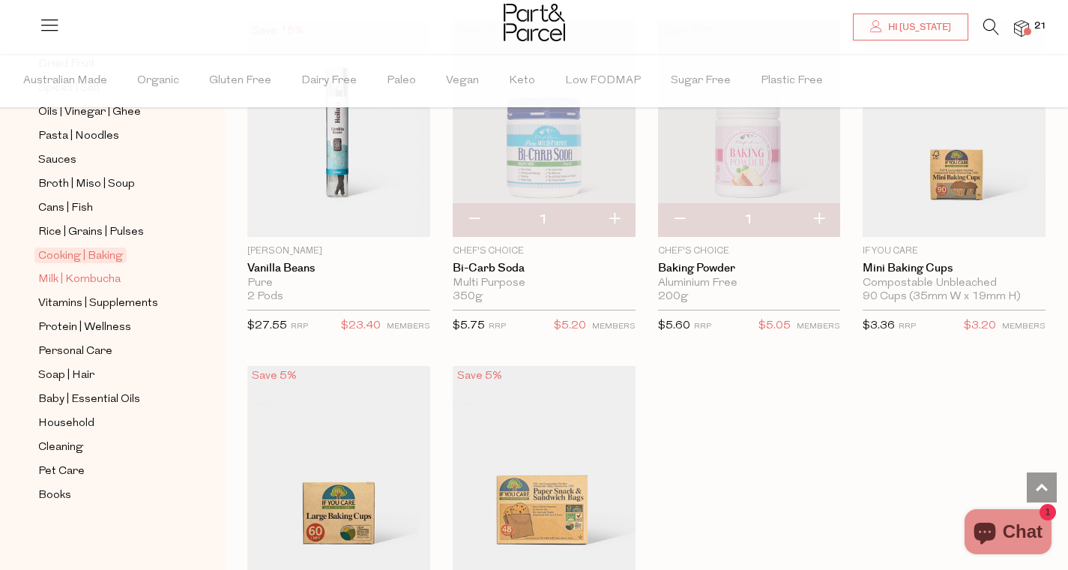
click at [85, 274] on span "Milk | Kombucha" at bounding box center [79, 280] width 82 height 18
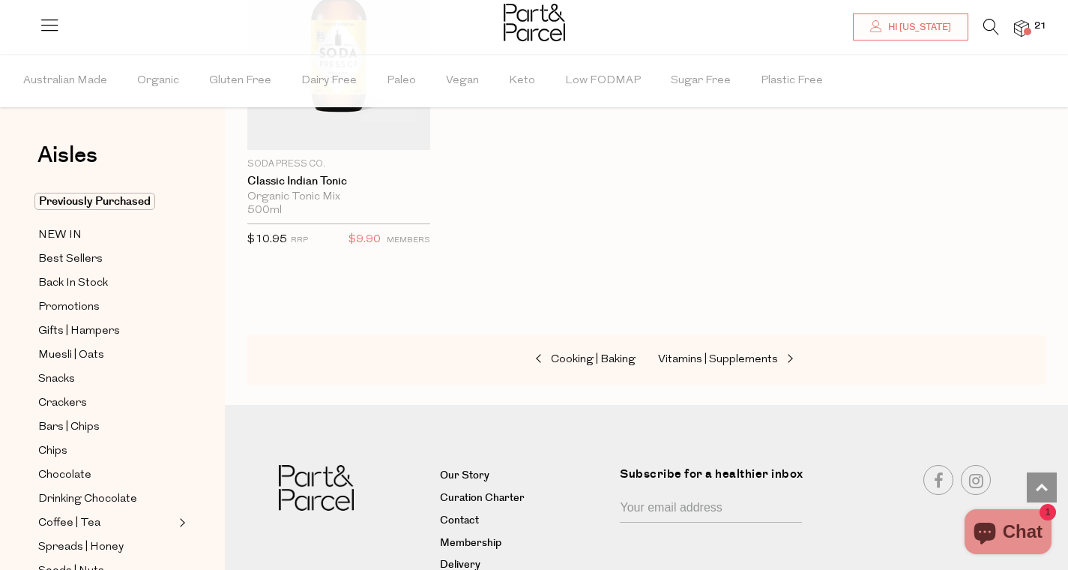
scroll to position [3037, 0]
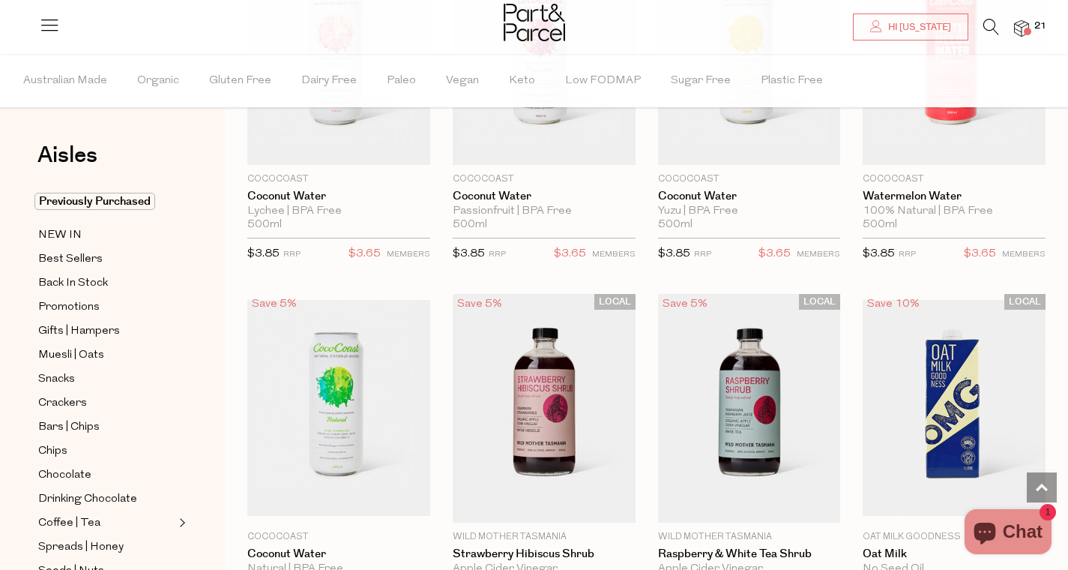
click at [1025, 31] on span at bounding box center [1027, 31] width 7 height 7
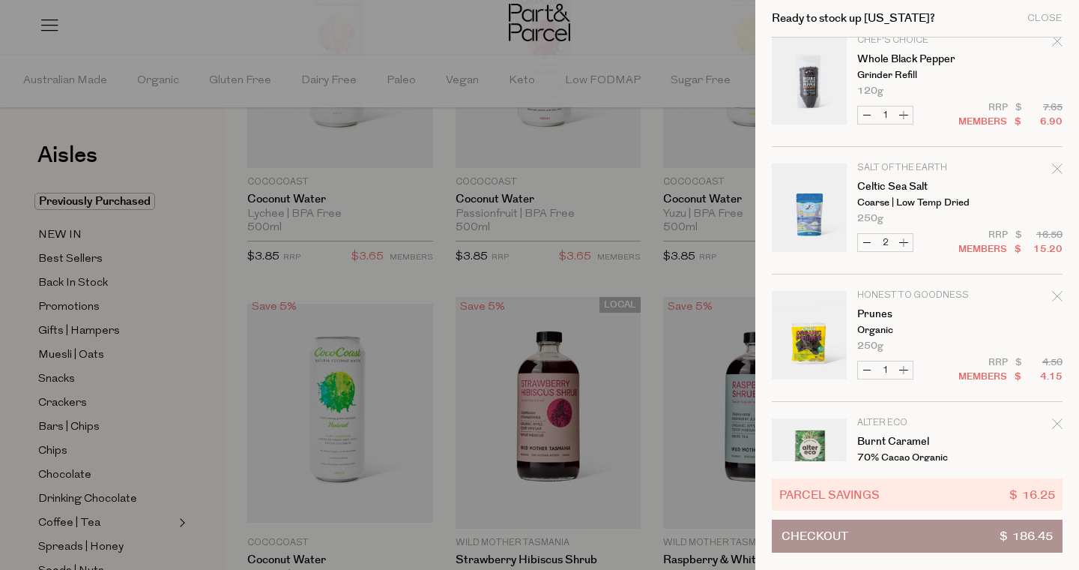
scroll to position [397, 0]
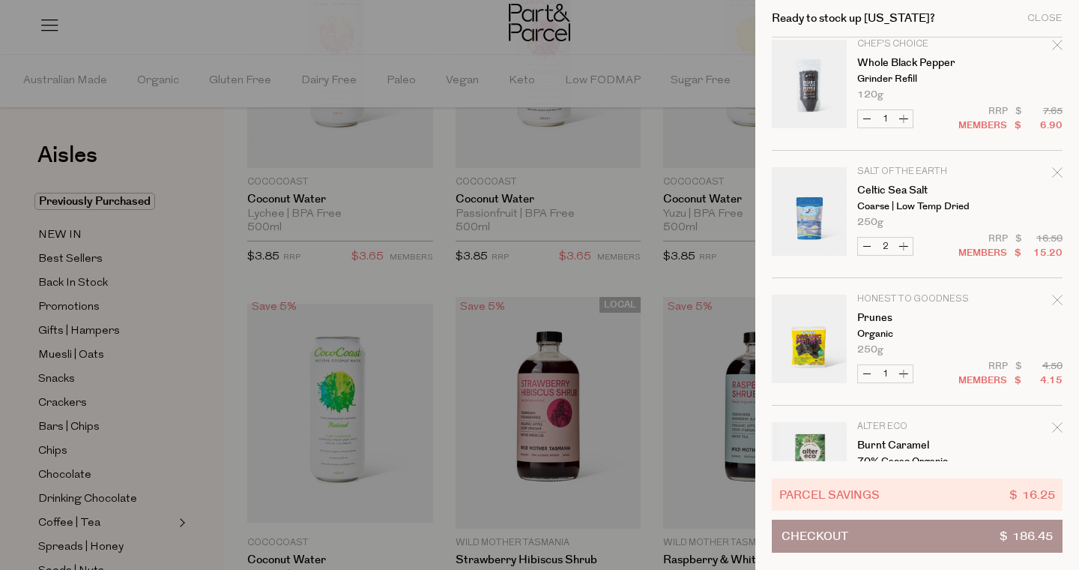
click at [554, 265] on div at bounding box center [539, 285] width 1079 height 570
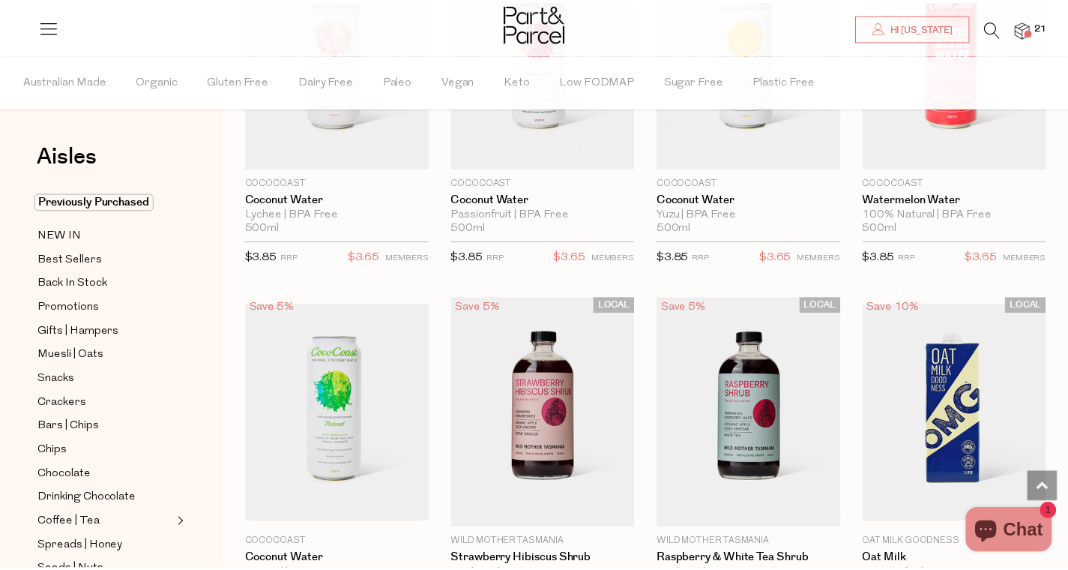
scroll to position [623, 0]
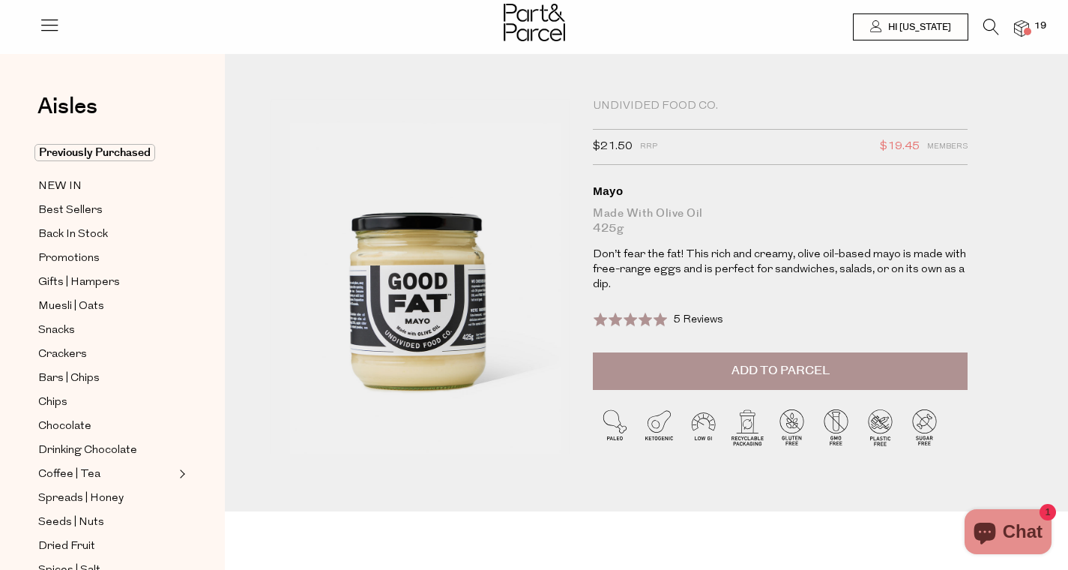
click at [828, 268] on p "Don’t fear the fat! This rich and creamy, olive oil-based mayo is made with fre…" at bounding box center [780, 269] width 375 height 45
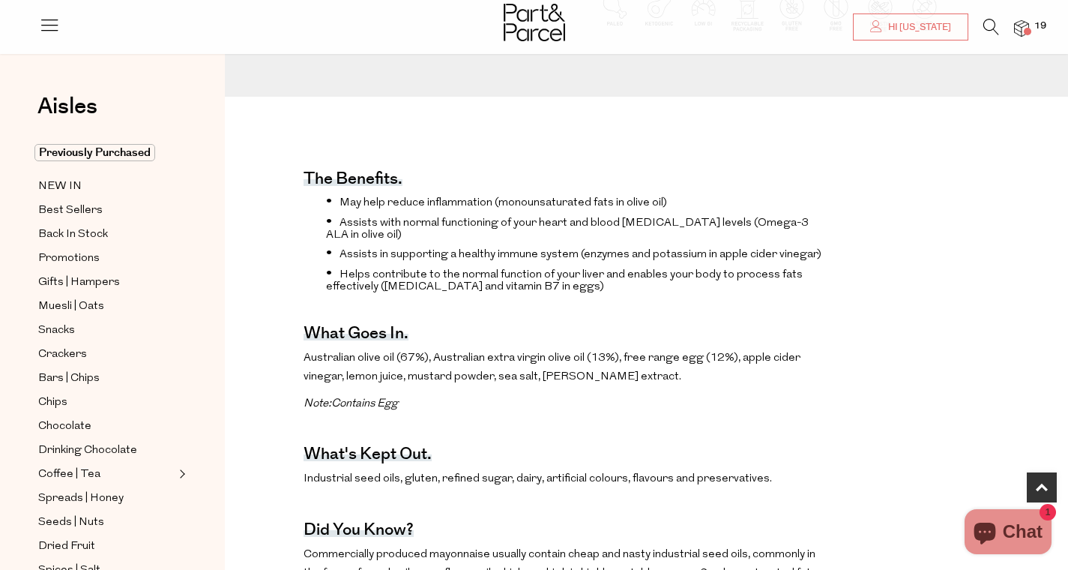
scroll to position [419, 0]
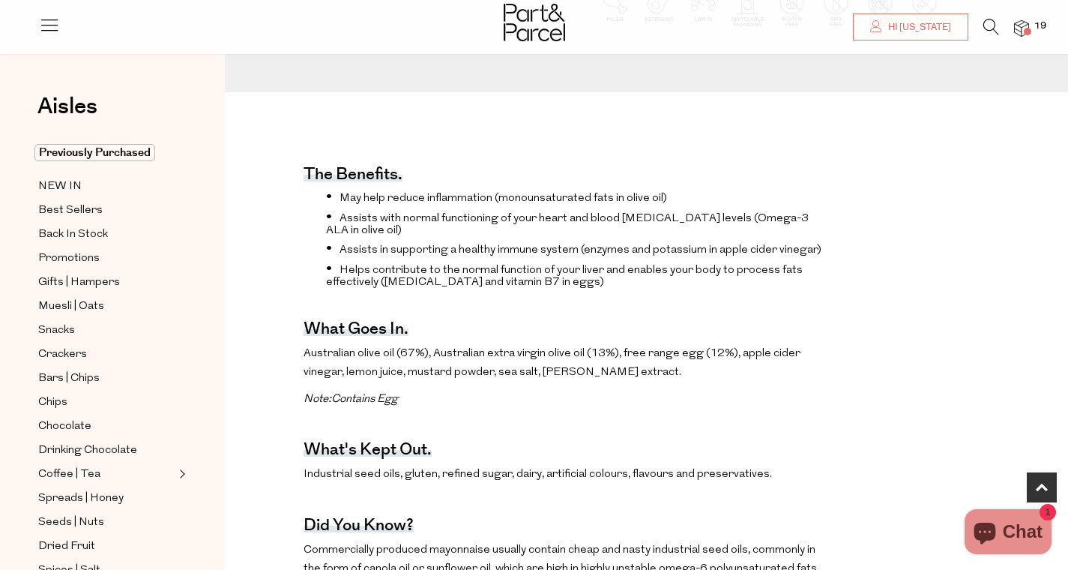
click at [642, 352] on p "Australian olive oil (67%), Australian extra virgin olive oil (13%), free range…" at bounding box center [565, 363] width 523 height 38
click at [412, 349] on p "Australian olive oil (67%), Australian extra virgin olive oil (13%), free range…" at bounding box center [565, 363] width 523 height 38
click at [491, 349] on p "Australian olive oil (67%), Australian extra virgin olive oil (13%), free range…" at bounding box center [565, 363] width 523 height 38
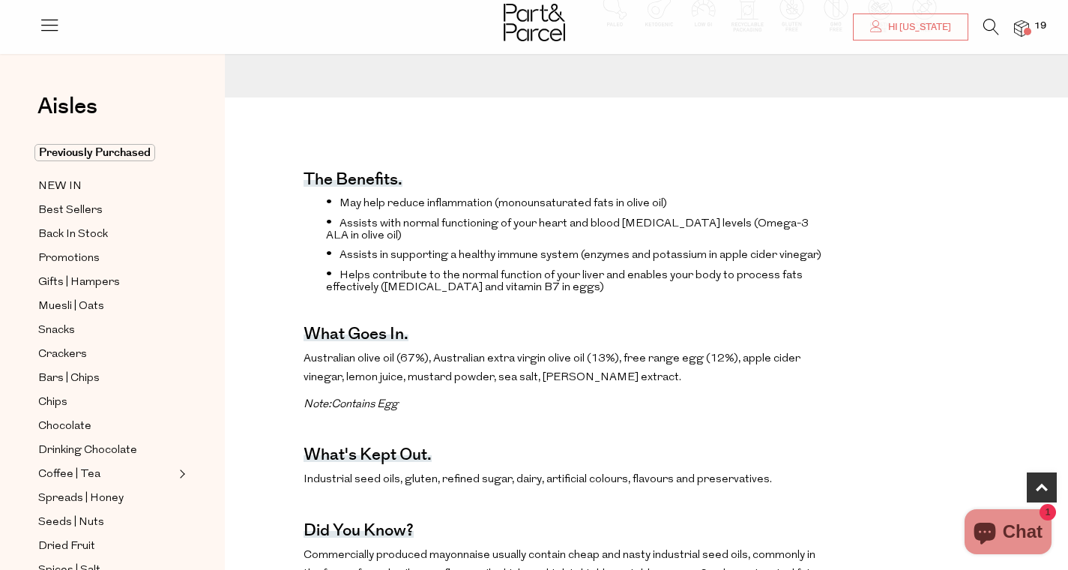
scroll to position [0, 0]
